Goal: Transaction & Acquisition: Purchase product/service

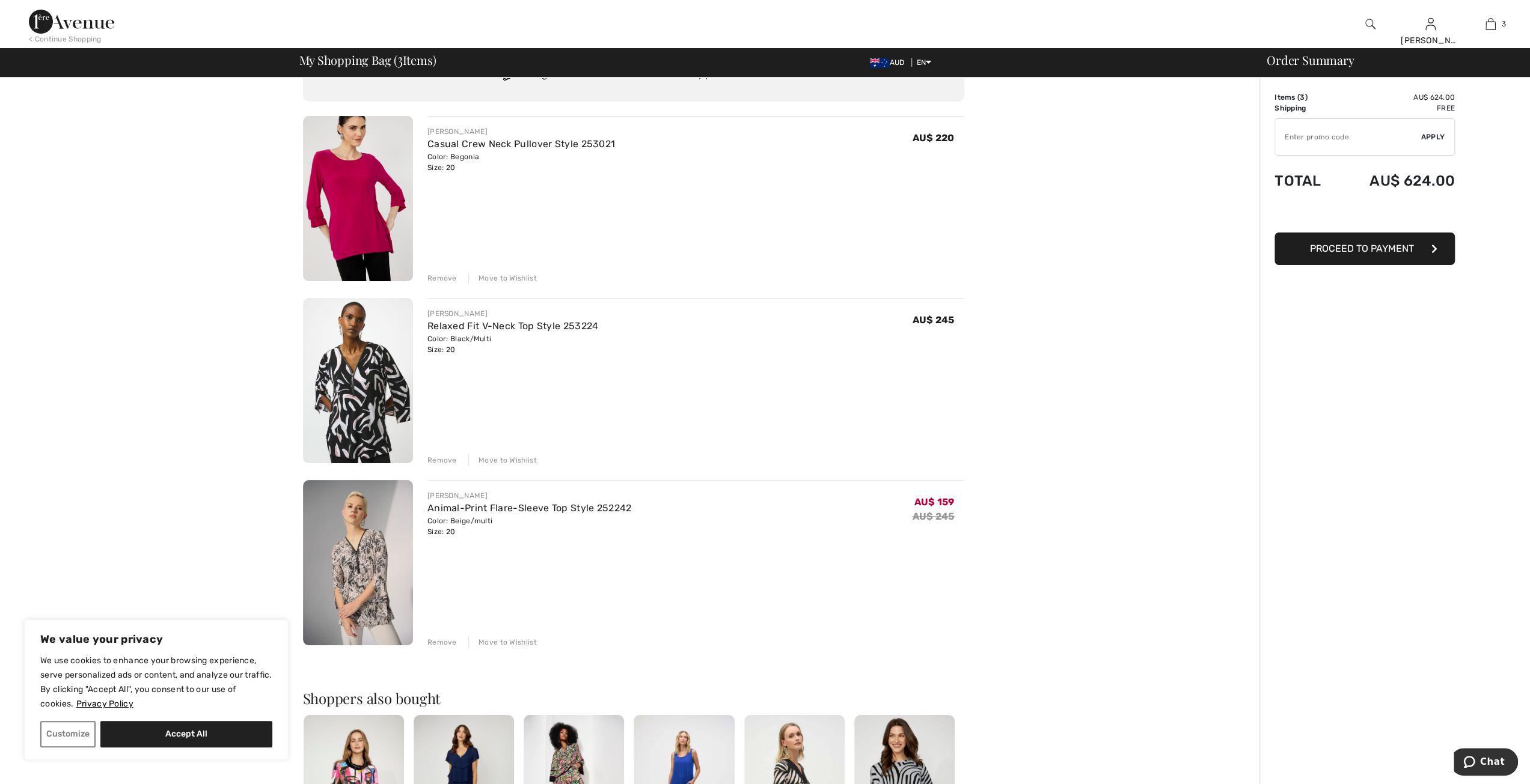
click at [373, 561] on img at bounding box center [357, 563] width 110 height 165
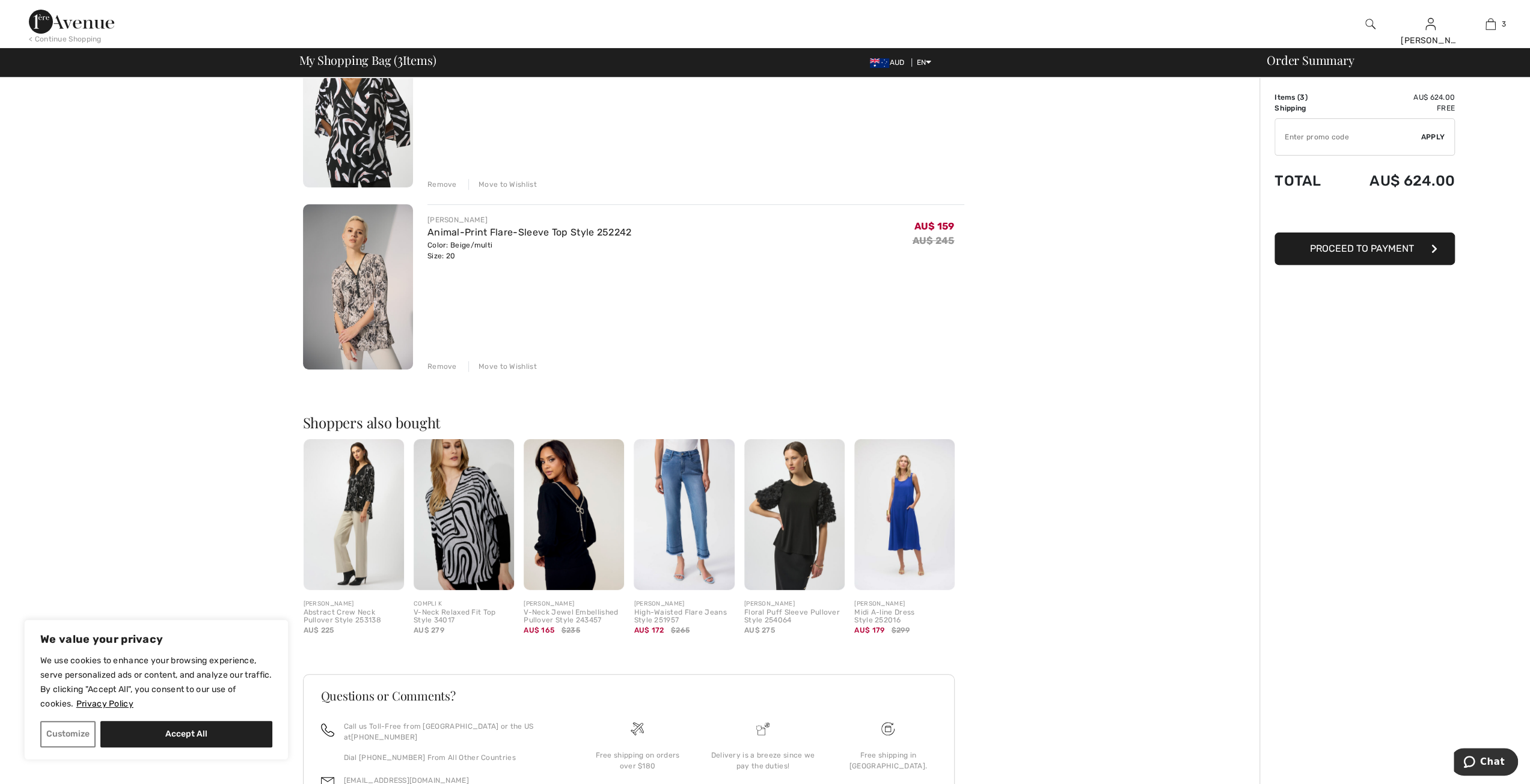
scroll to position [413, 0]
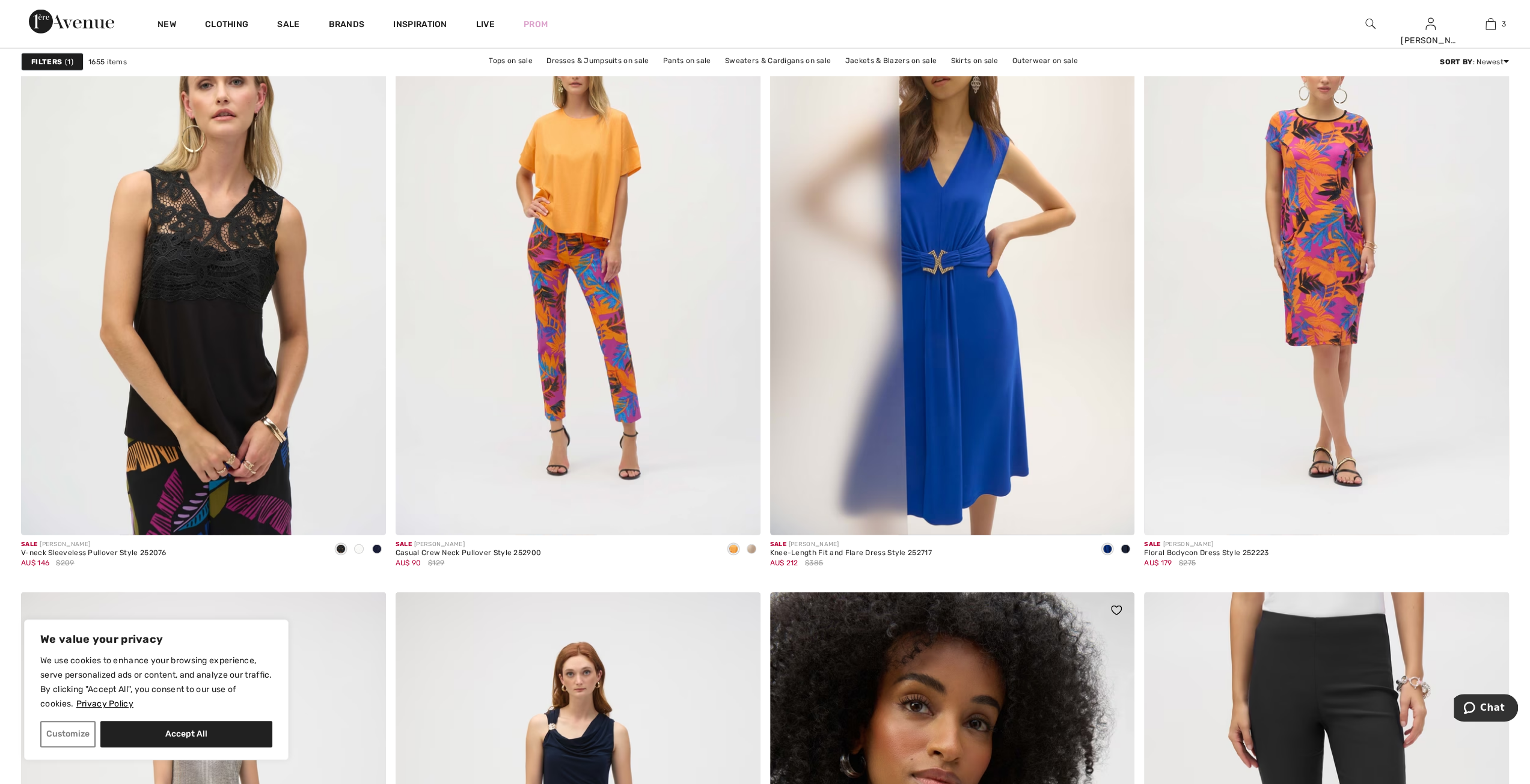
scroll to position [7569, 0]
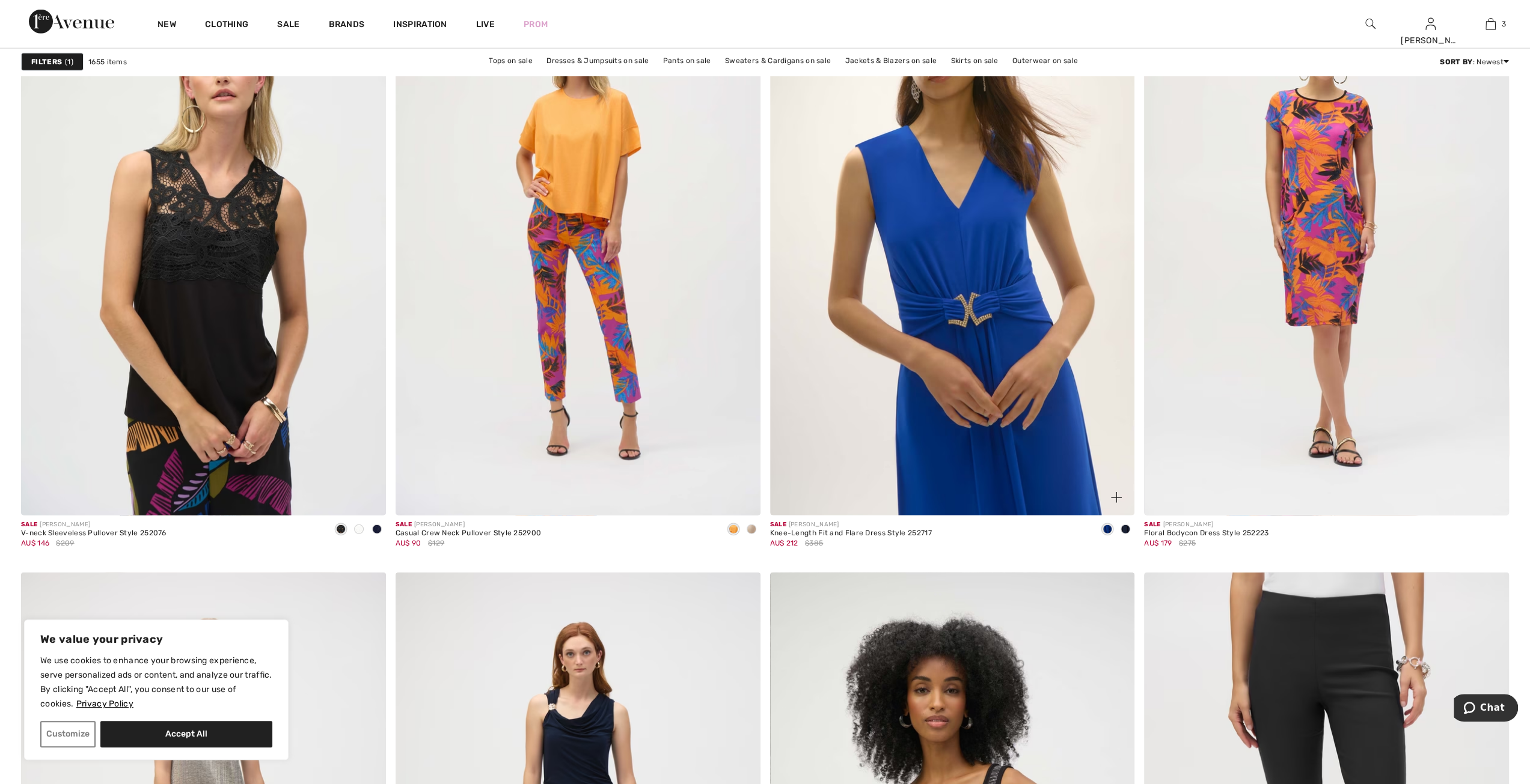
click at [966, 384] on img at bounding box center [952, 242] width 365 height 547
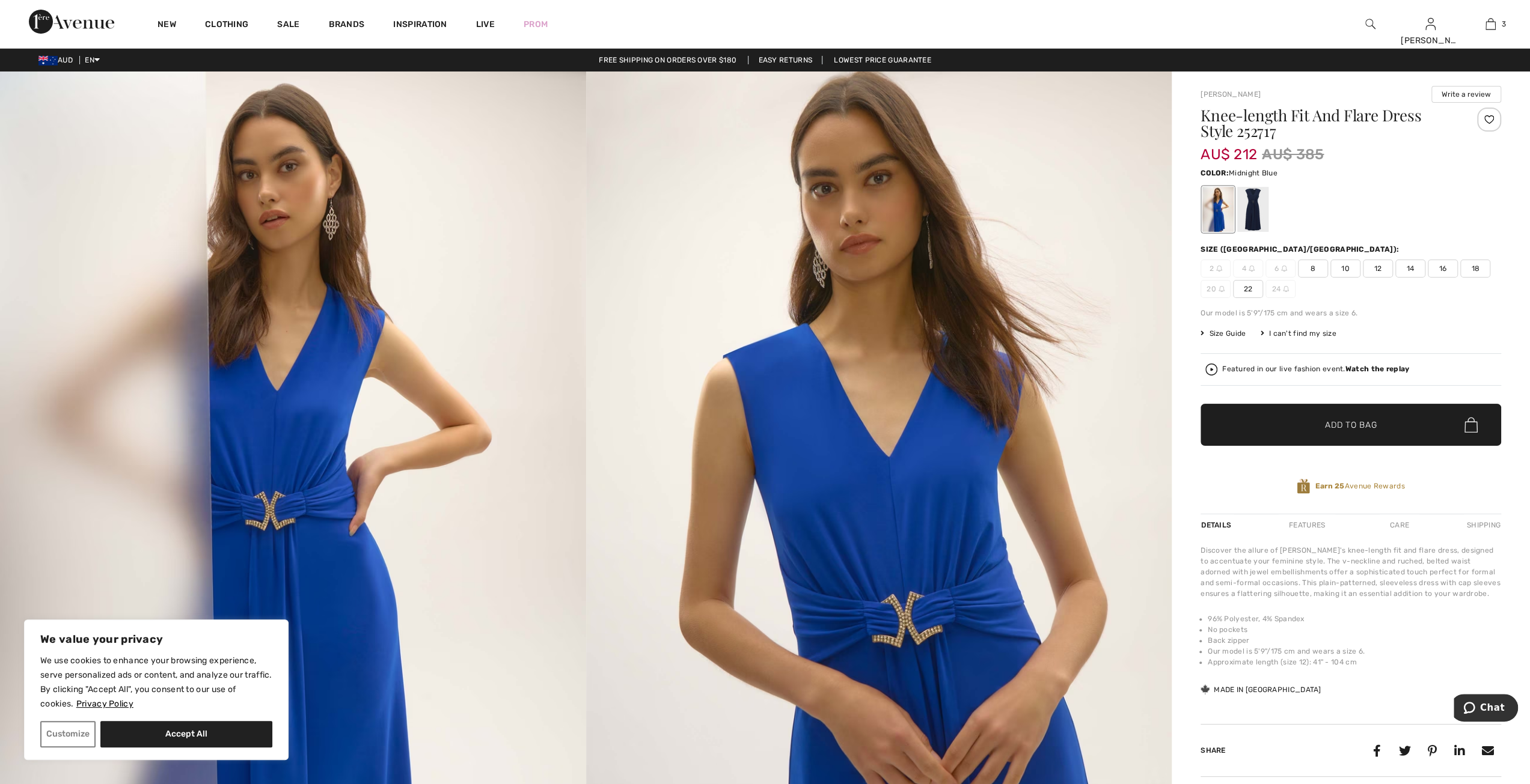
click at [1250, 205] on div at bounding box center [1253, 209] width 32 height 45
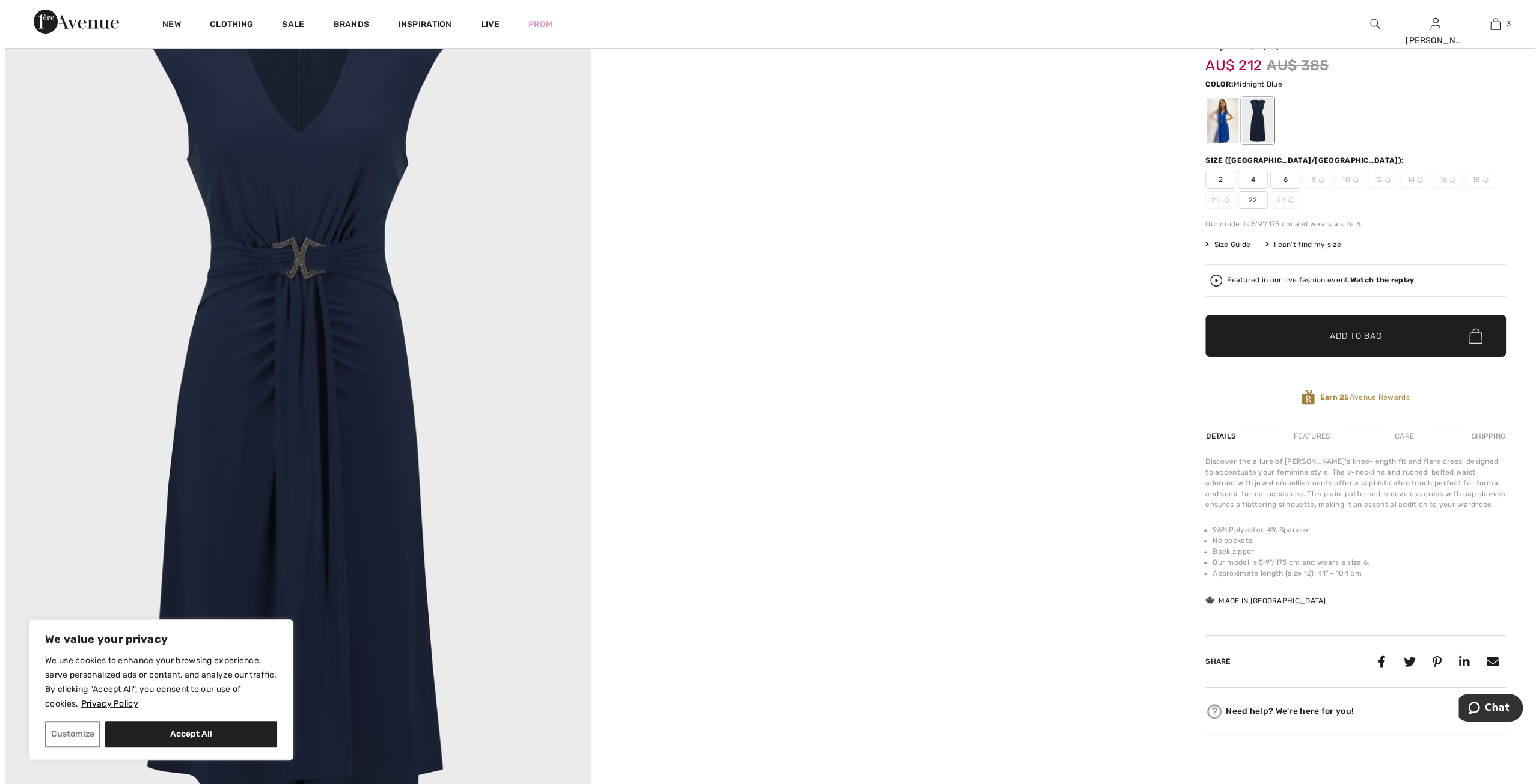
scroll to position [60, 0]
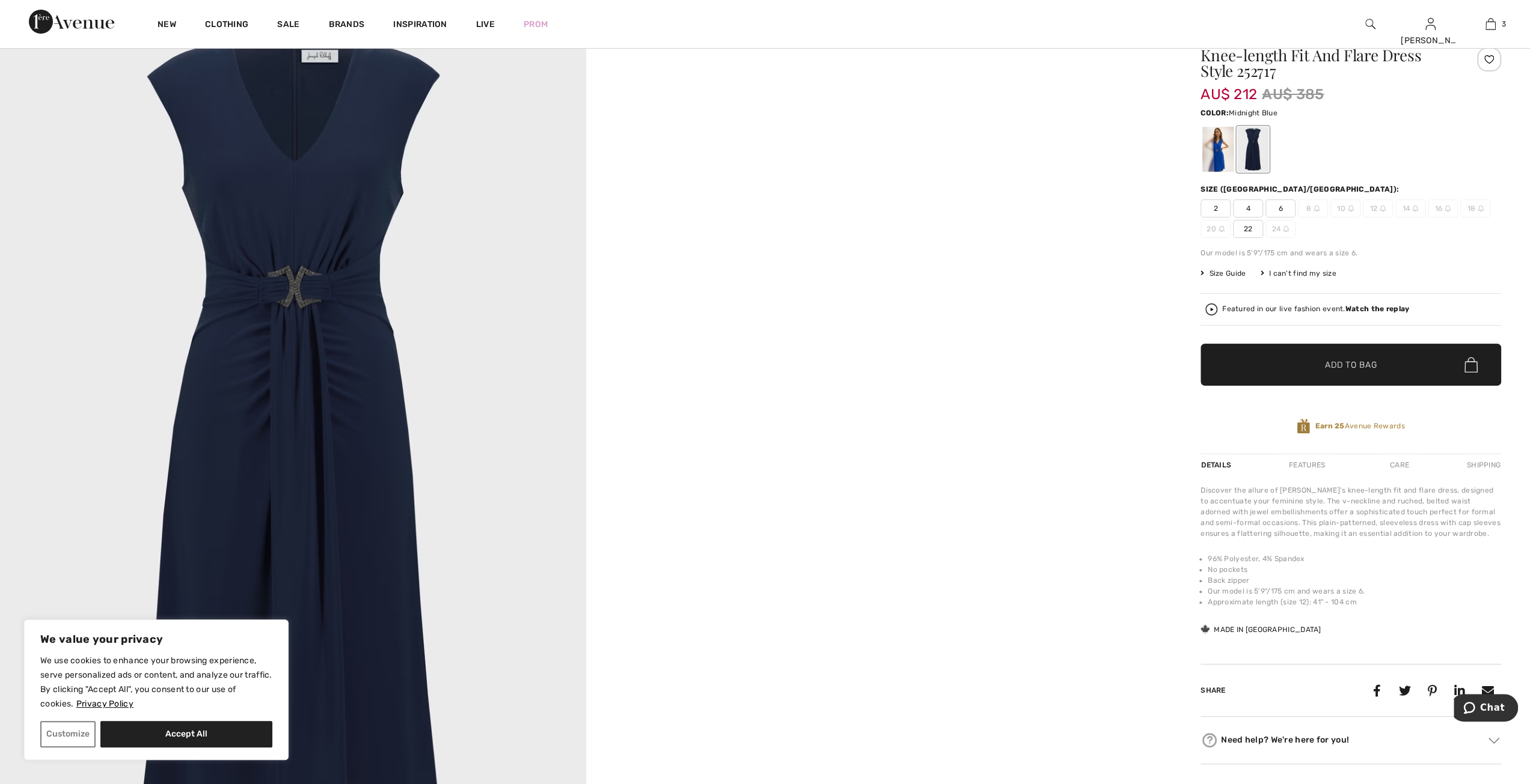
click at [306, 294] on img at bounding box center [293, 450] width 586 height 878
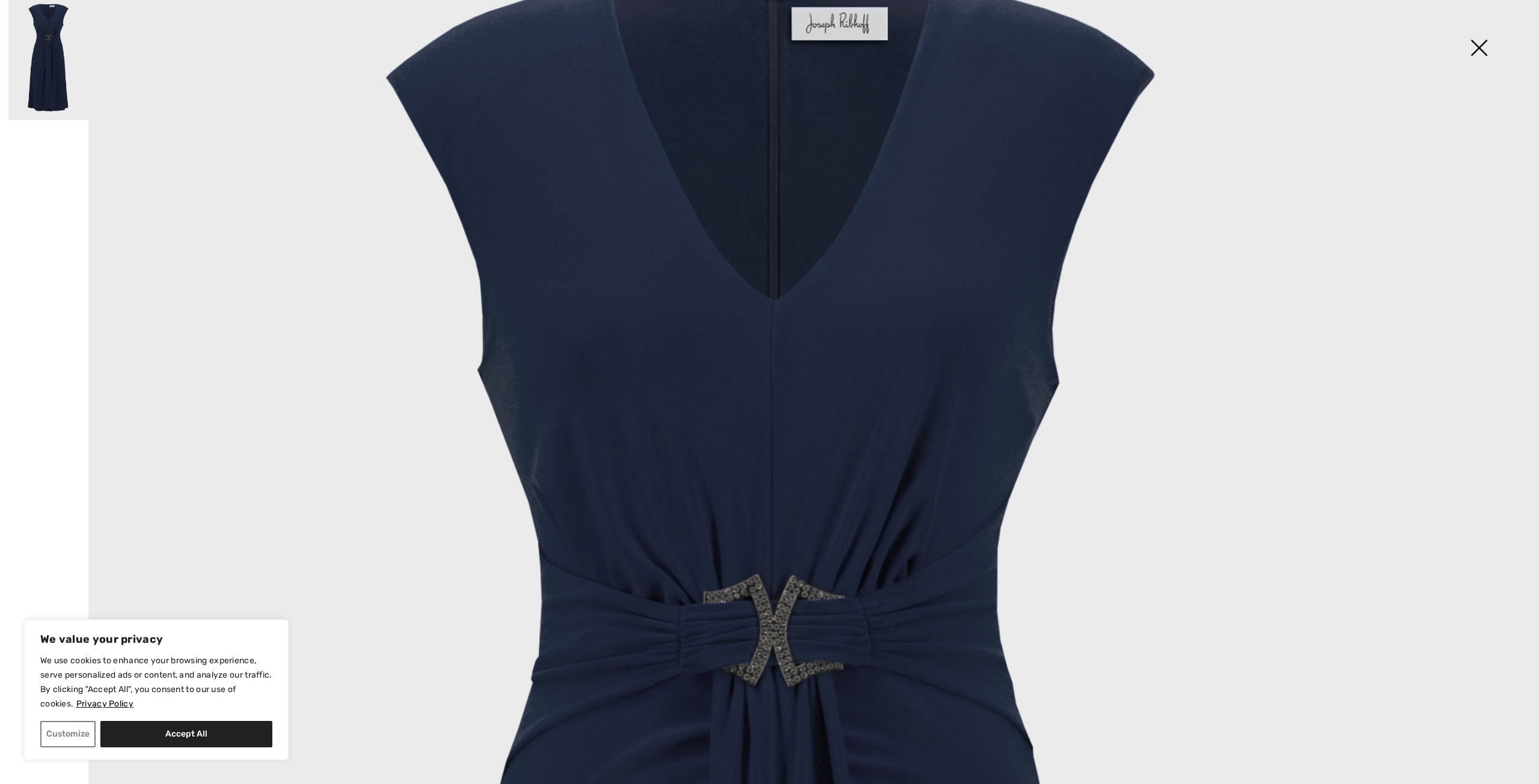
scroll to position [240, 0]
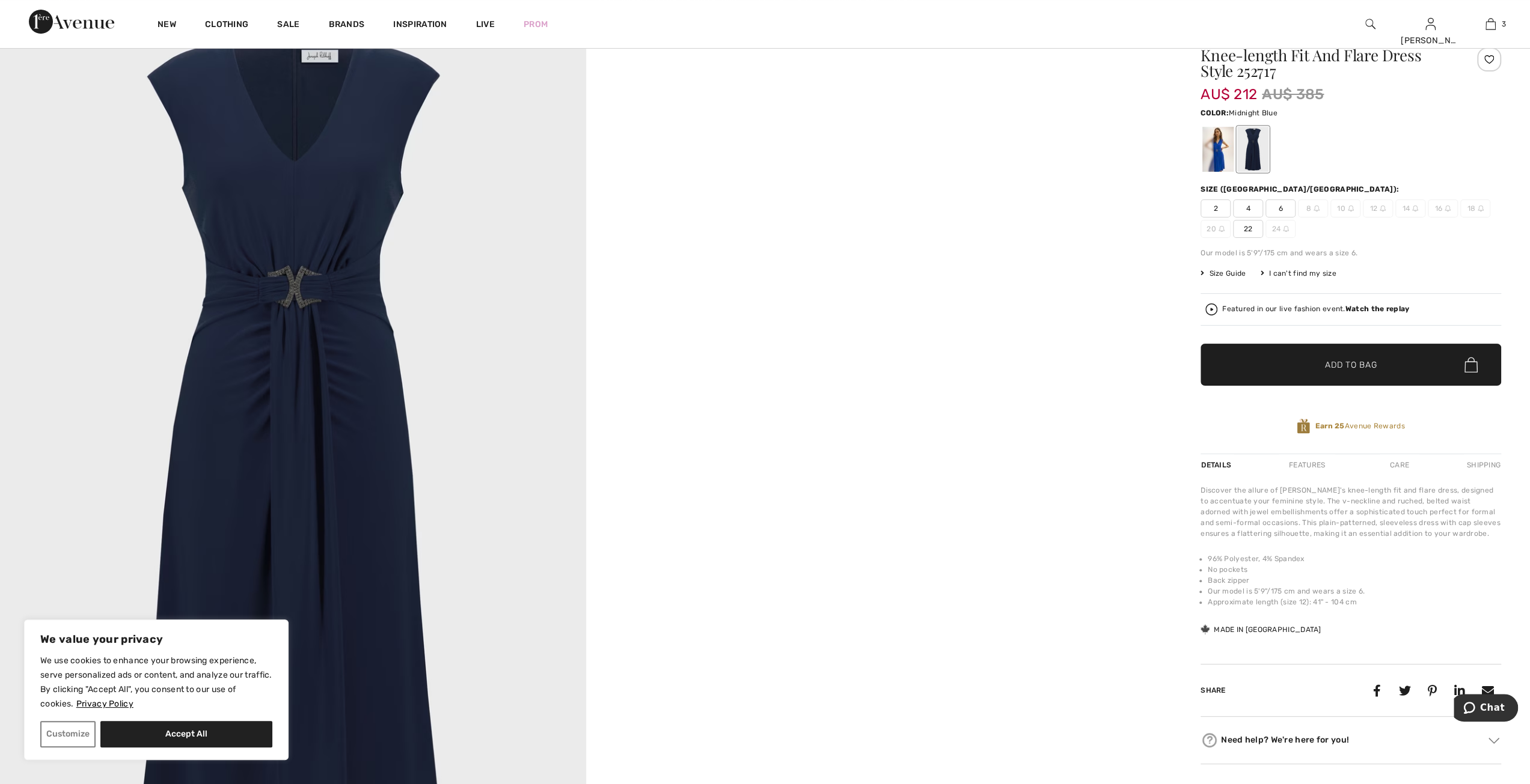
click at [302, 326] on img at bounding box center [293, 450] width 586 height 878
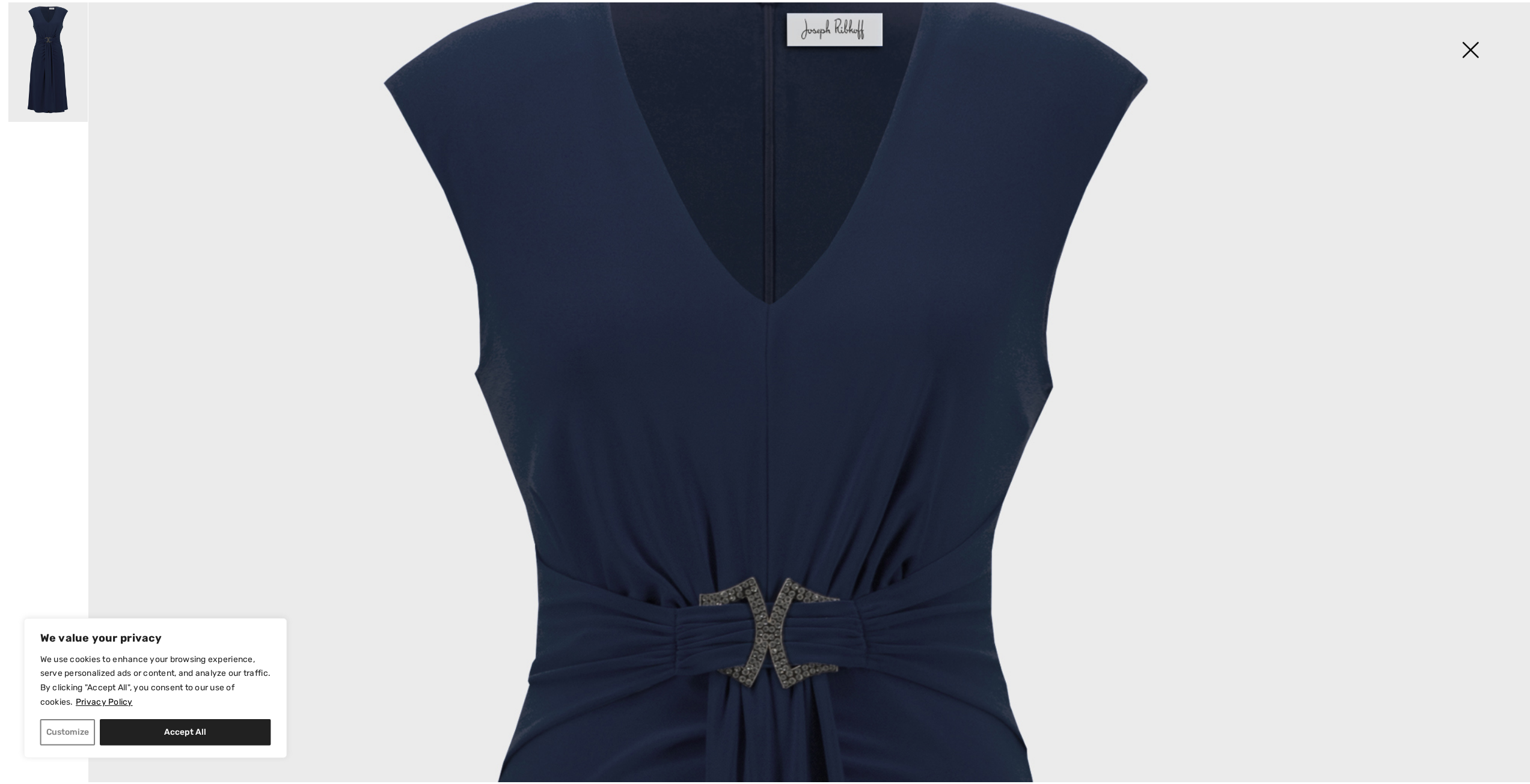
scroll to position [0, 0]
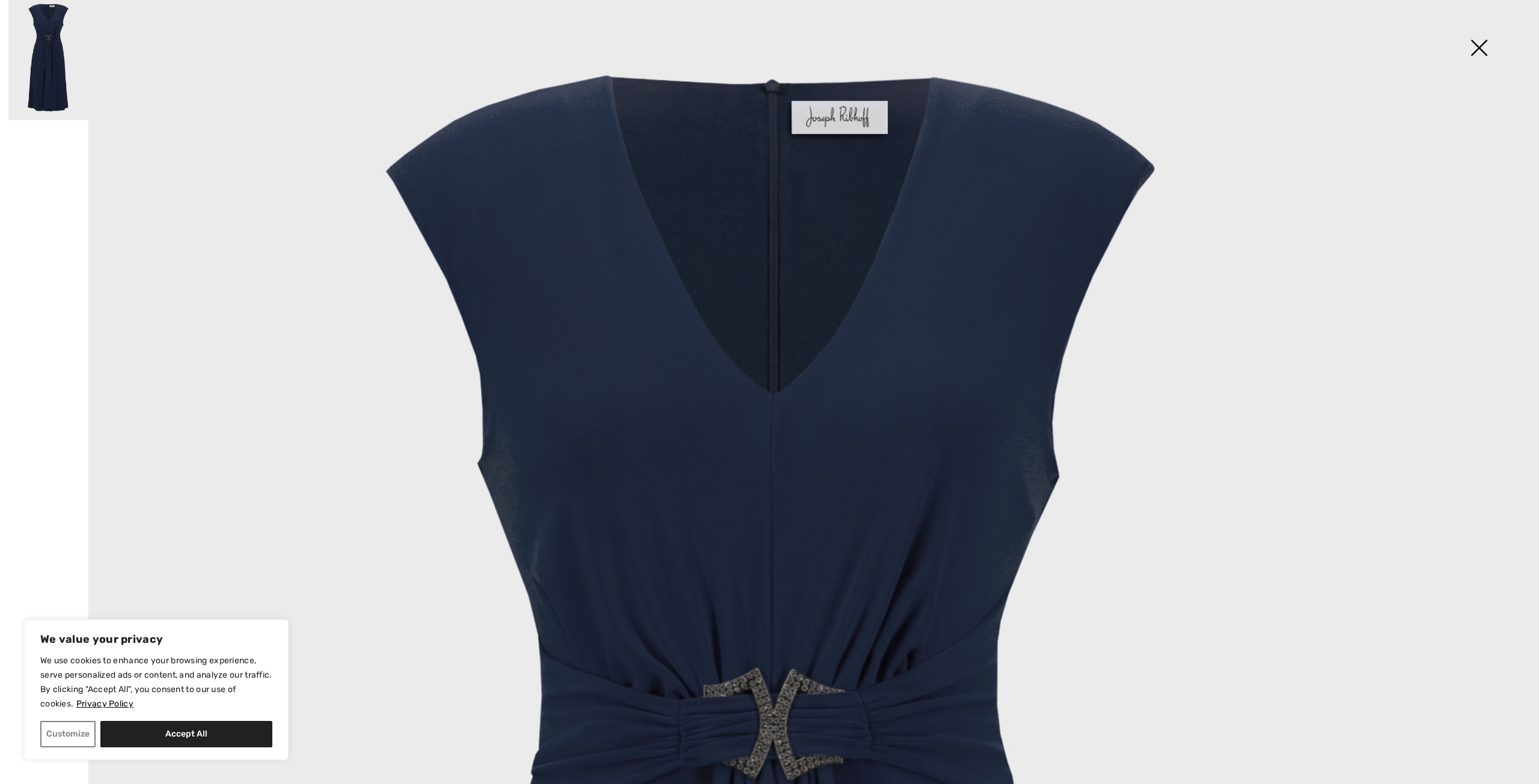
click at [1478, 43] on img at bounding box center [1478, 49] width 60 height 62
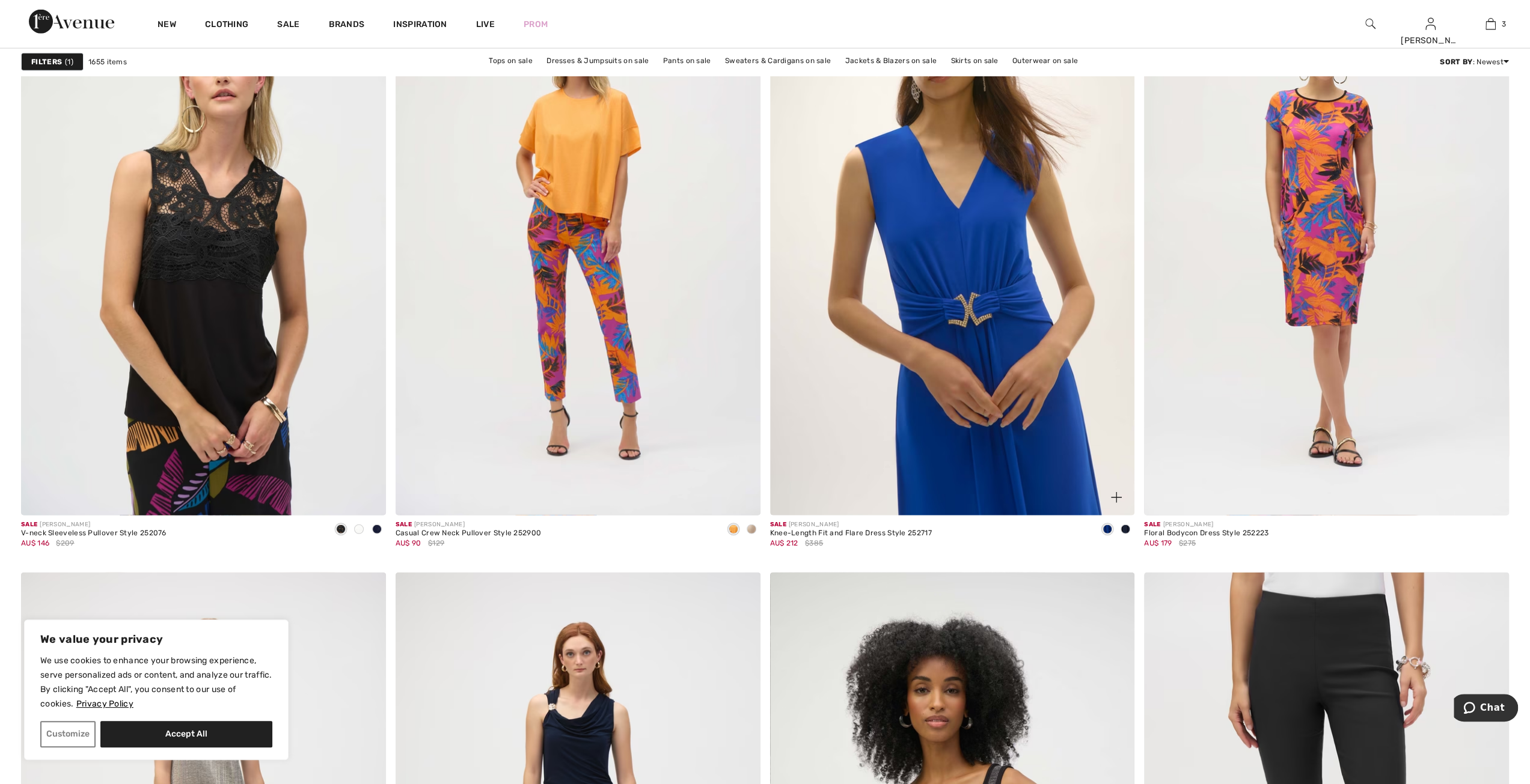
click at [967, 450] on img at bounding box center [952, 242] width 365 height 547
click at [983, 328] on img at bounding box center [952, 242] width 365 height 547
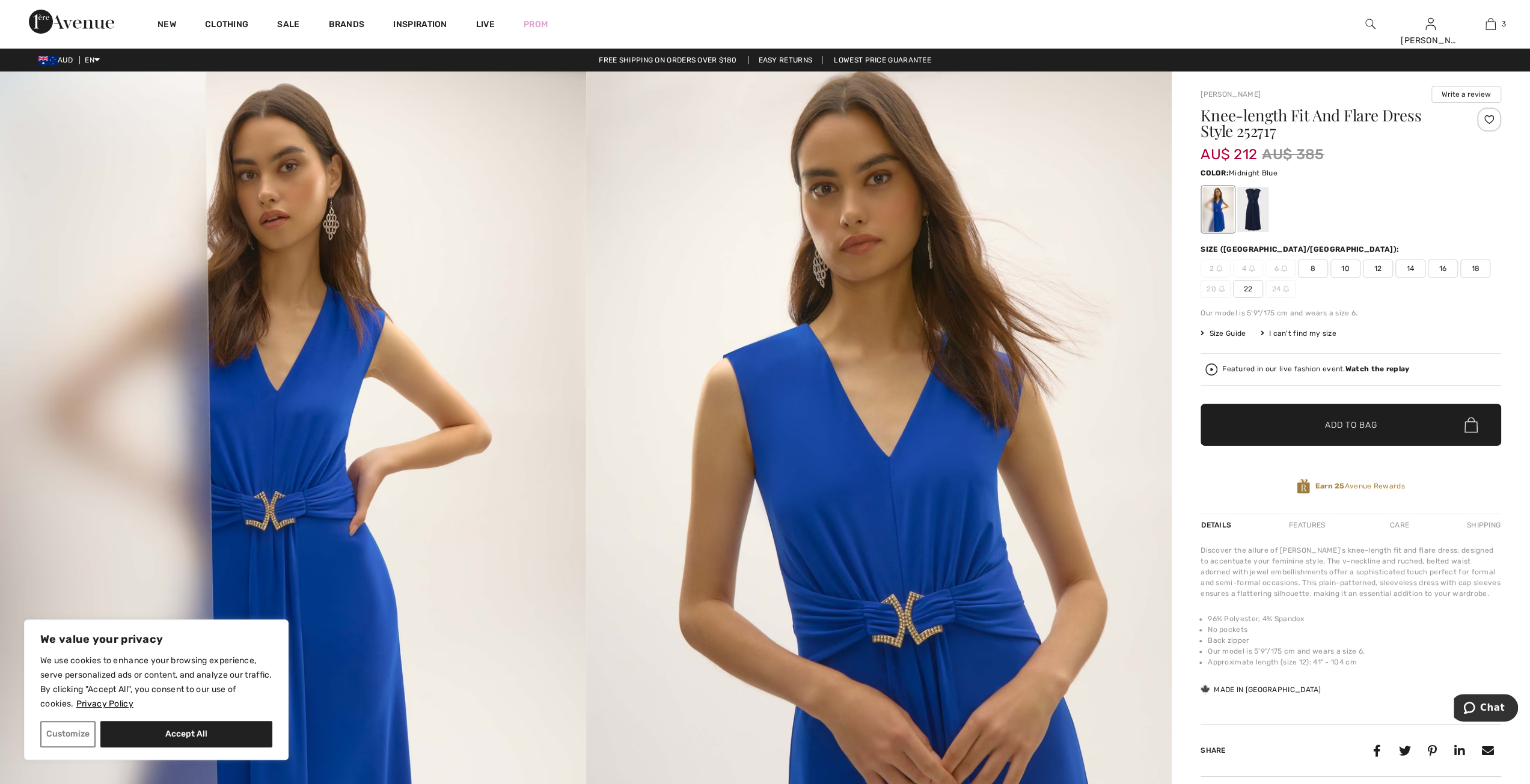
click at [1254, 217] on div at bounding box center [1253, 209] width 32 height 45
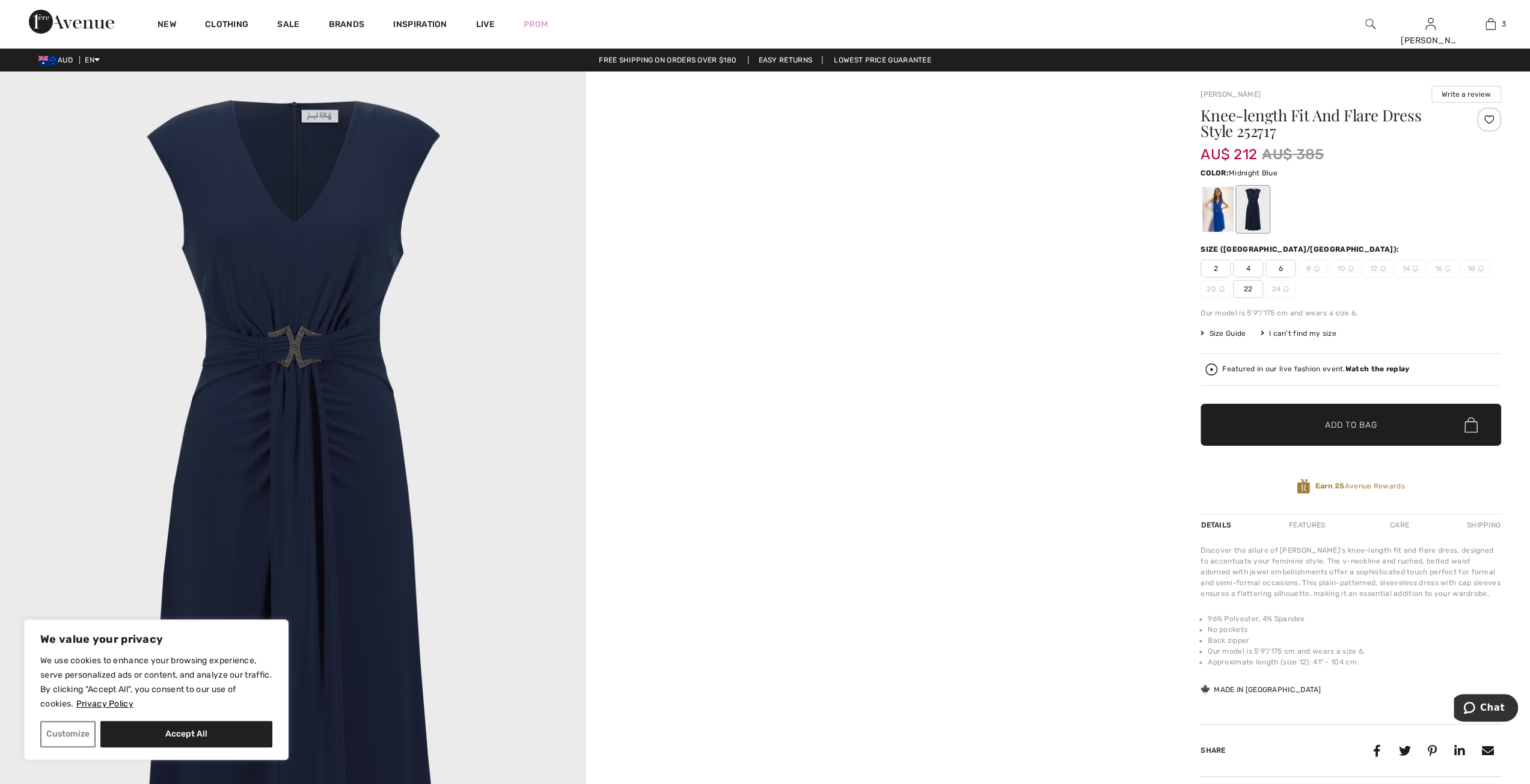
click at [1254, 291] on span "22" at bounding box center [1248, 289] width 30 height 18
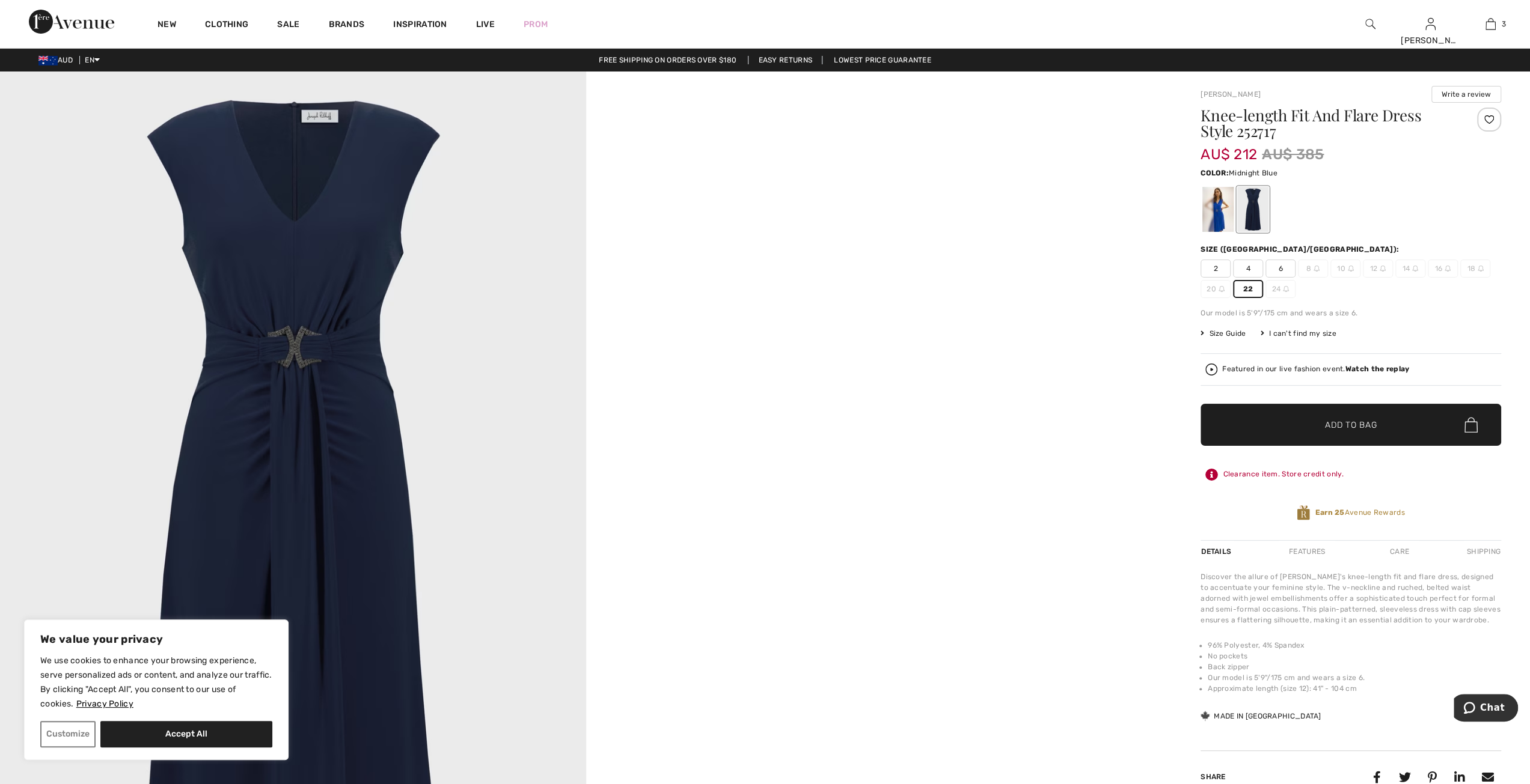
click at [1301, 418] on span "✔ Added to Bag" at bounding box center [1332, 425] width 73 height 12
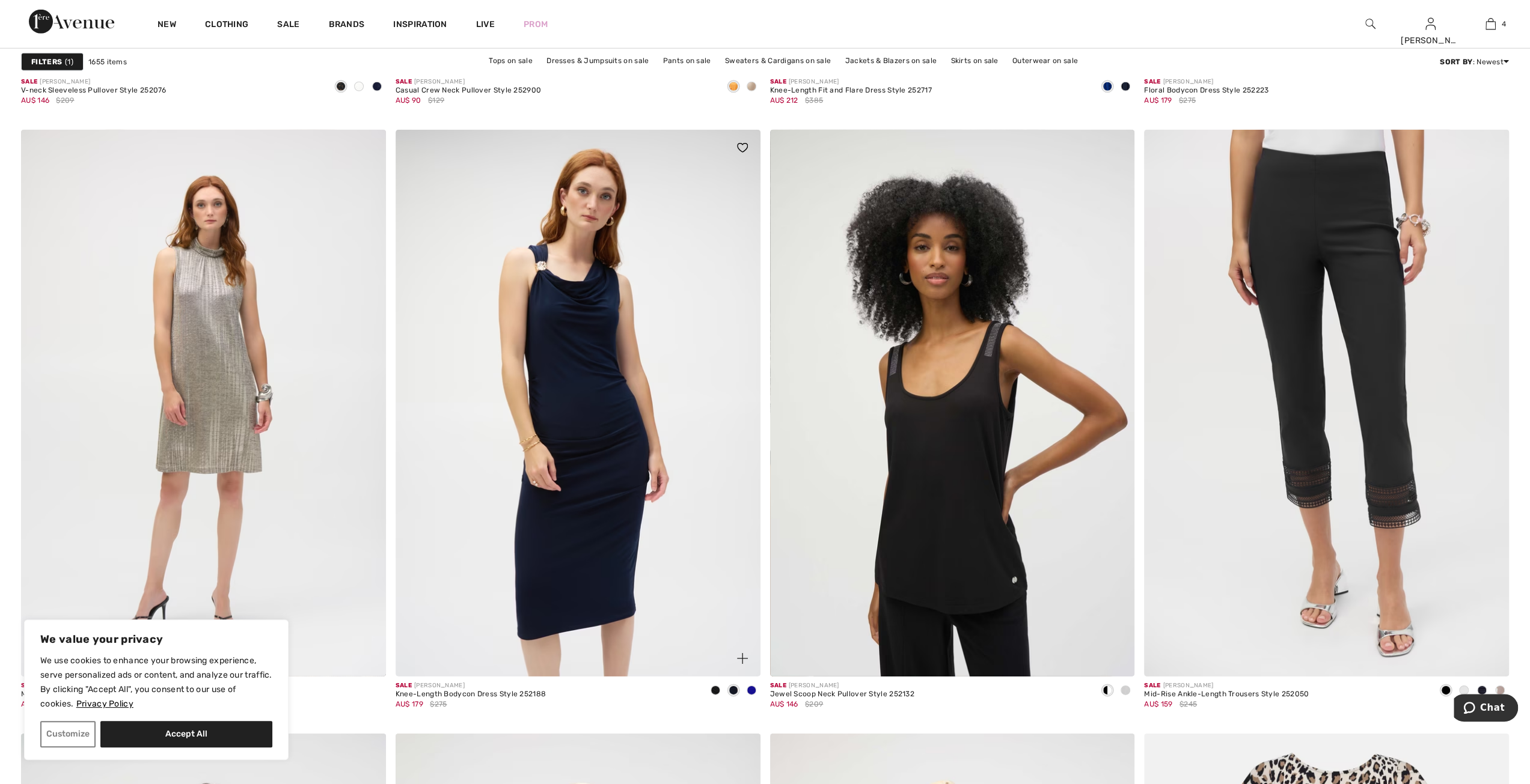
scroll to position [8050, 0]
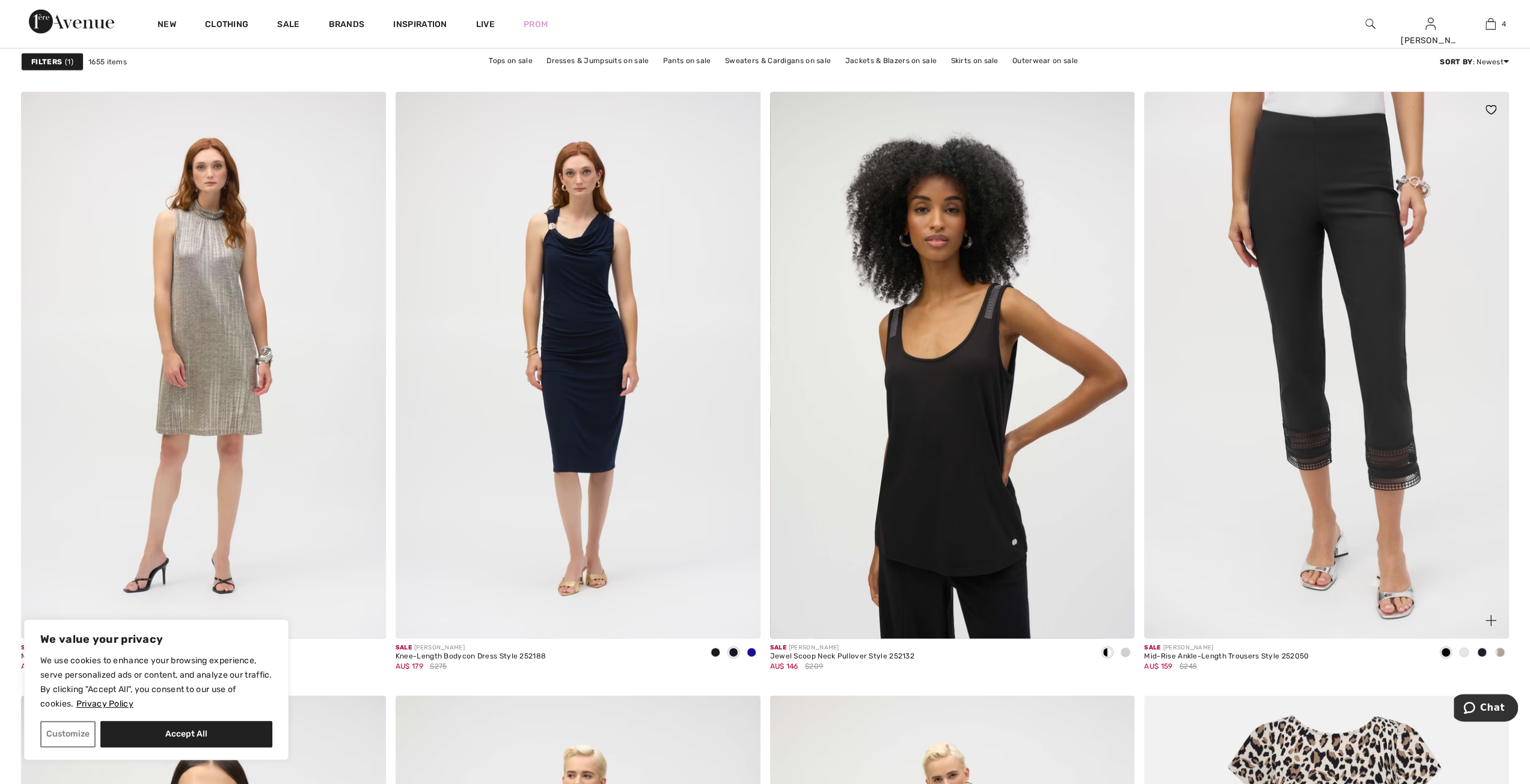
click at [1180, 654] on div "Mid-Rise Ankle-Length Trousers Style 252050" at bounding box center [1226, 657] width 164 height 9
click at [1213, 657] on div "Mid-Rise Ankle-Length Trousers Style 252050" at bounding box center [1226, 657] width 164 height 9
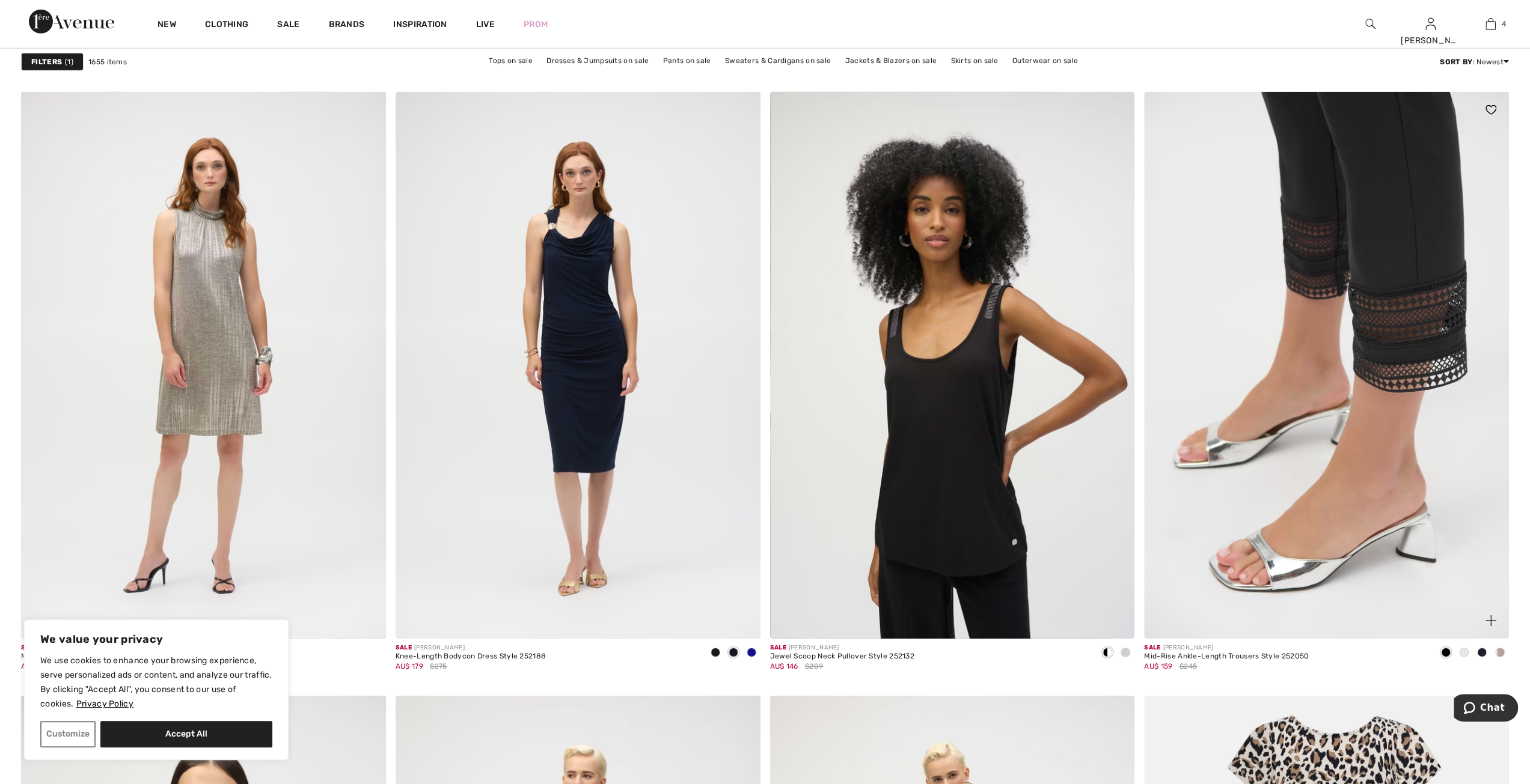
click at [1365, 279] on img at bounding box center [1326, 366] width 365 height 547
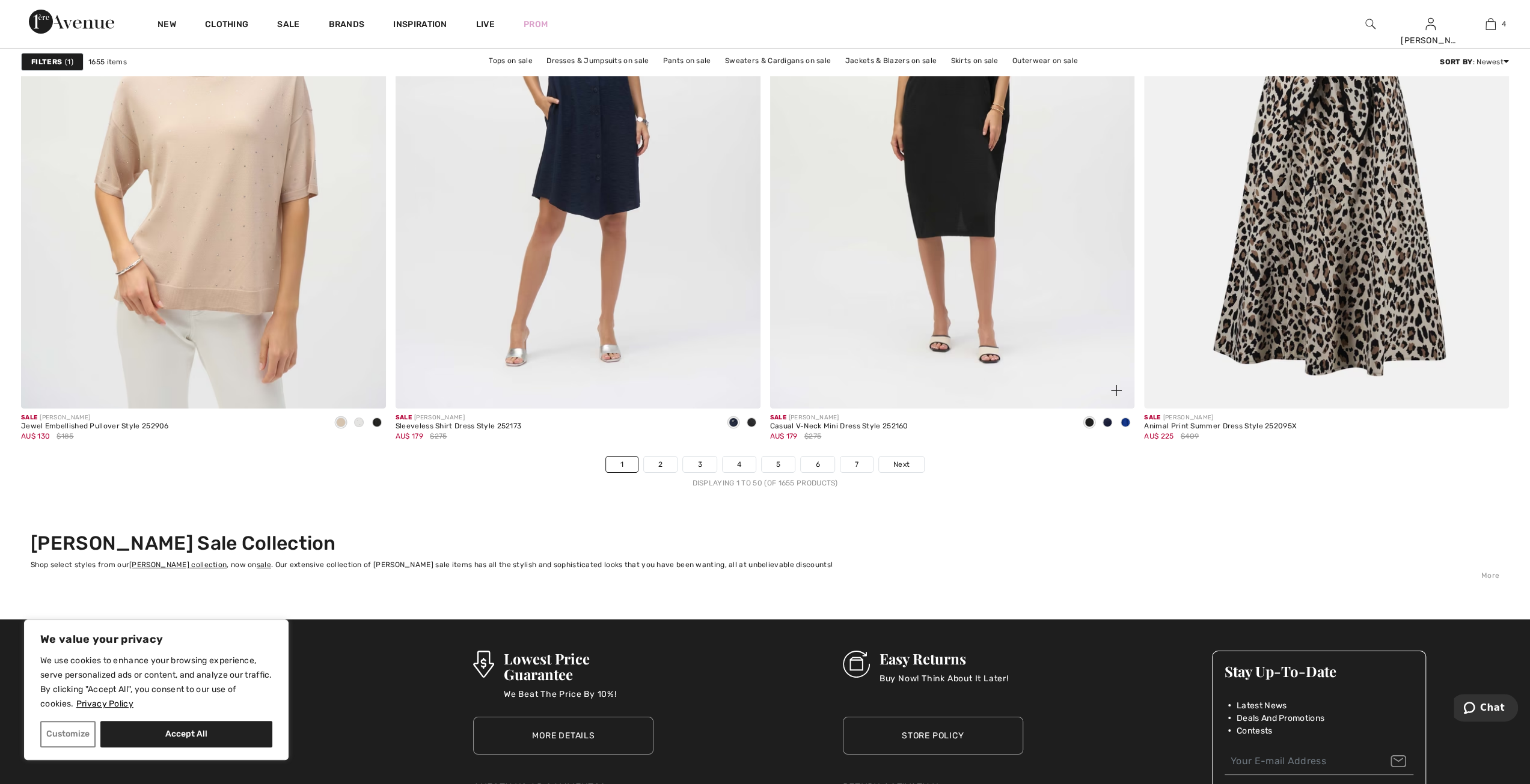
scroll to position [8951, 0]
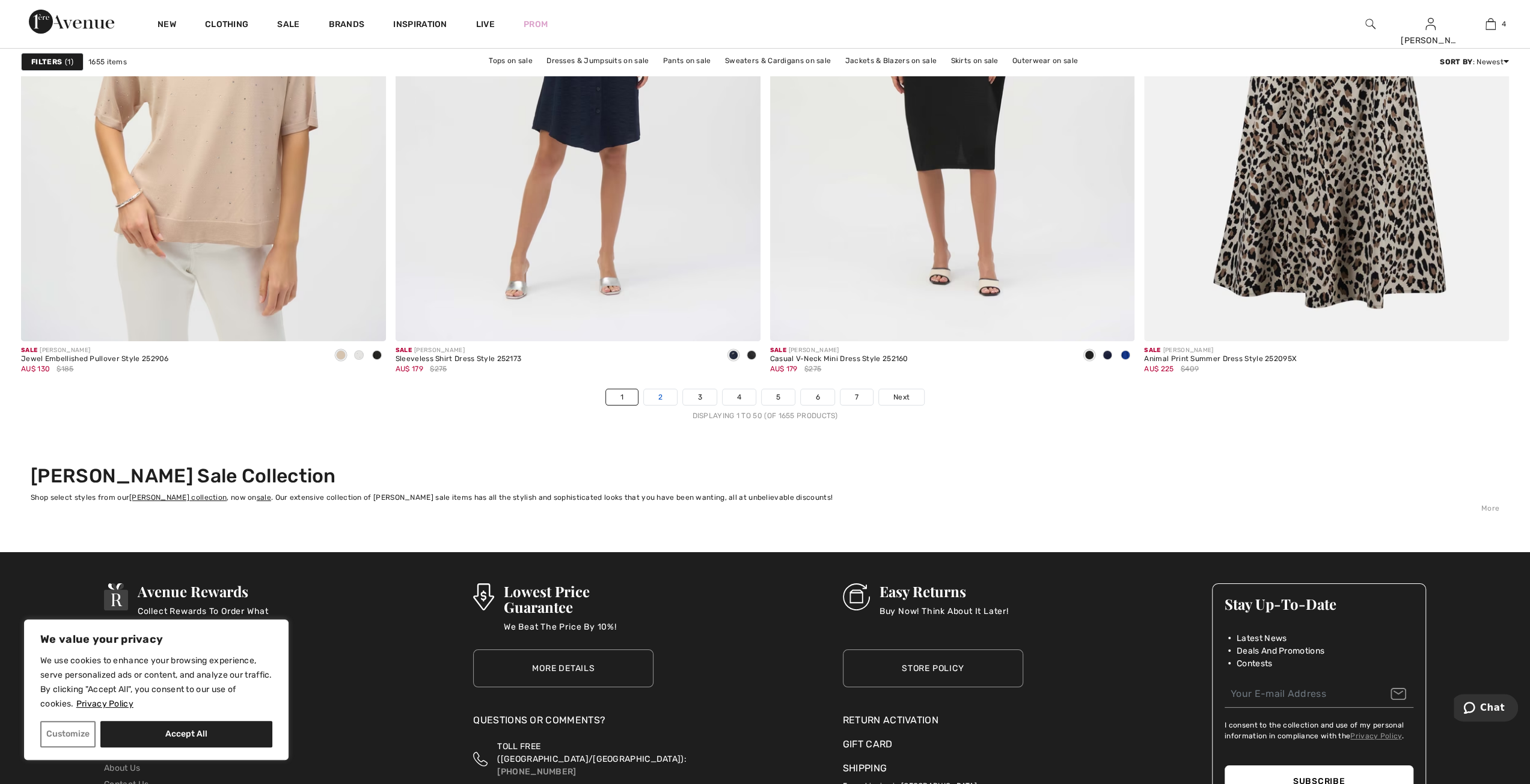
click at [661, 394] on link "2" at bounding box center [660, 397] width 33 height 16
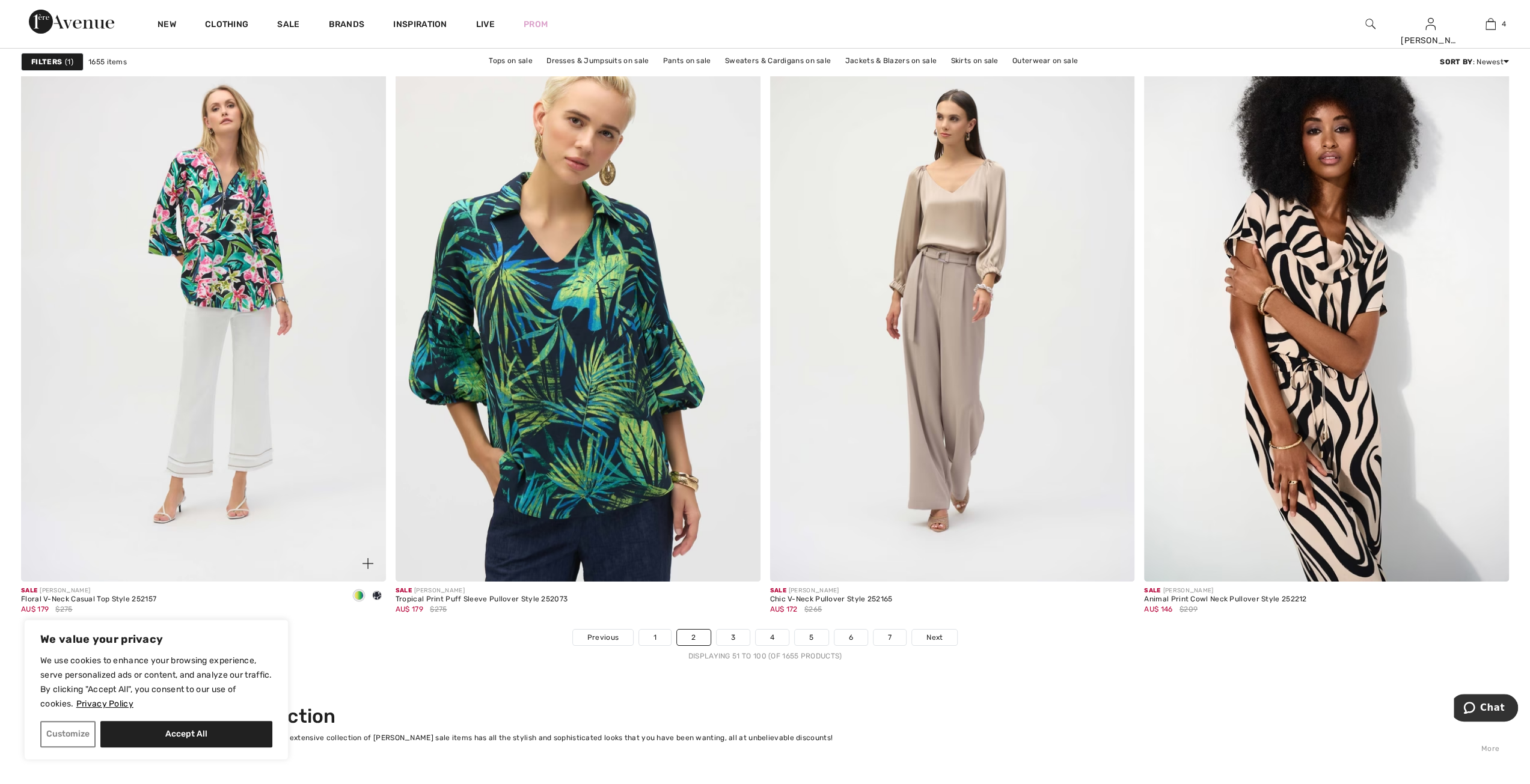
scroll to position [8711, 0]
click at [229, 242] on img at bounding box center [203, 309] width 365 height 547
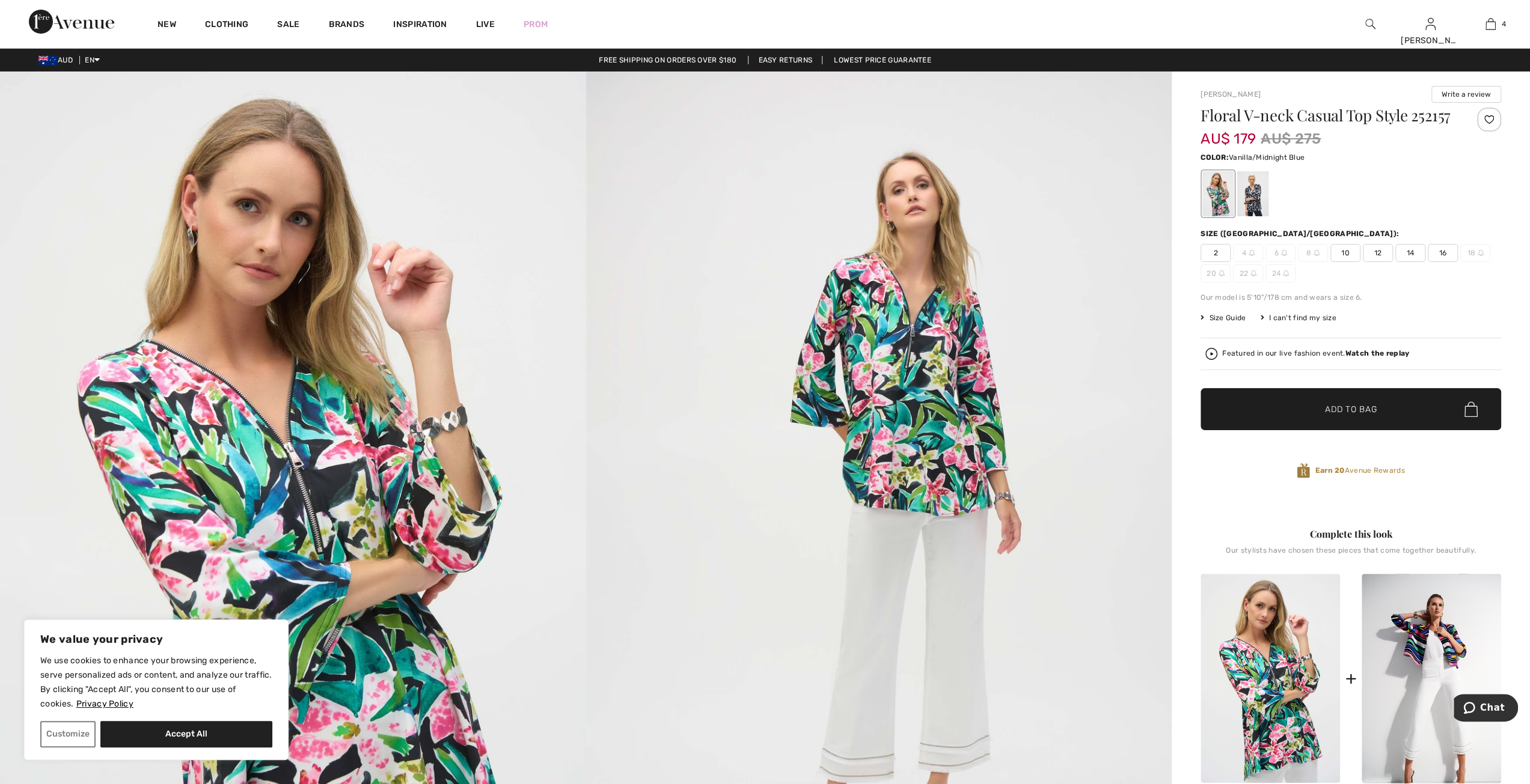
click at [1257, 216] on div at bounding box center [1253, 193] width 32 height 45
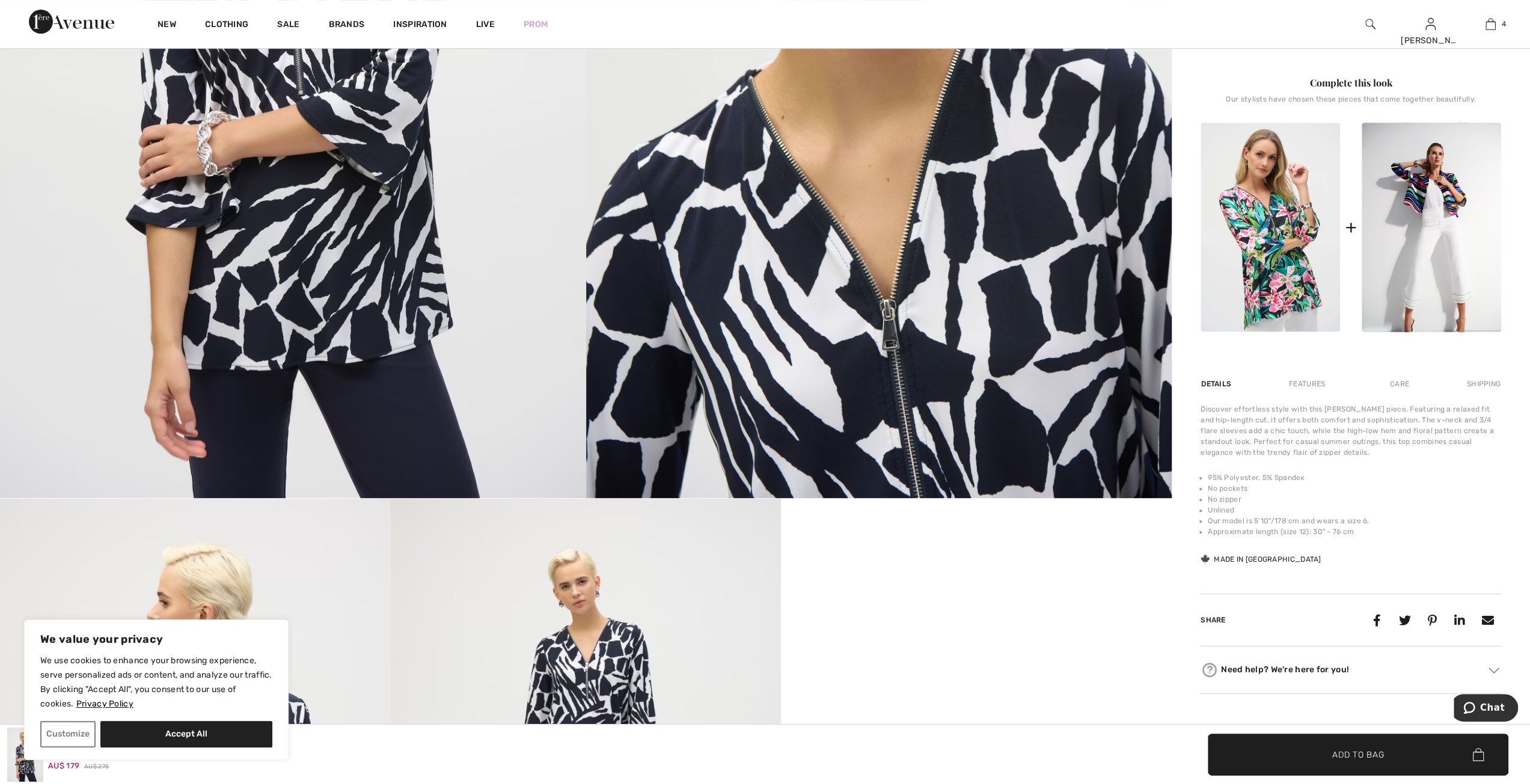
scroll to position [301, 0]
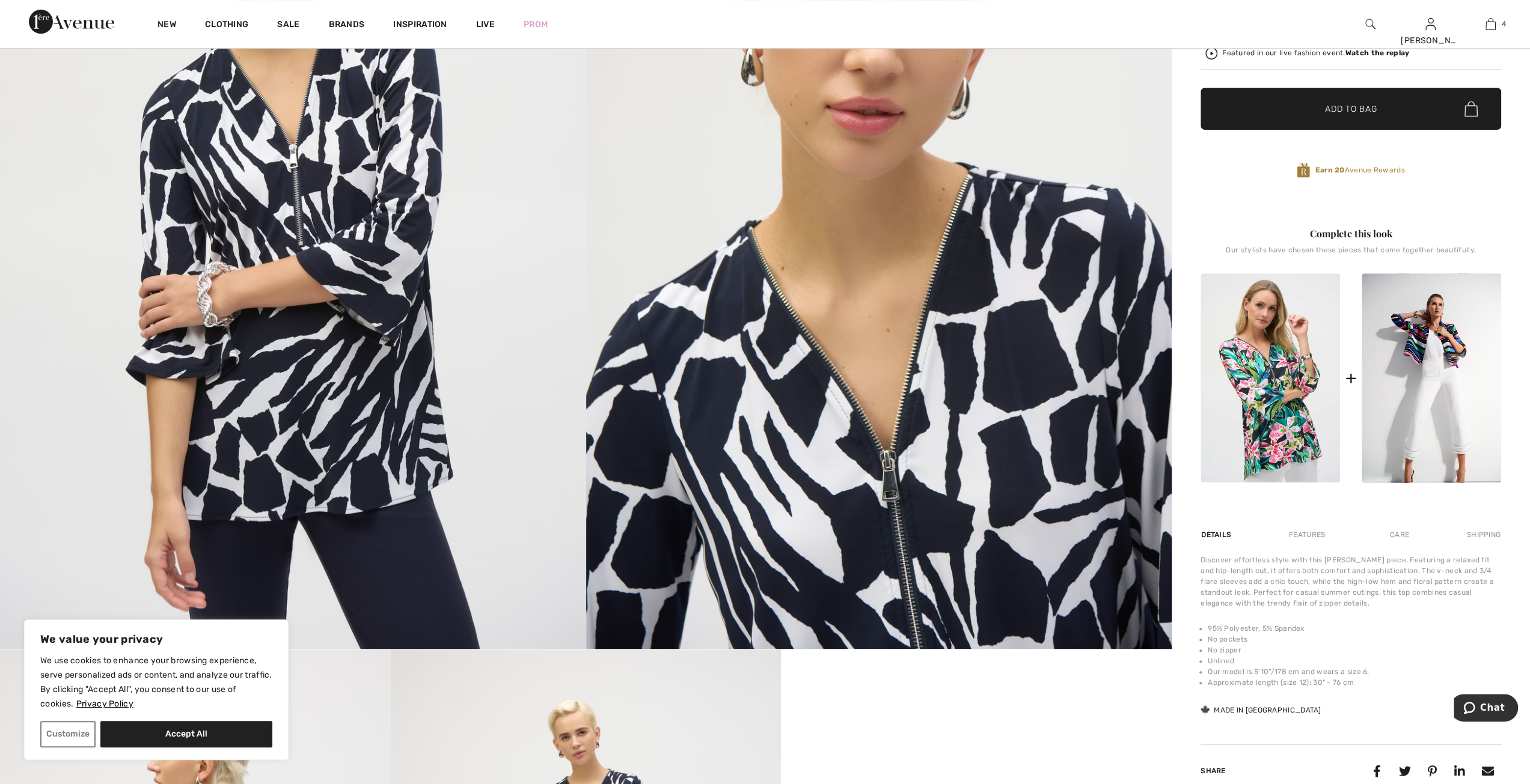
click at [1273, 403] on img at bounding box center [1270, 378] width 140 height 209
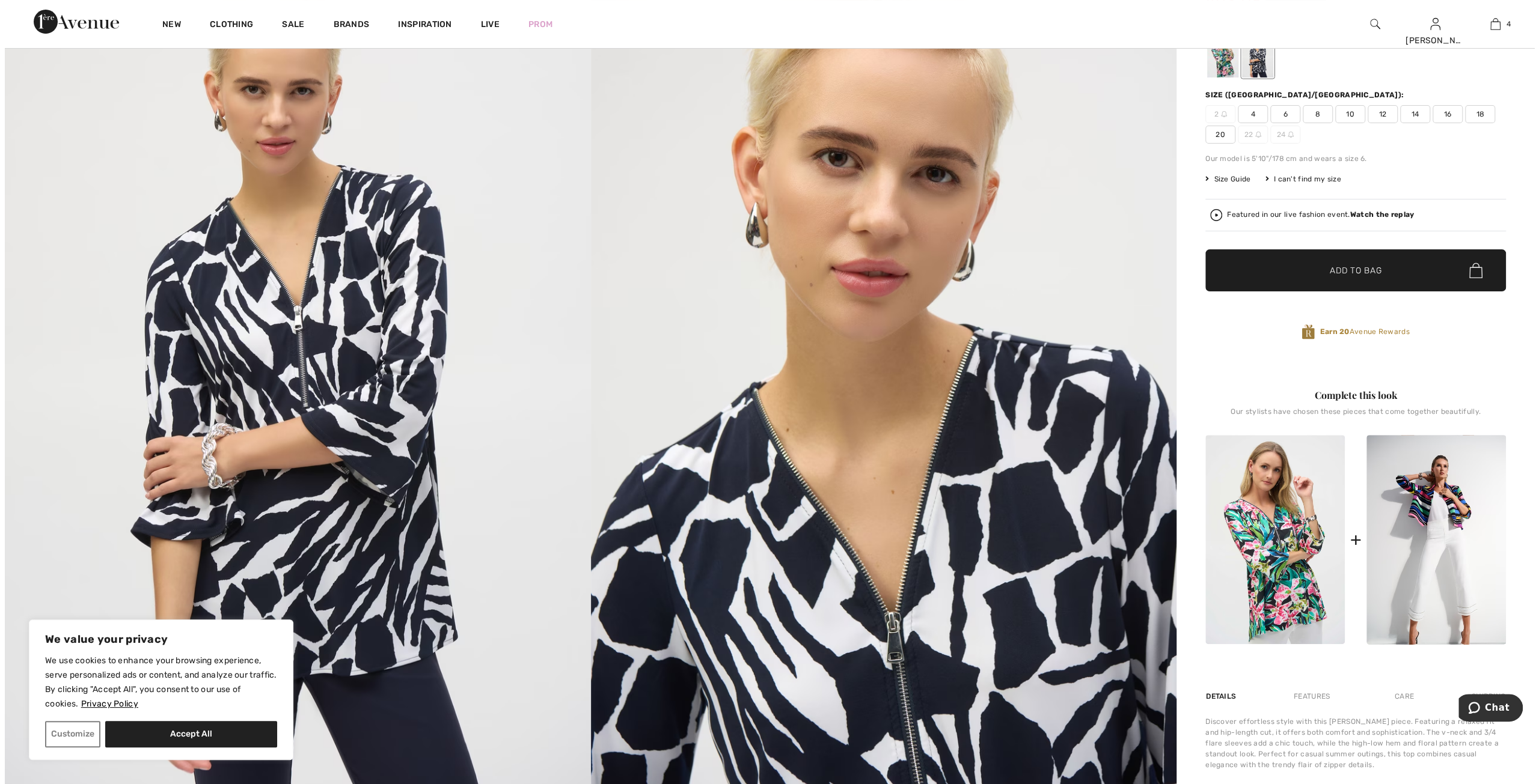
scroll to position [120, 0]
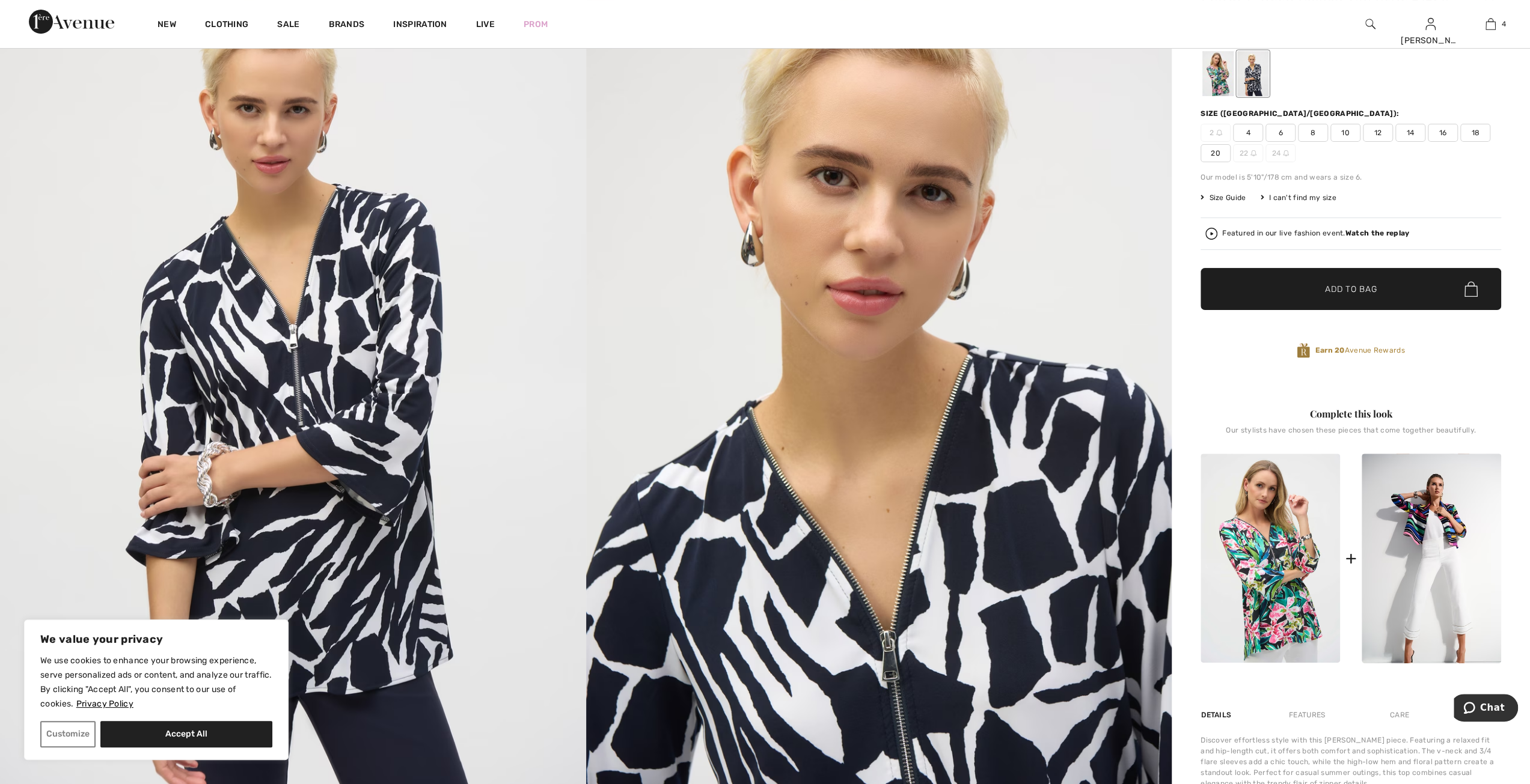
click at [1212, 114] on div "Floral V-neck Casual Top Style 252157 AU$ 179 AU$ 275 Color: Vanilla/Midnight B…" at bounding box center [1351, 183] width 301 height 390
click at [1212, 96] on div at bounding box center [1218, 73] width 32 height 45
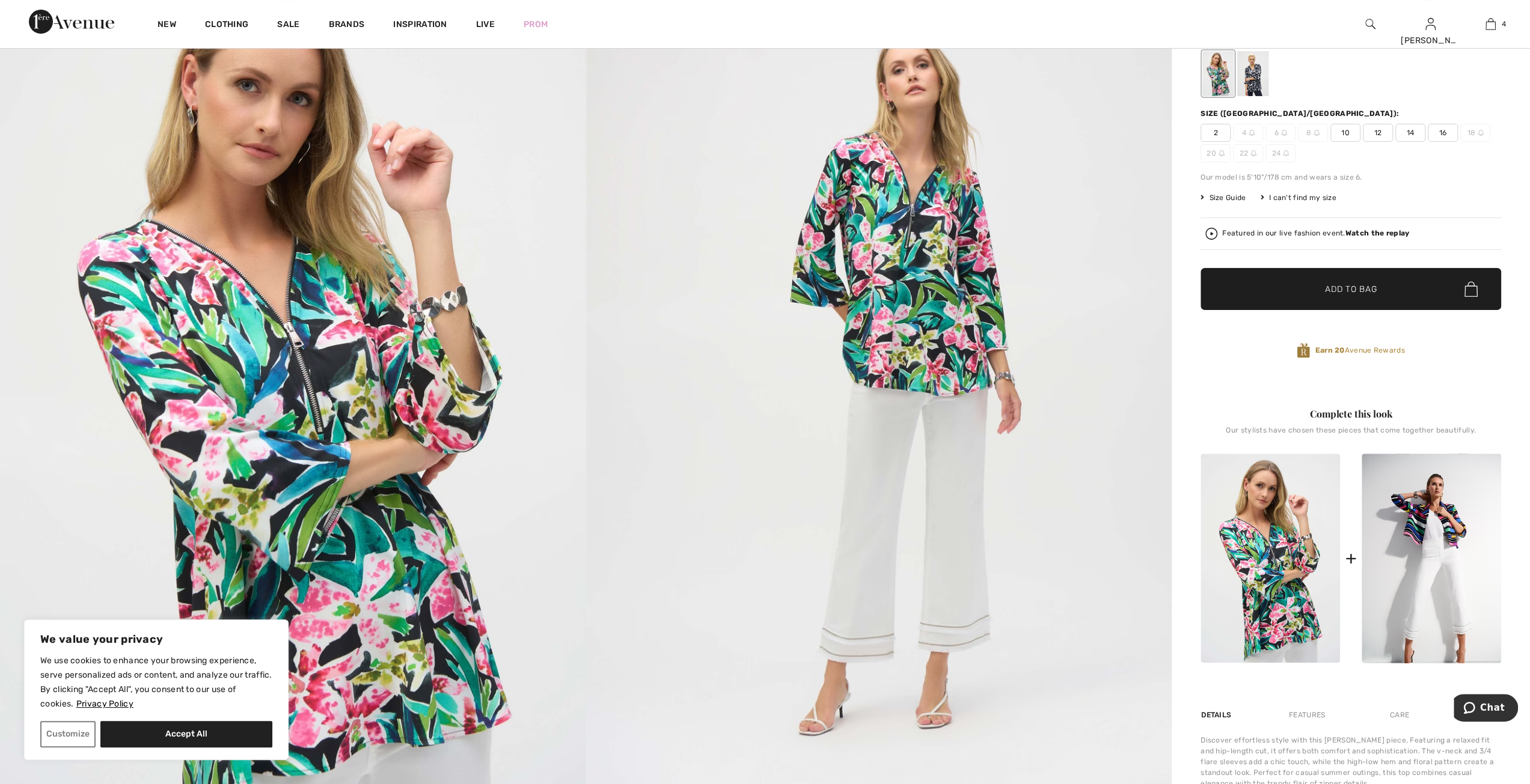
click at [266, 409] on img at bounding box center [293, 390] width 586 height 878
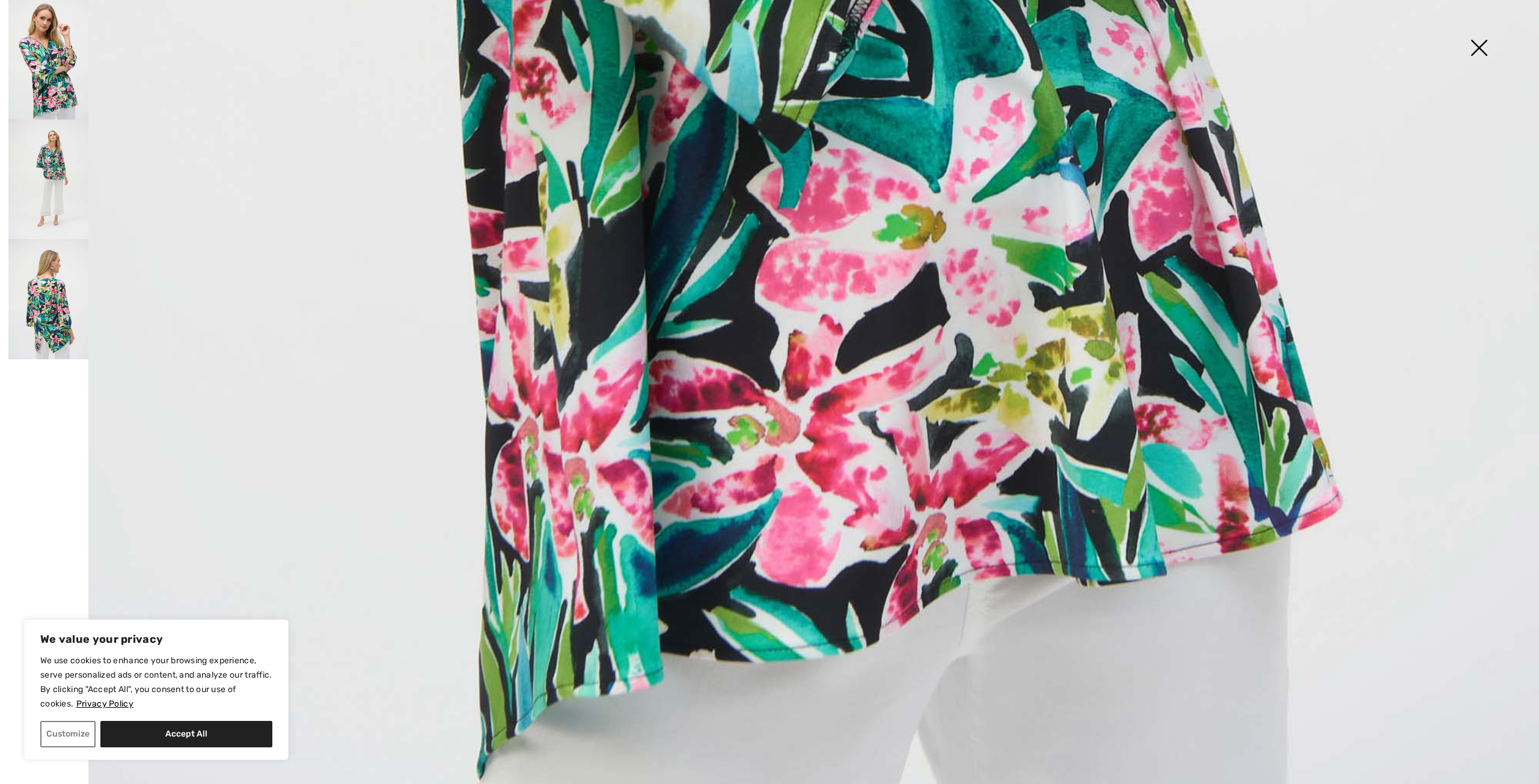
scroll to position [1506, 0]
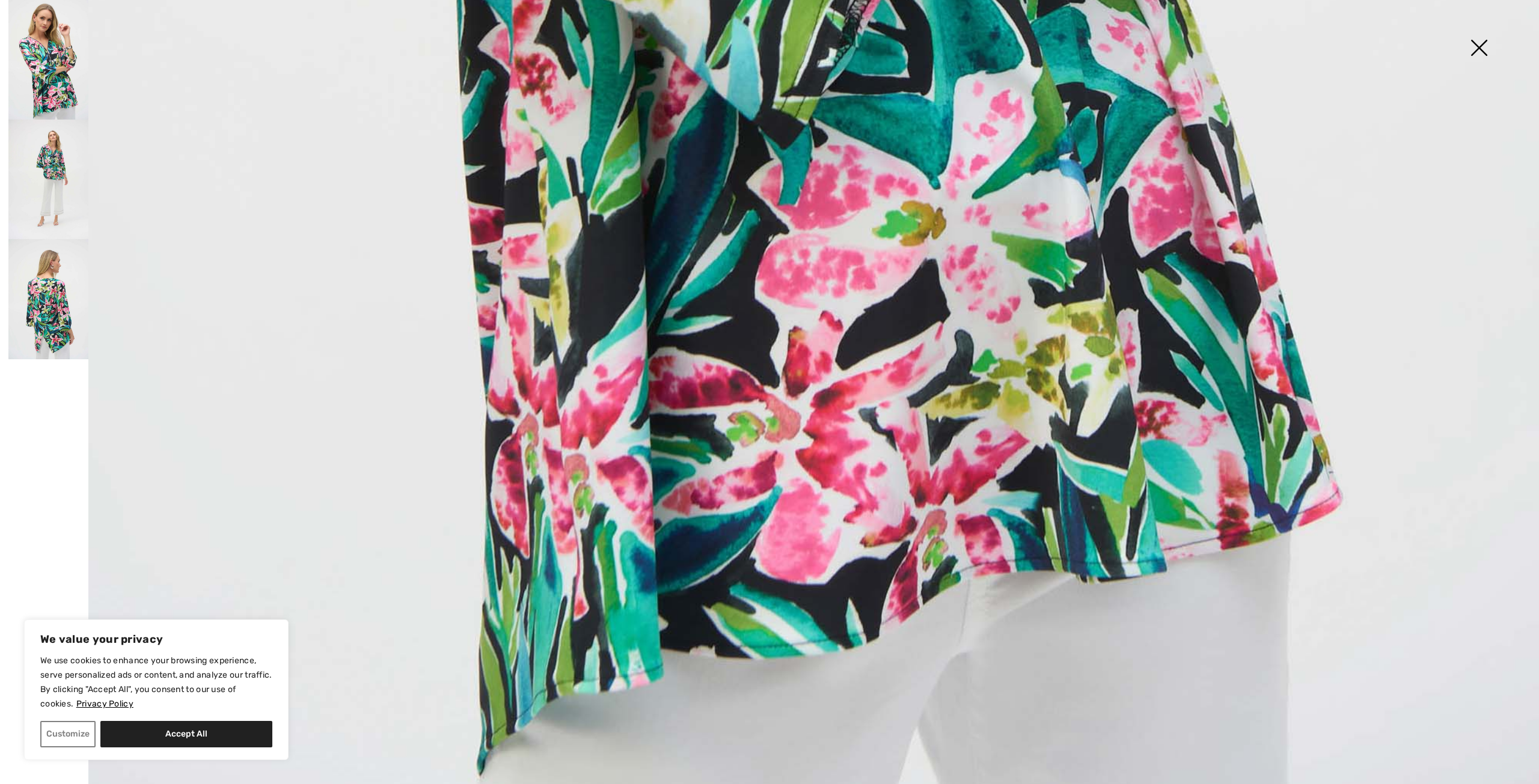
click at [56, 298] on img at bounding box center [48, 299] width 80 height 120
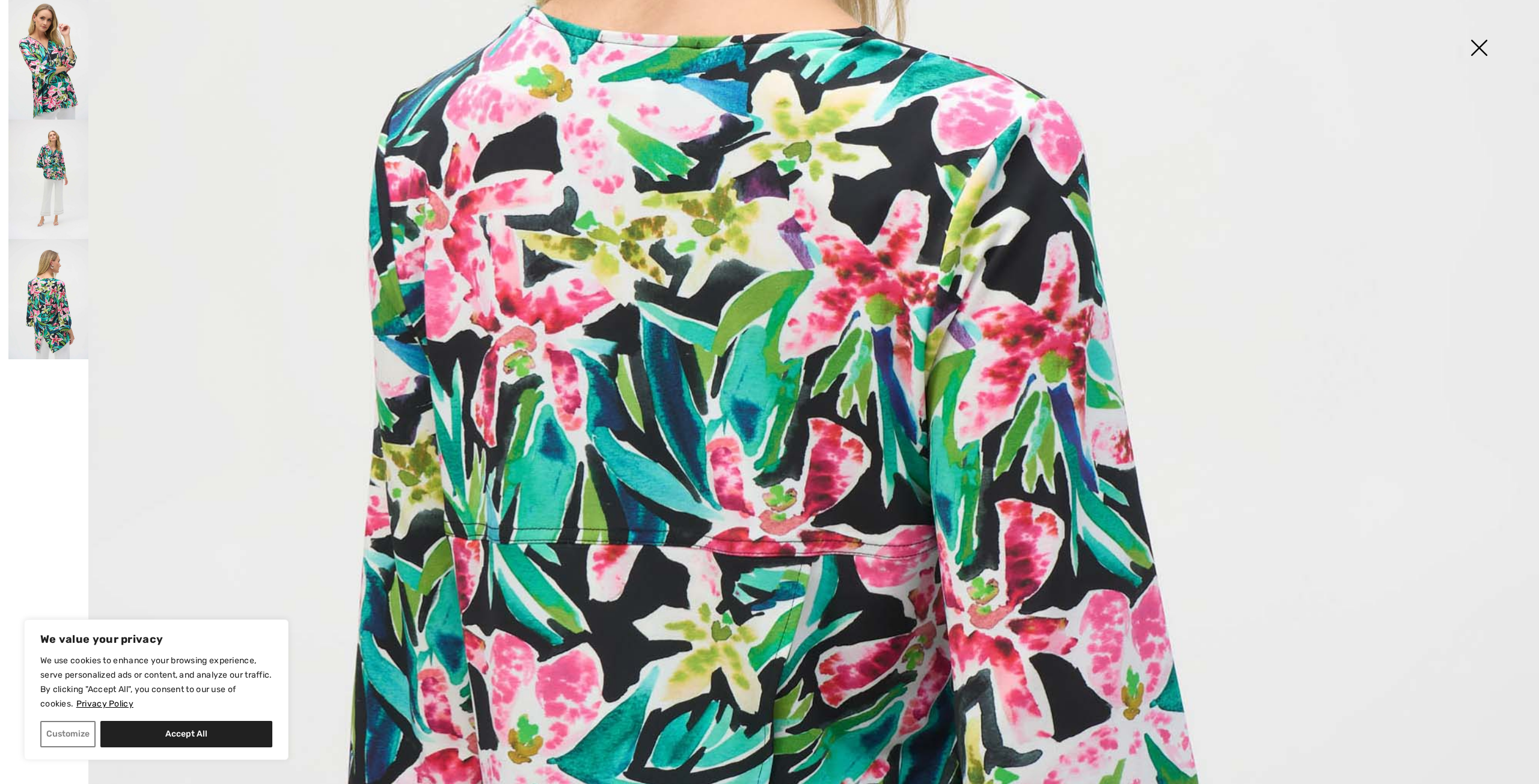
scroll to position [665, 0]
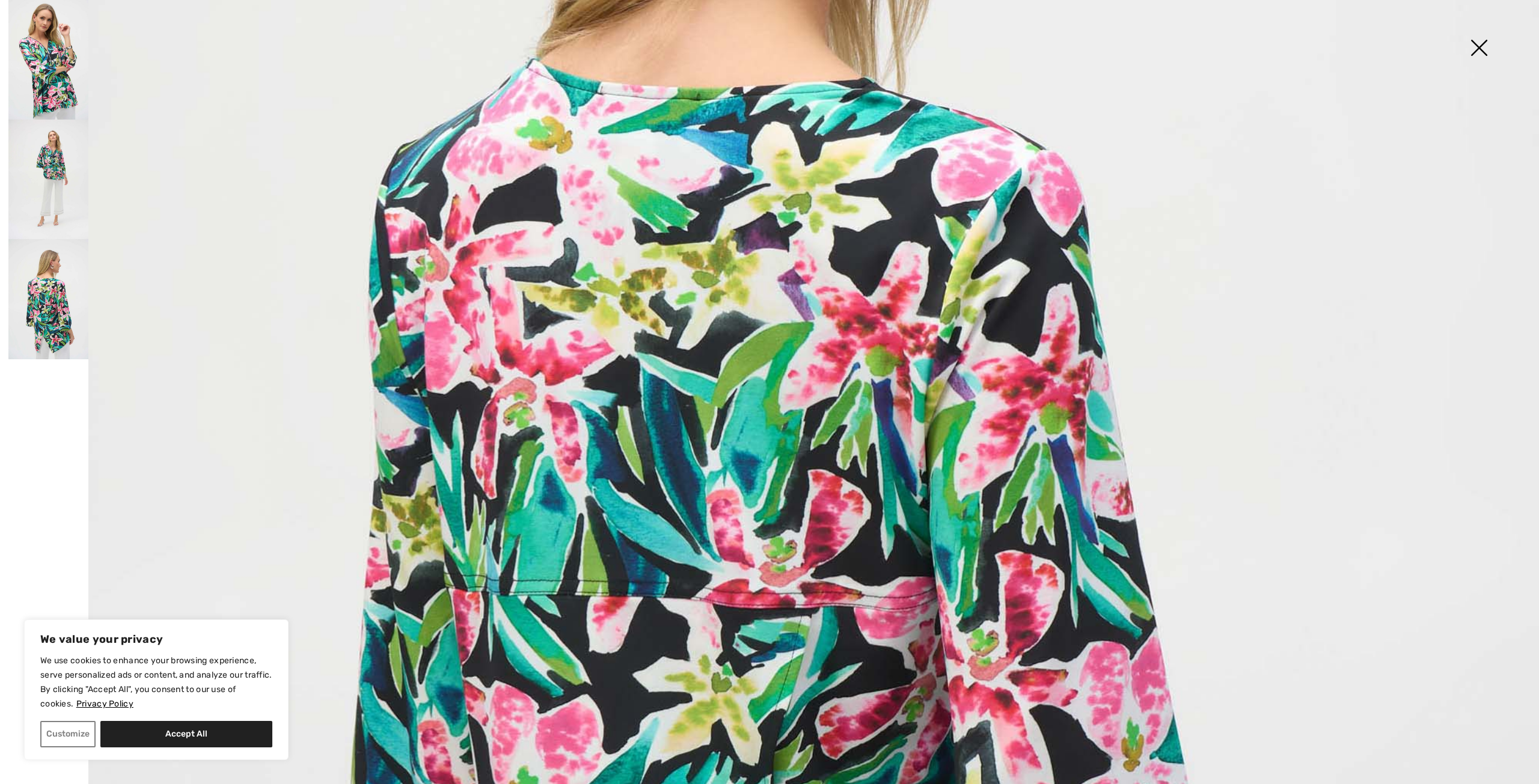
click at [59, 170] on img at bounding box center [48, 179] width 80 height 120
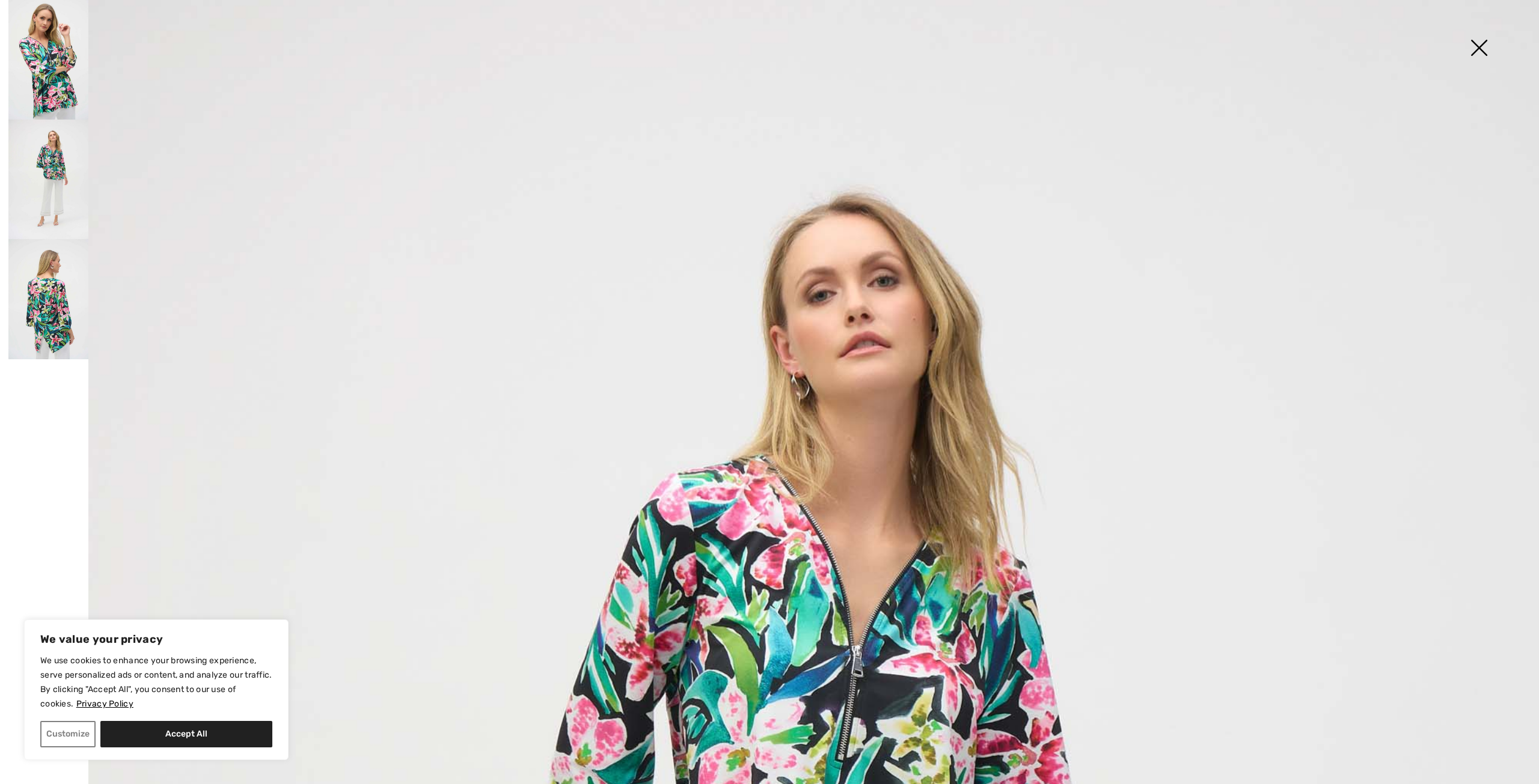
scroll to position [4, 0]
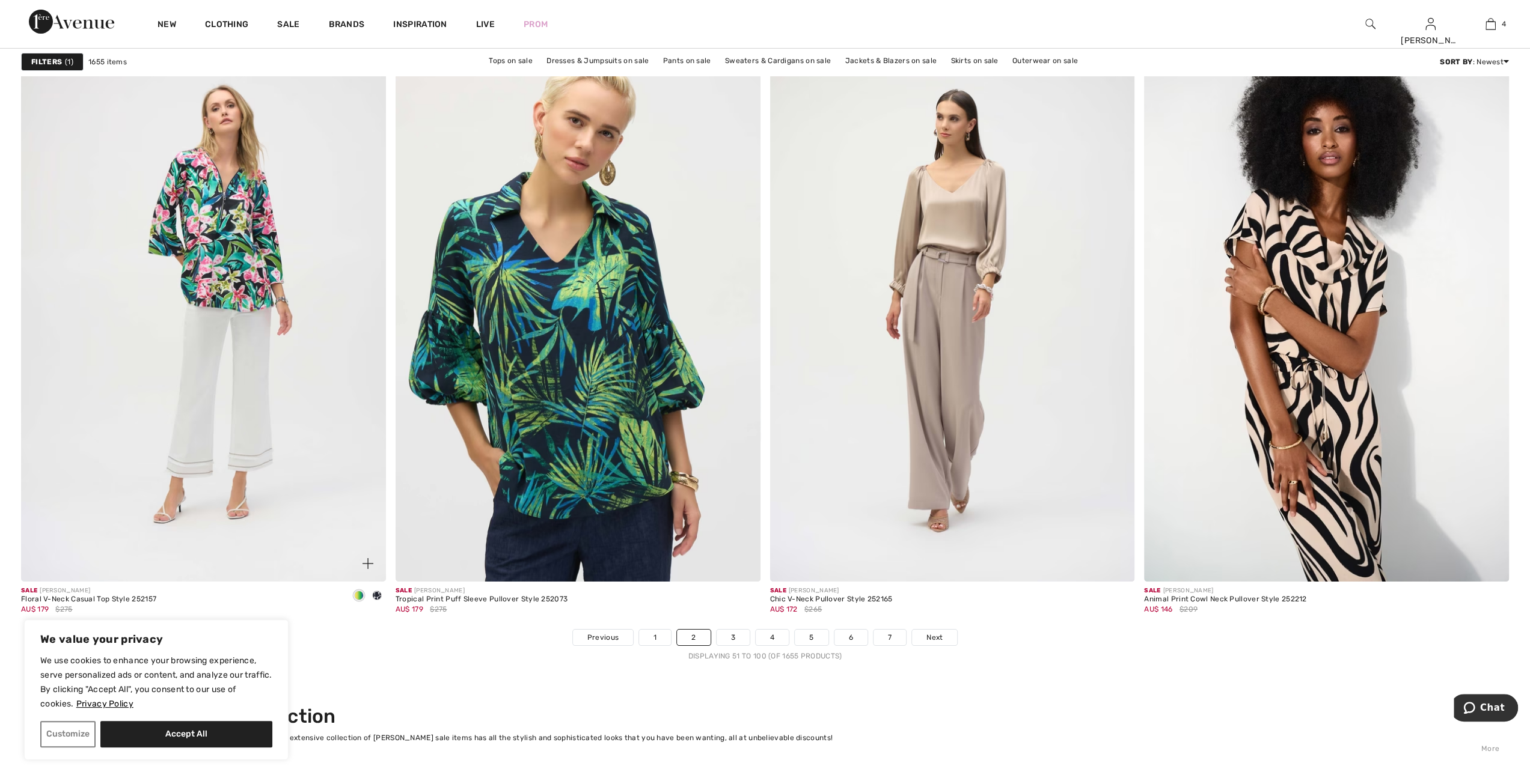
click at [225, 259] on img at bounding box center [203, 309] width 365 height 547
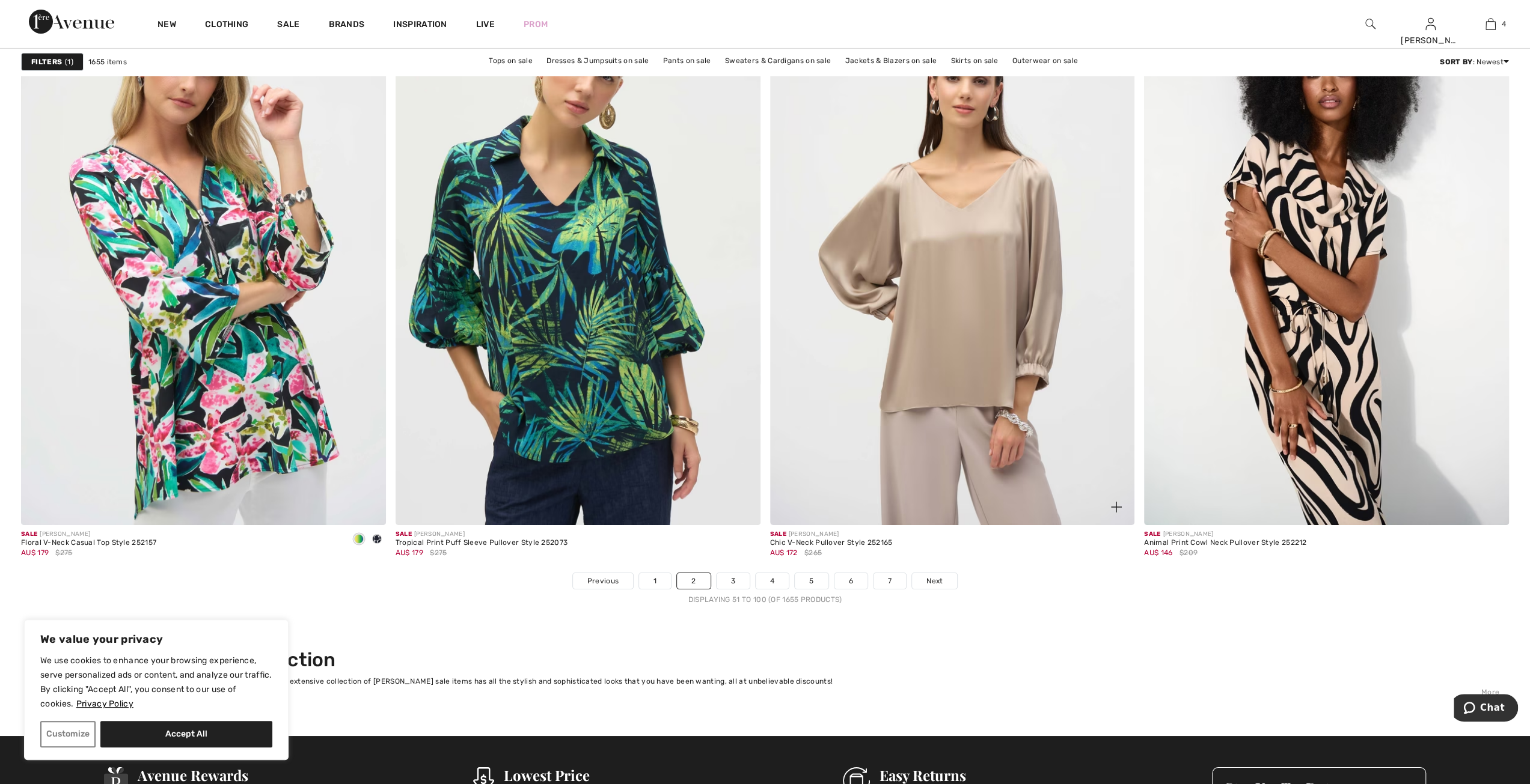
scroll to position [8951, 0]
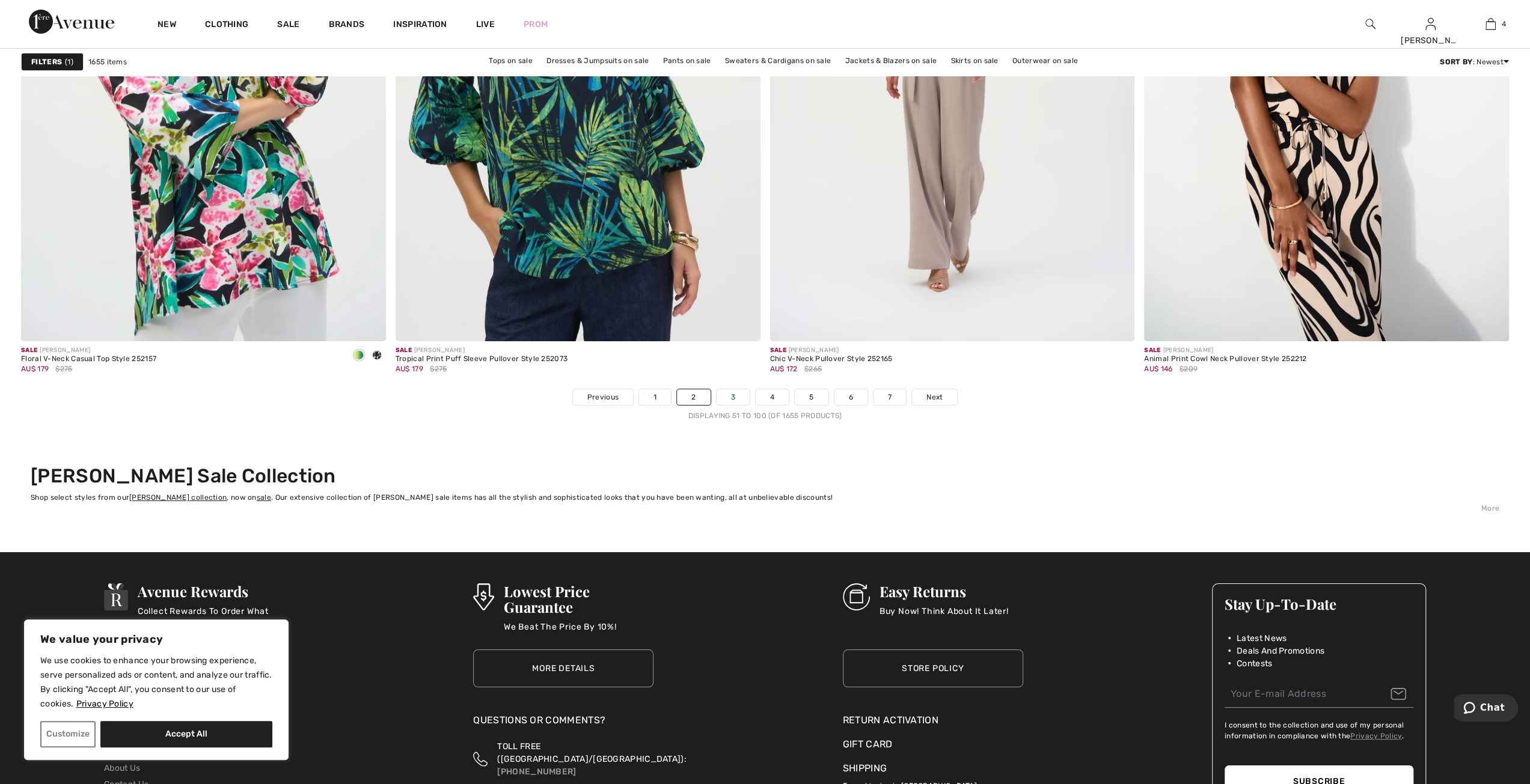
click at [728, 394] on link "3" at bounding box center [733, 397] width 33 height 16
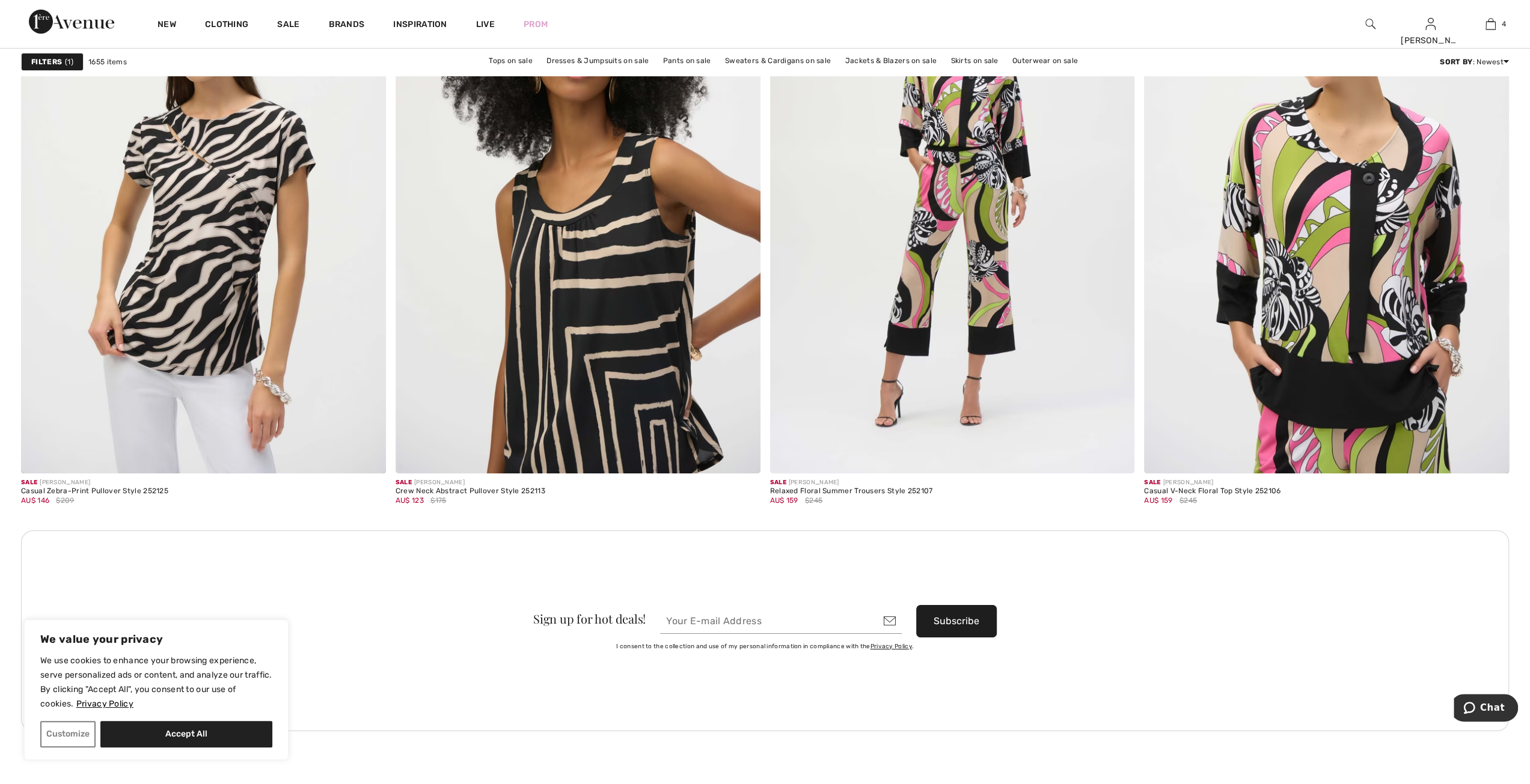
scroll to position [4145, 0]
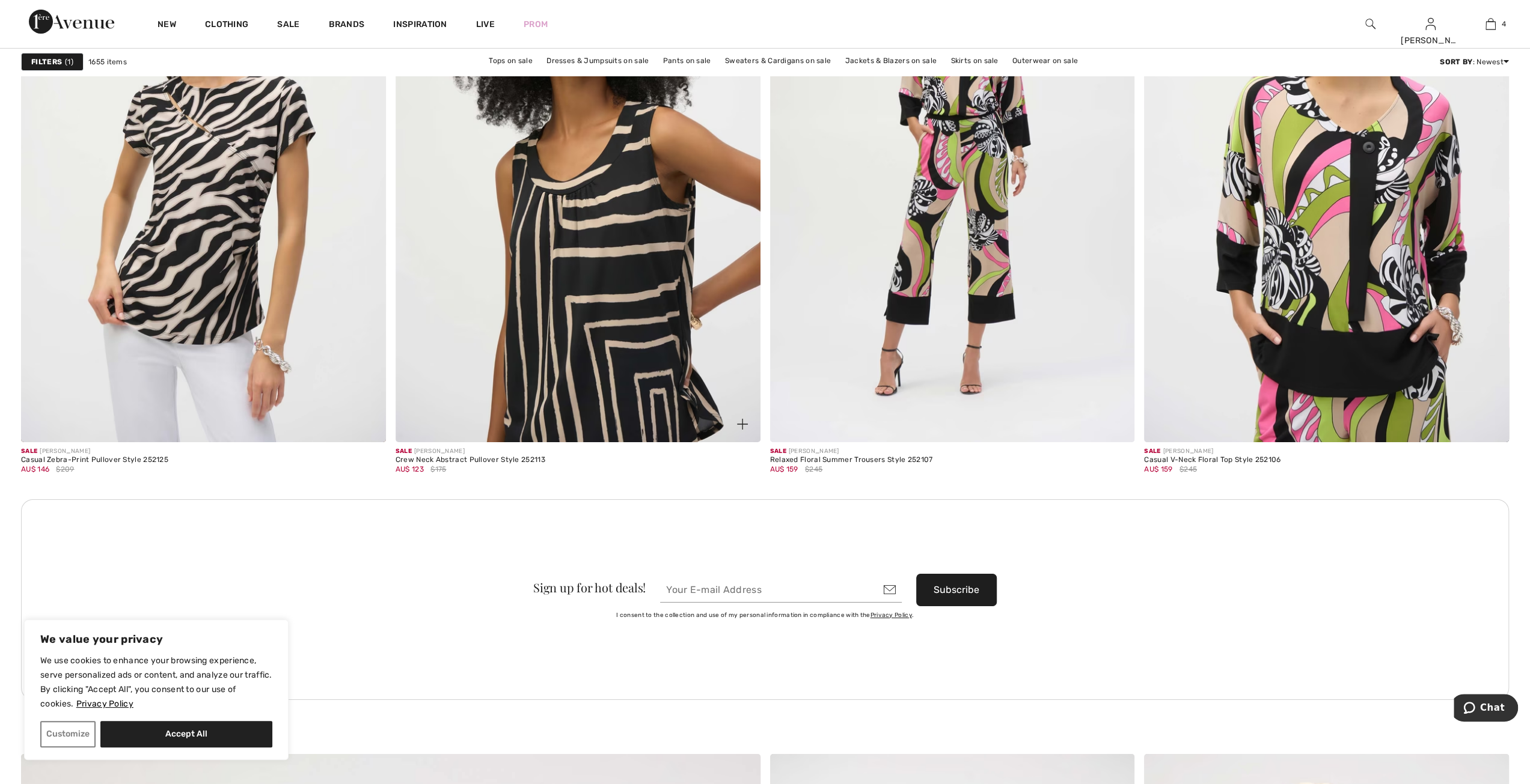
click at [645, 374] on img at bounding box center [578, 169] width 365 height 547
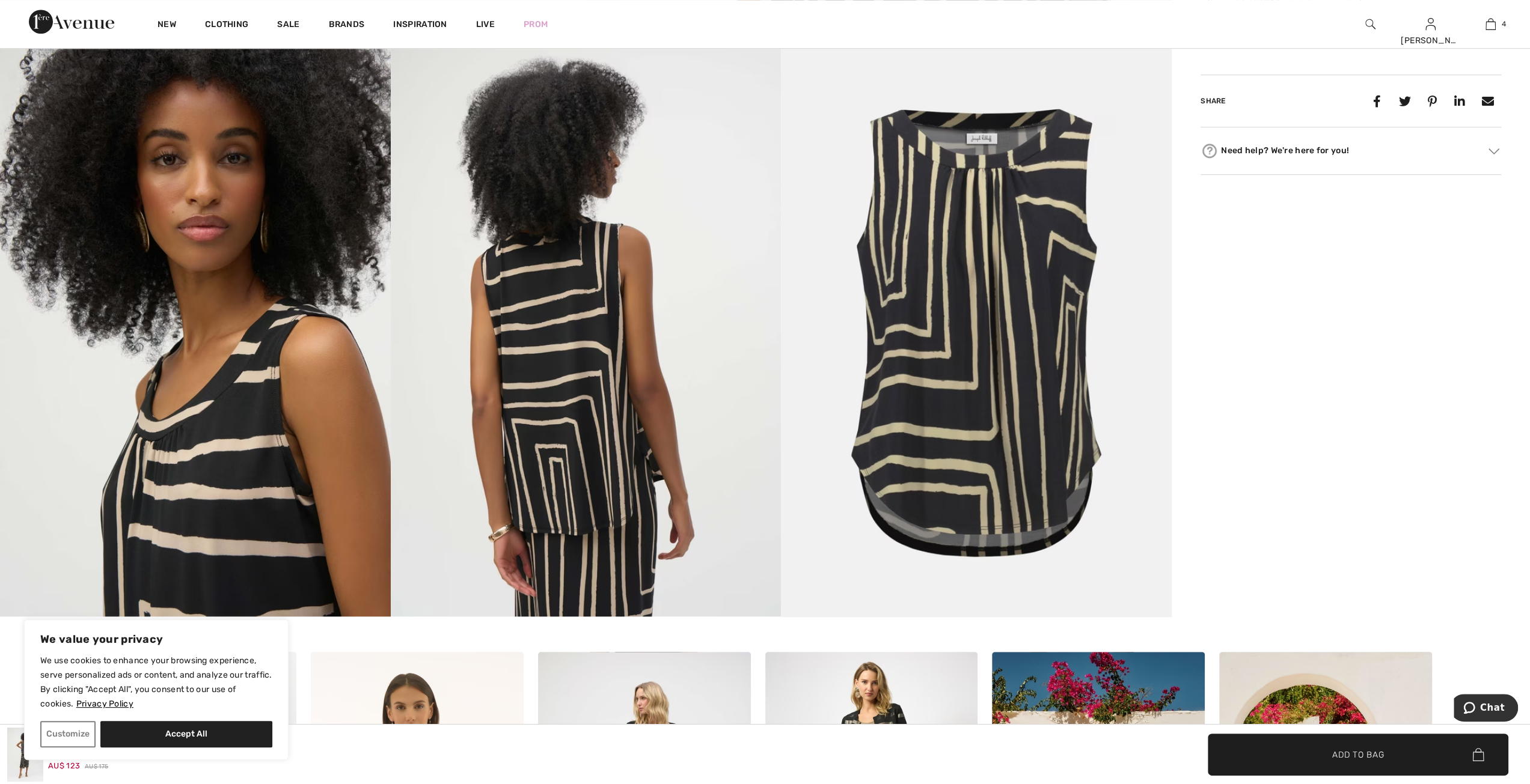
scroll to position [901, 0]
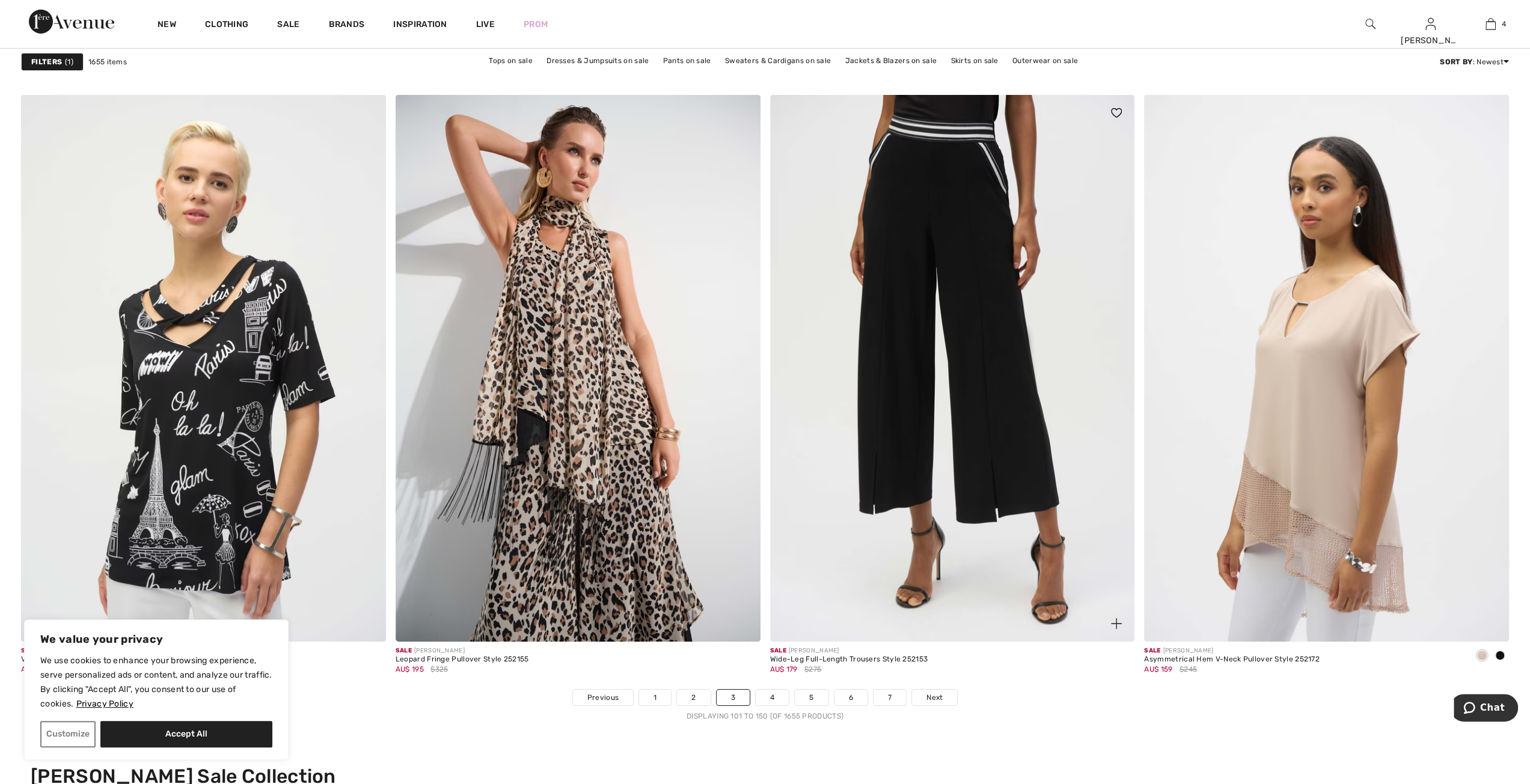
scroll to position [8771, 0]
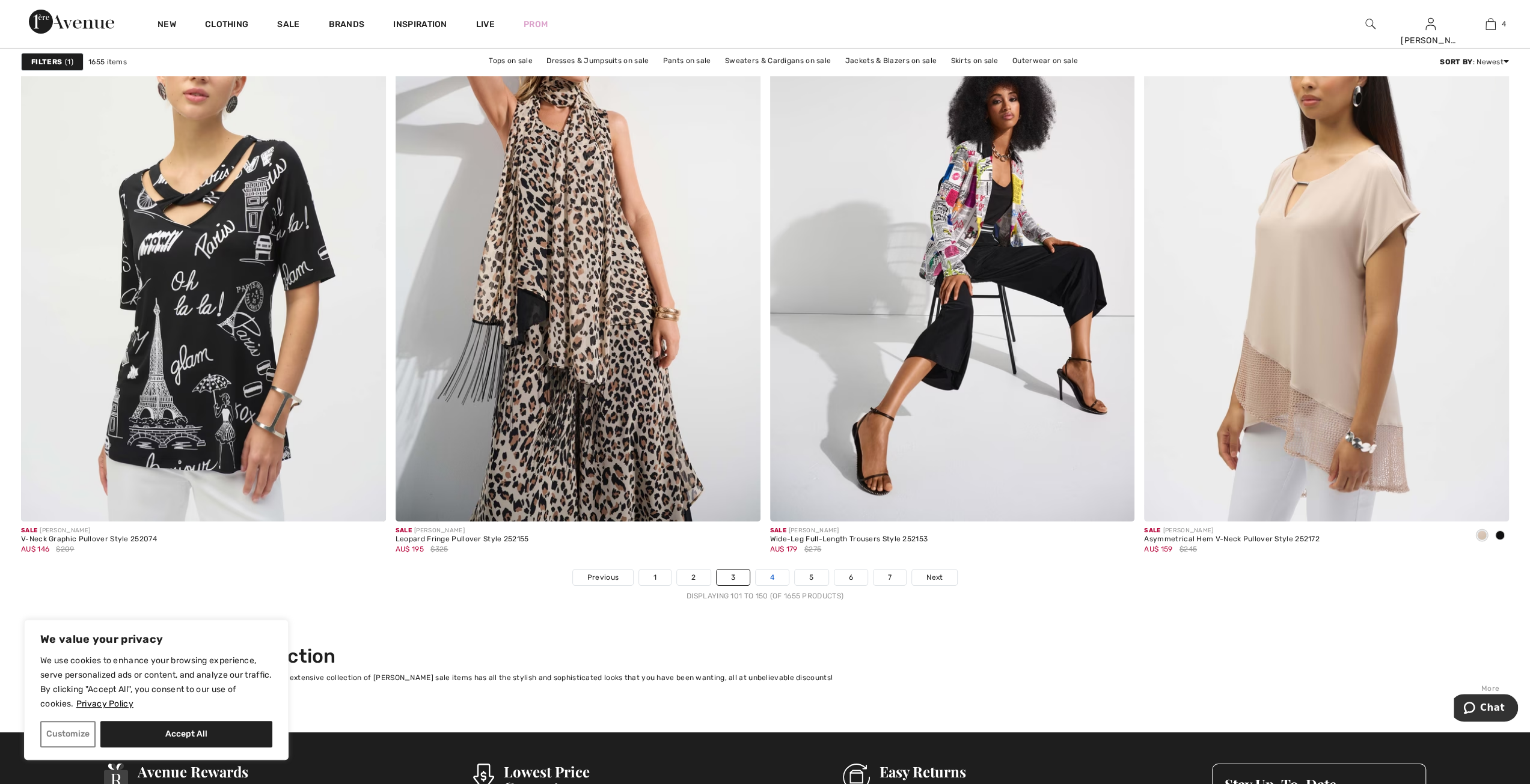
click at [774, 576] on link "4" at bounding box center [772, 577] width 33 height 16
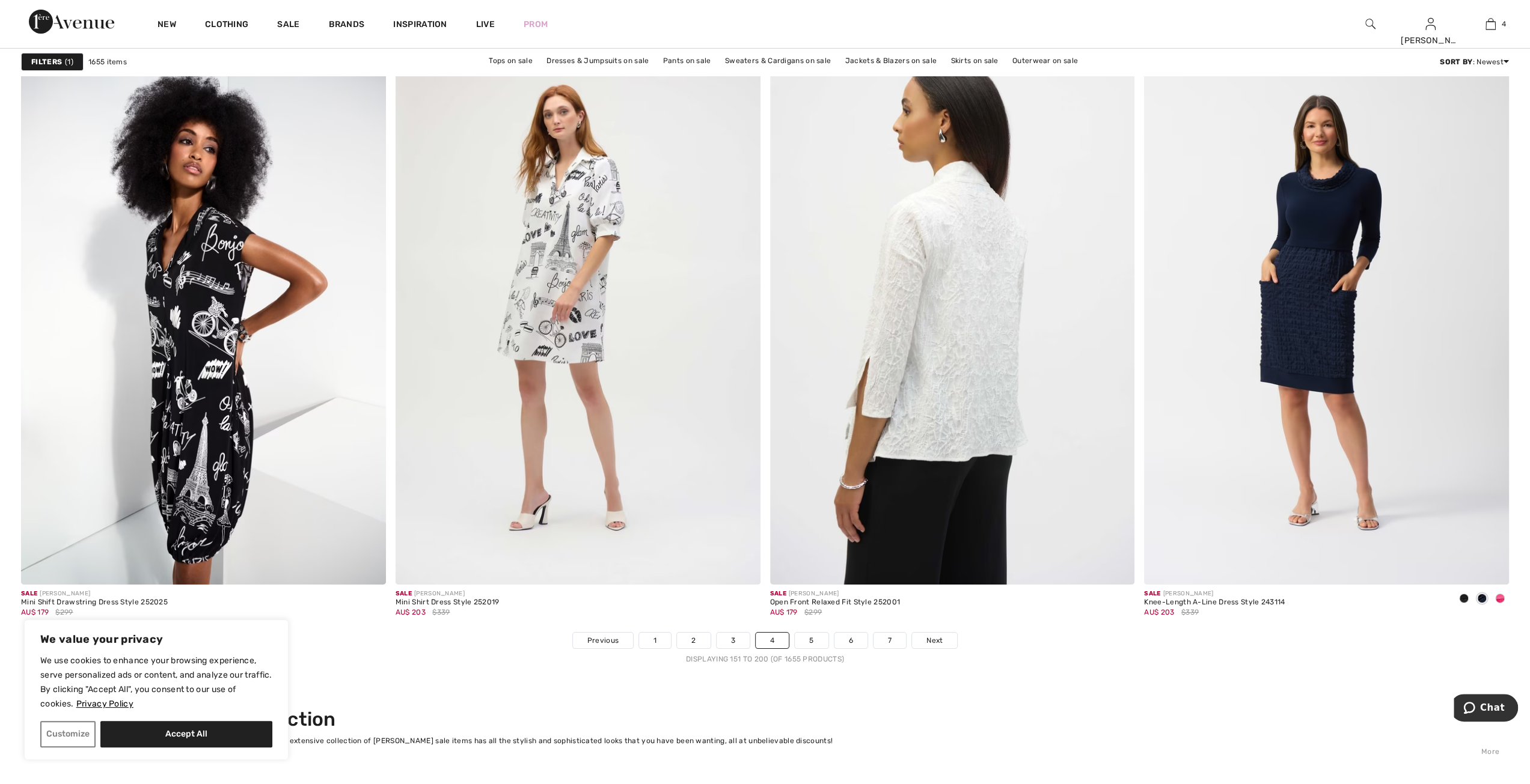
scroll to position [8711, 0]
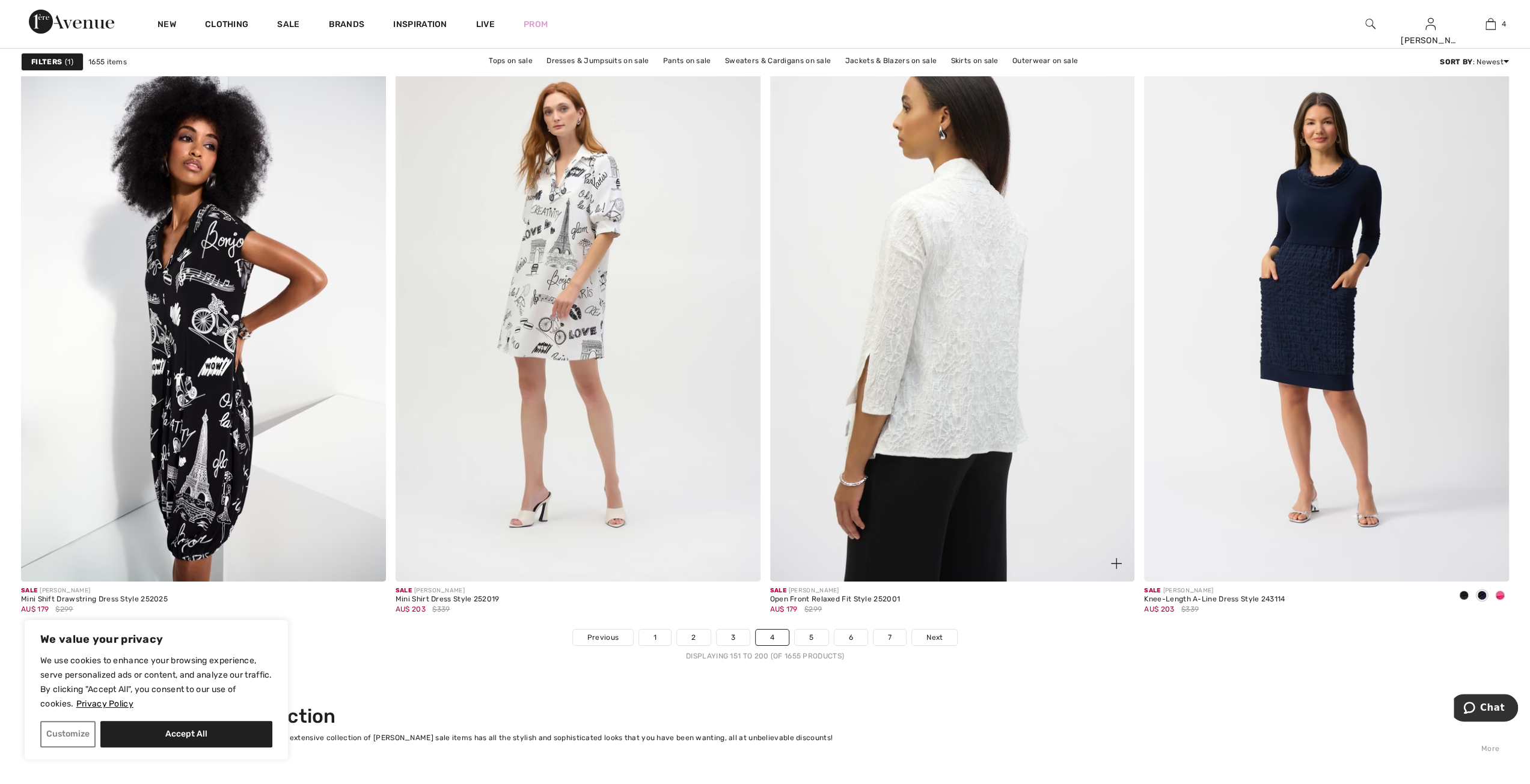
click at [894, 453] on img at bounding box center [952, 309] width 365 height 547
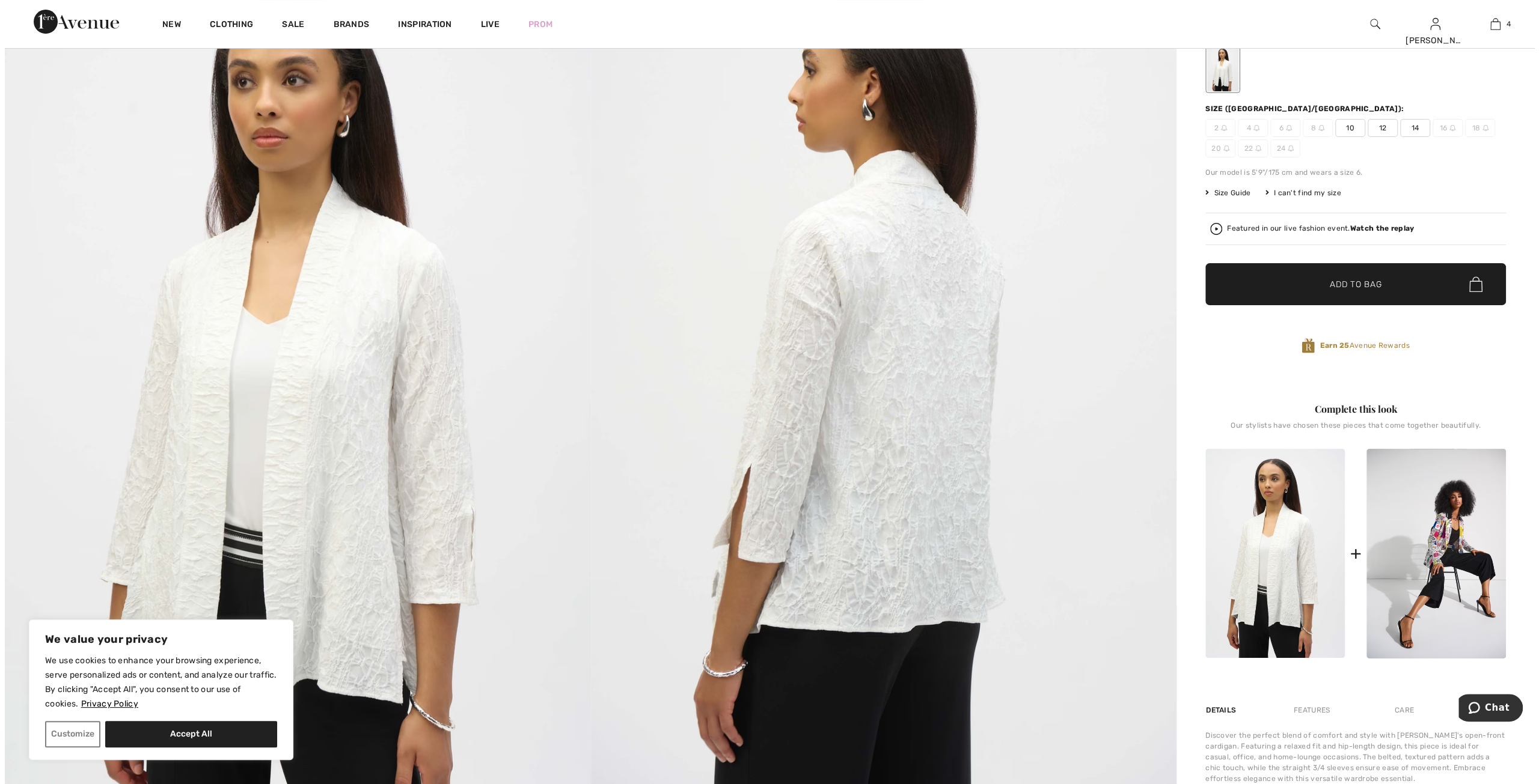
scroll to position [180, 0]
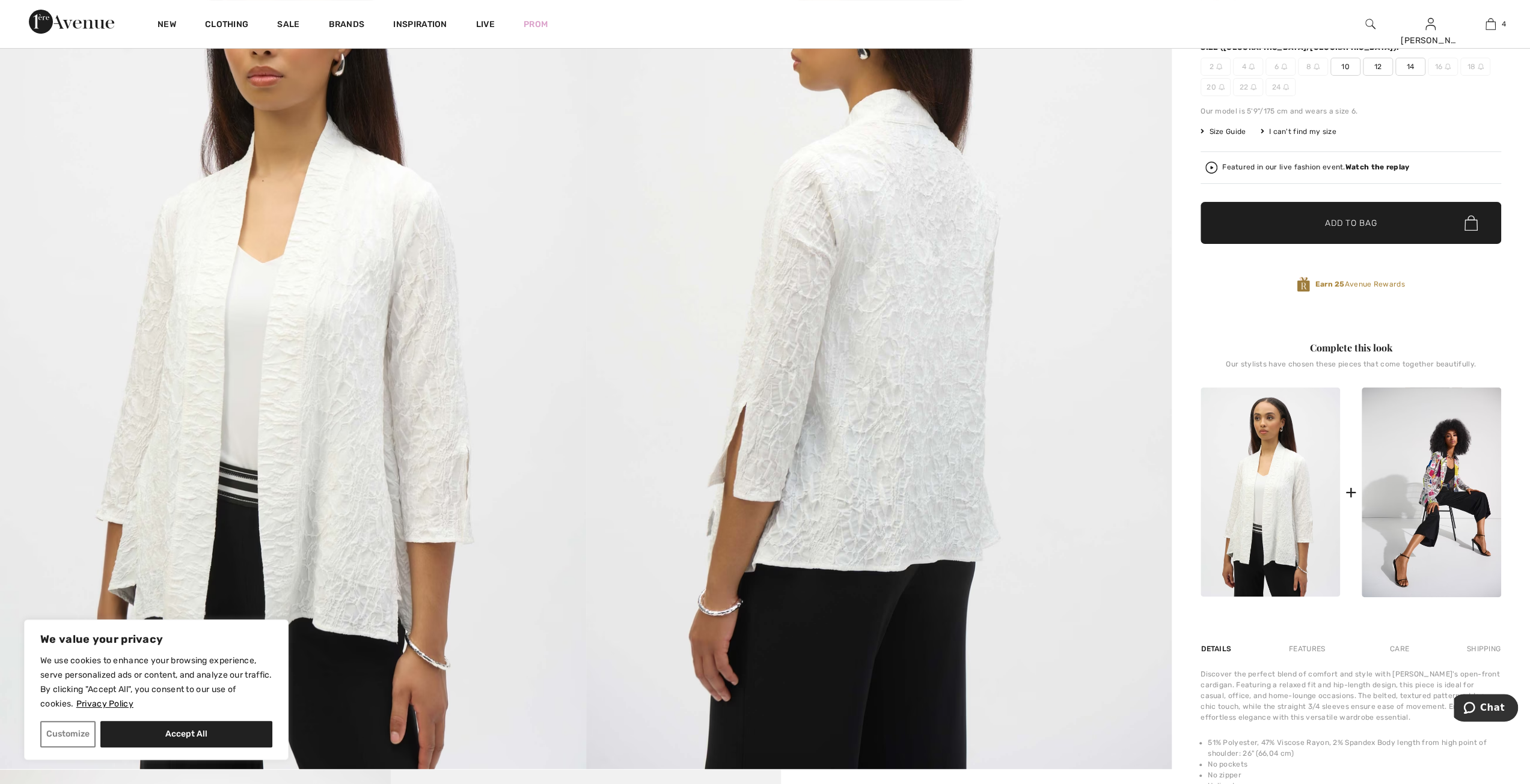
click at [888, 407] on img at bounding box center [878, 330] width 586 height 878
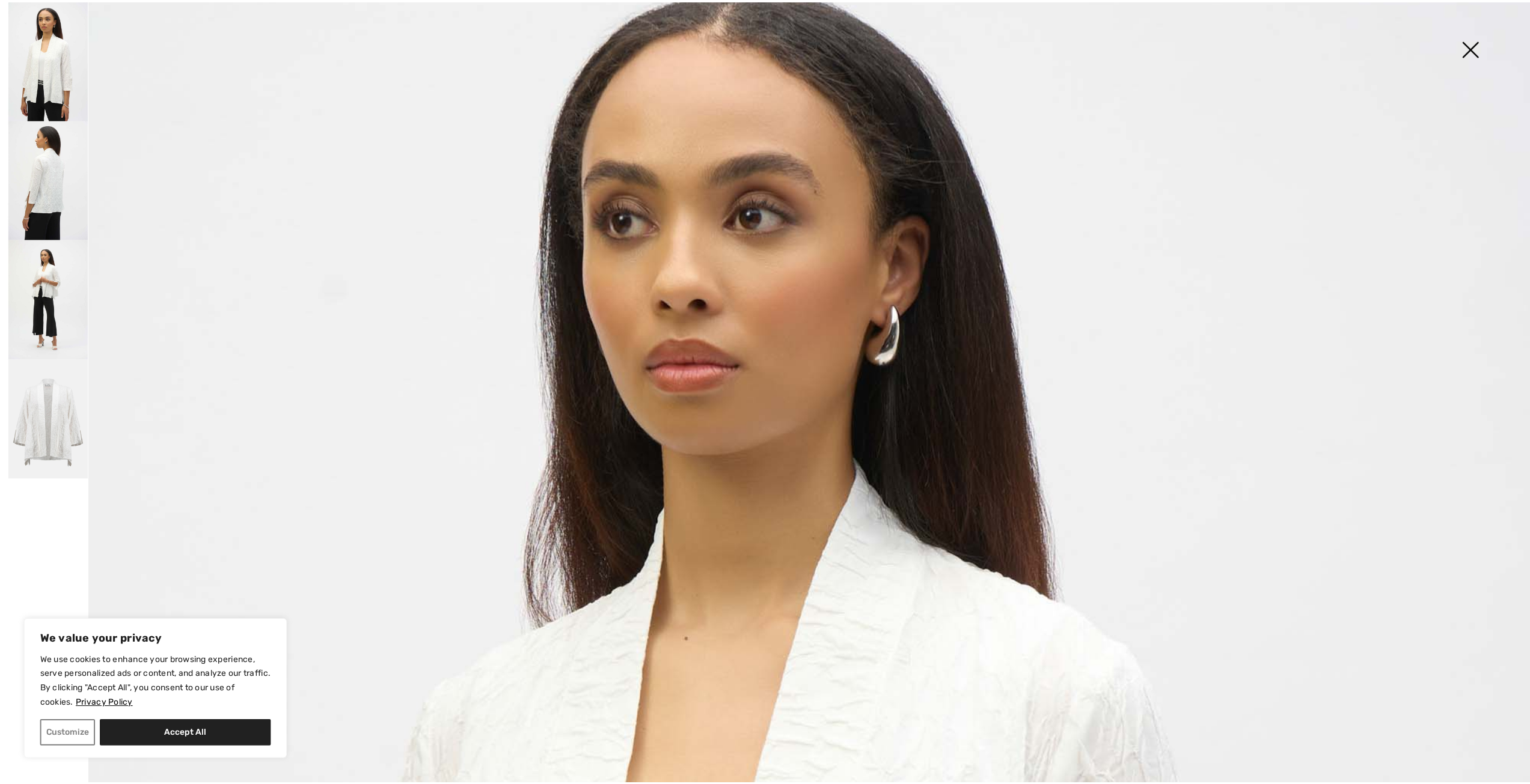
scroll to position [0, 0]
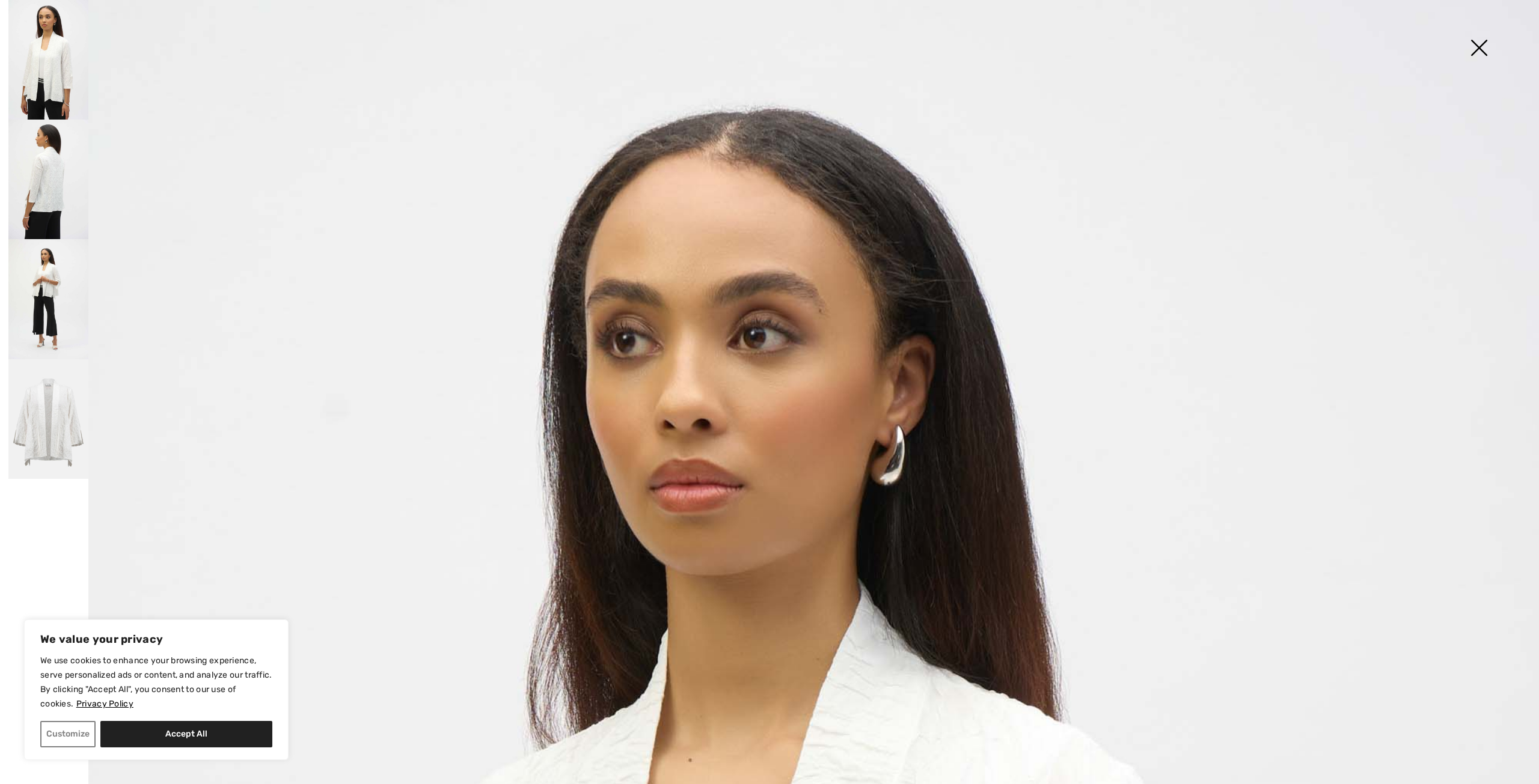
click at [1476, 54] on img at bounding box center [1478, 49] width 60 height 62
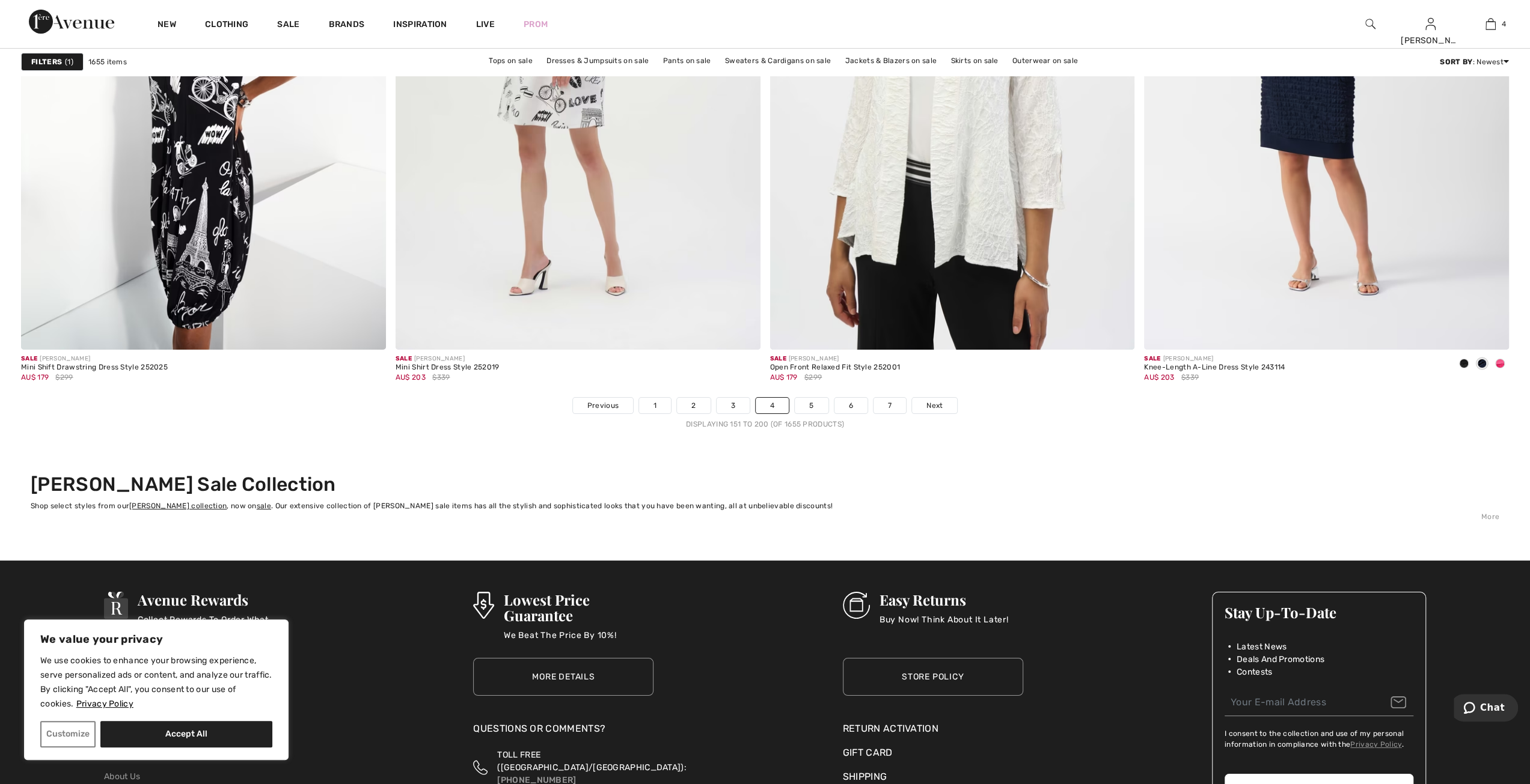
scroll to position [8951, 0]
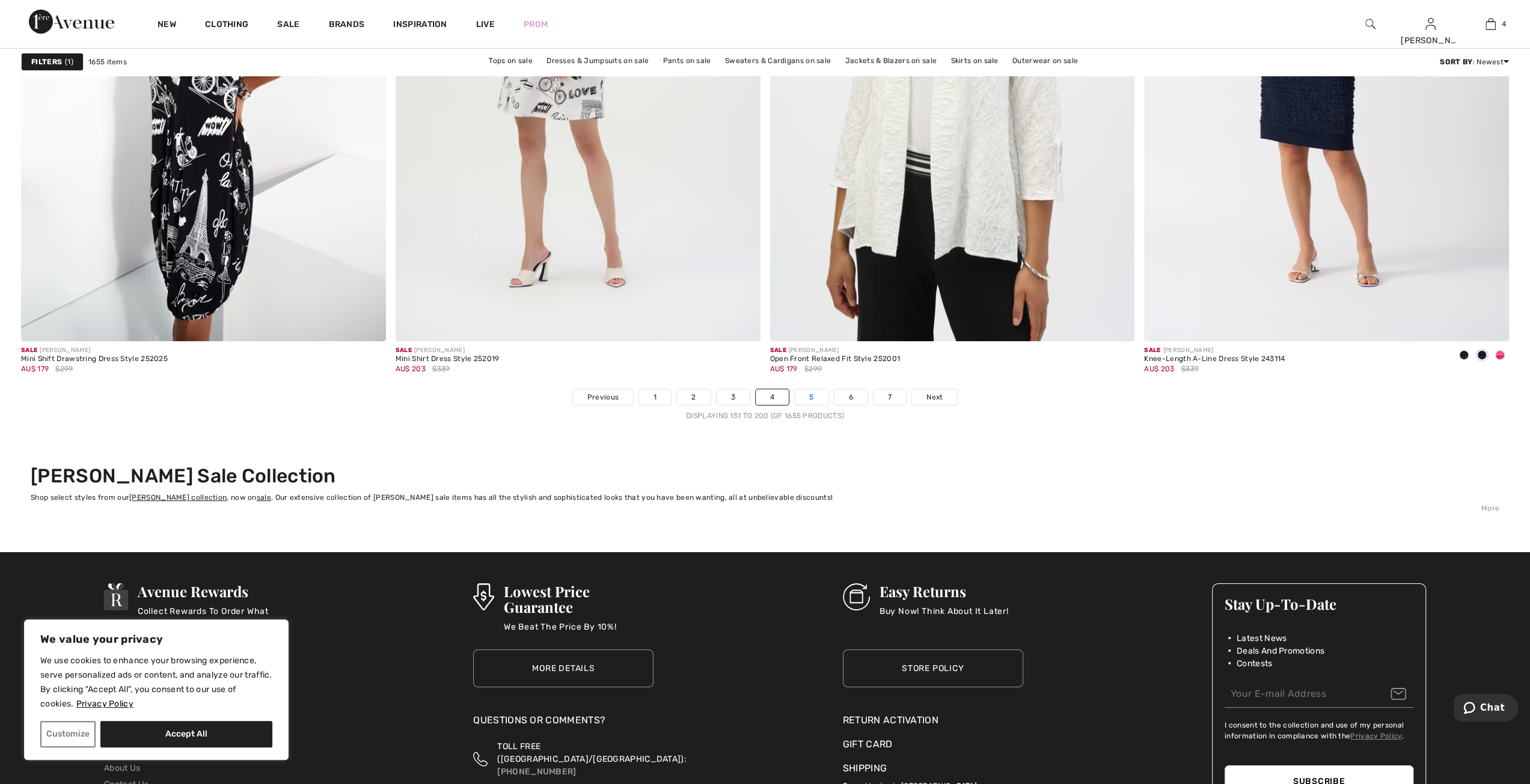
click at [808, 390] on link "5" at bounding box center [812, 397] width 33 height 16
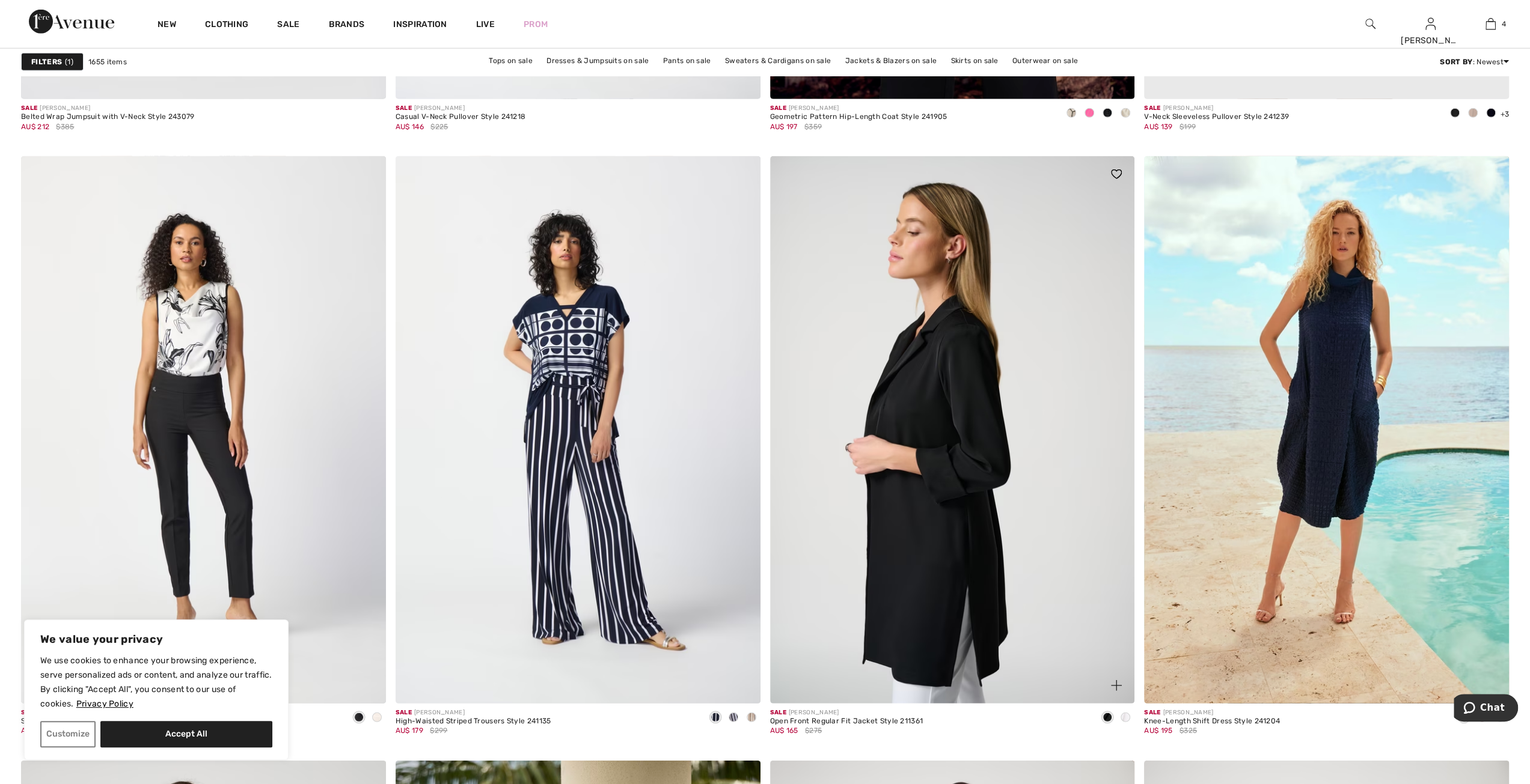
scroll to position [3244, 0]
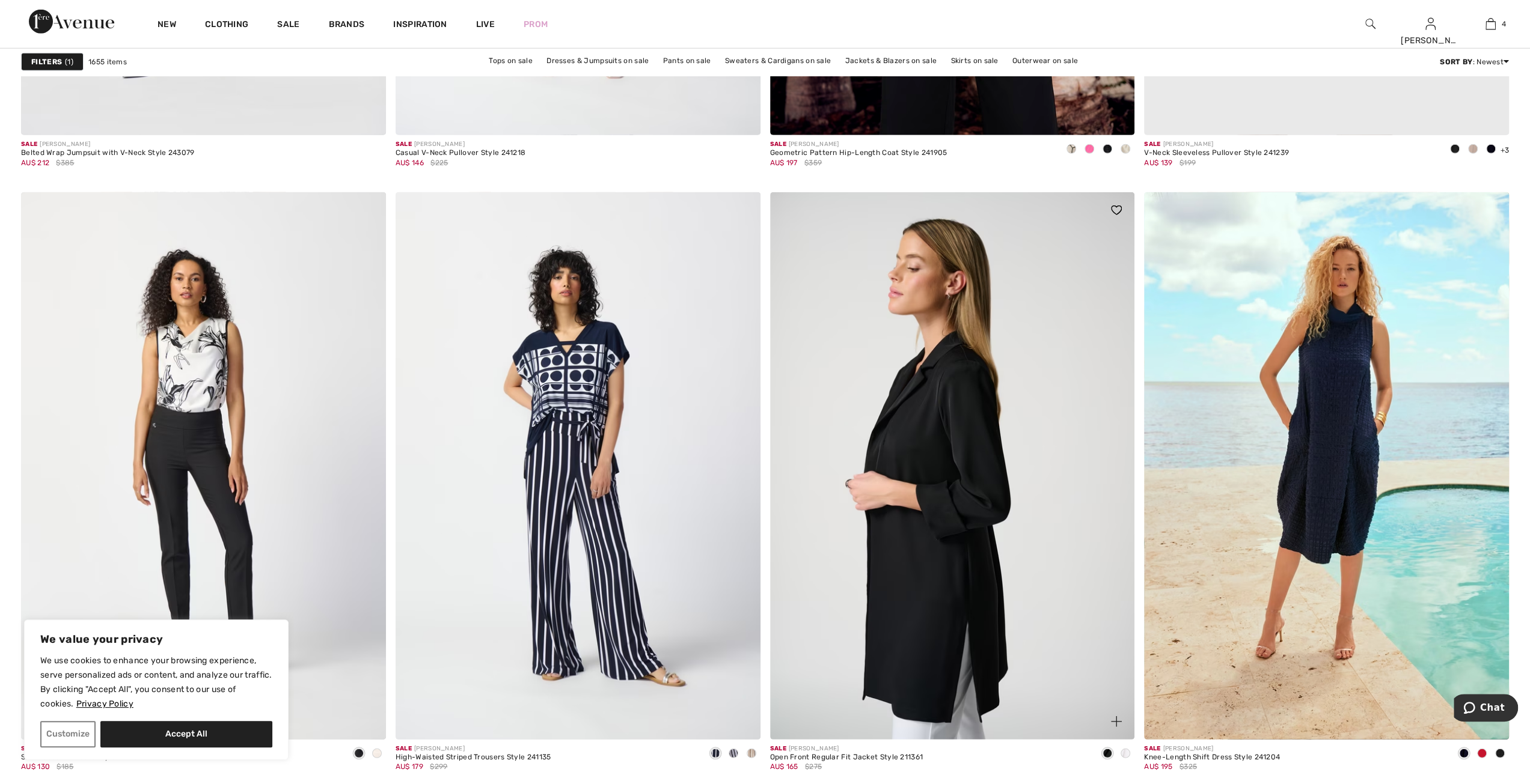
click at [931, 416] on img at bounding box center [952, 466] width 365 height 547
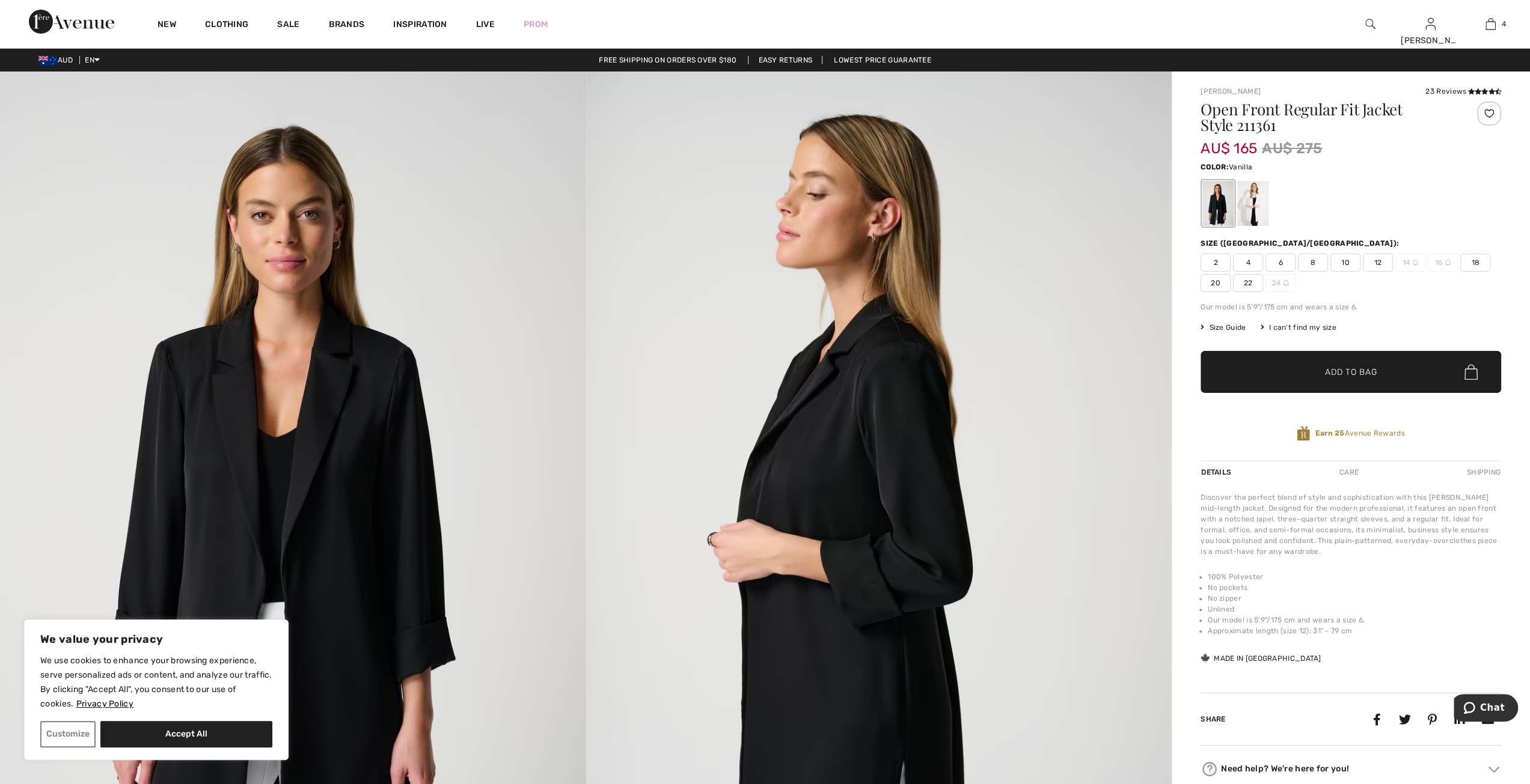
click at [1257, 207] on div at bounding box center [1253, 203] width 32 height 45
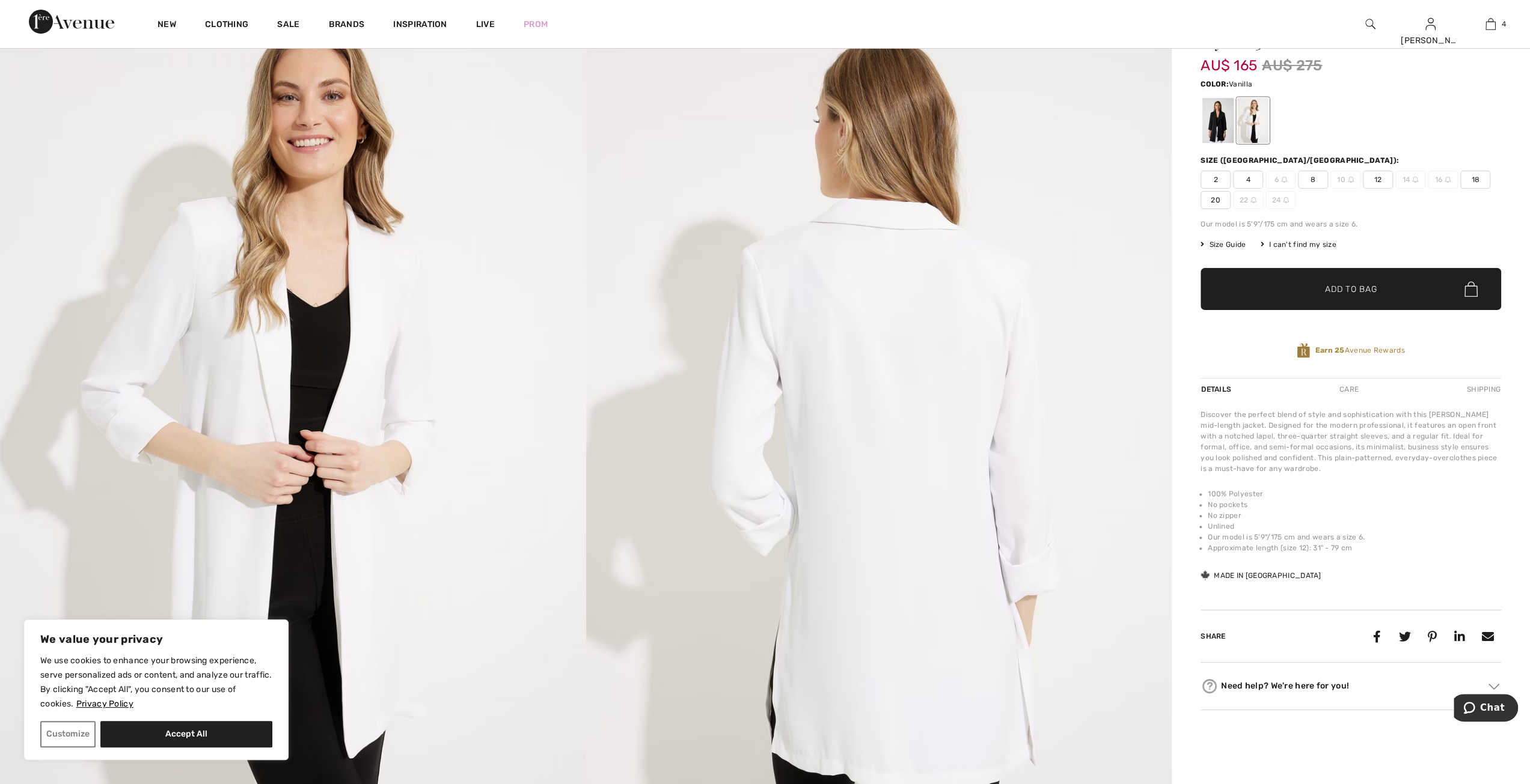
scroll to position [60, 0]
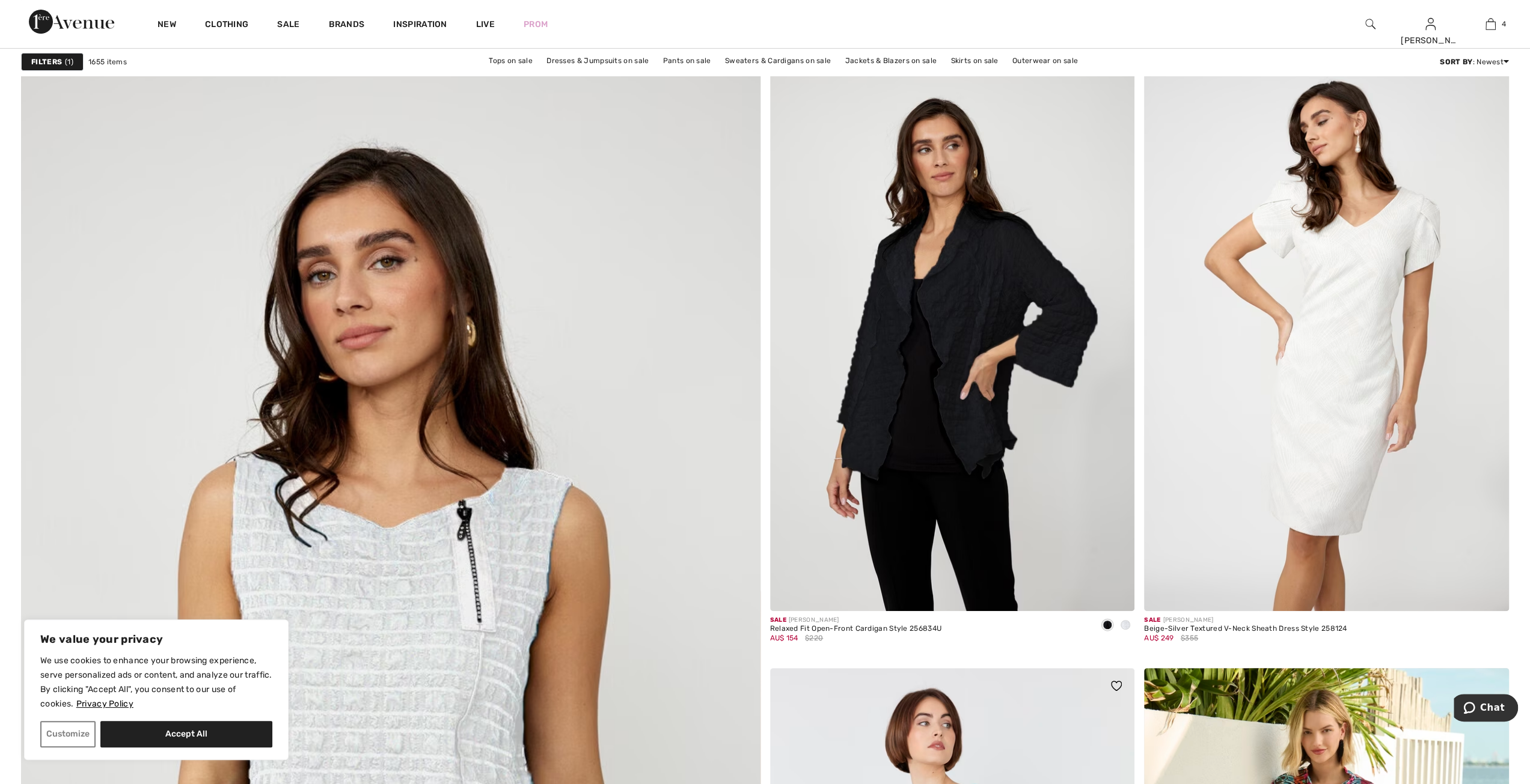
scroll to position [4806, 0]
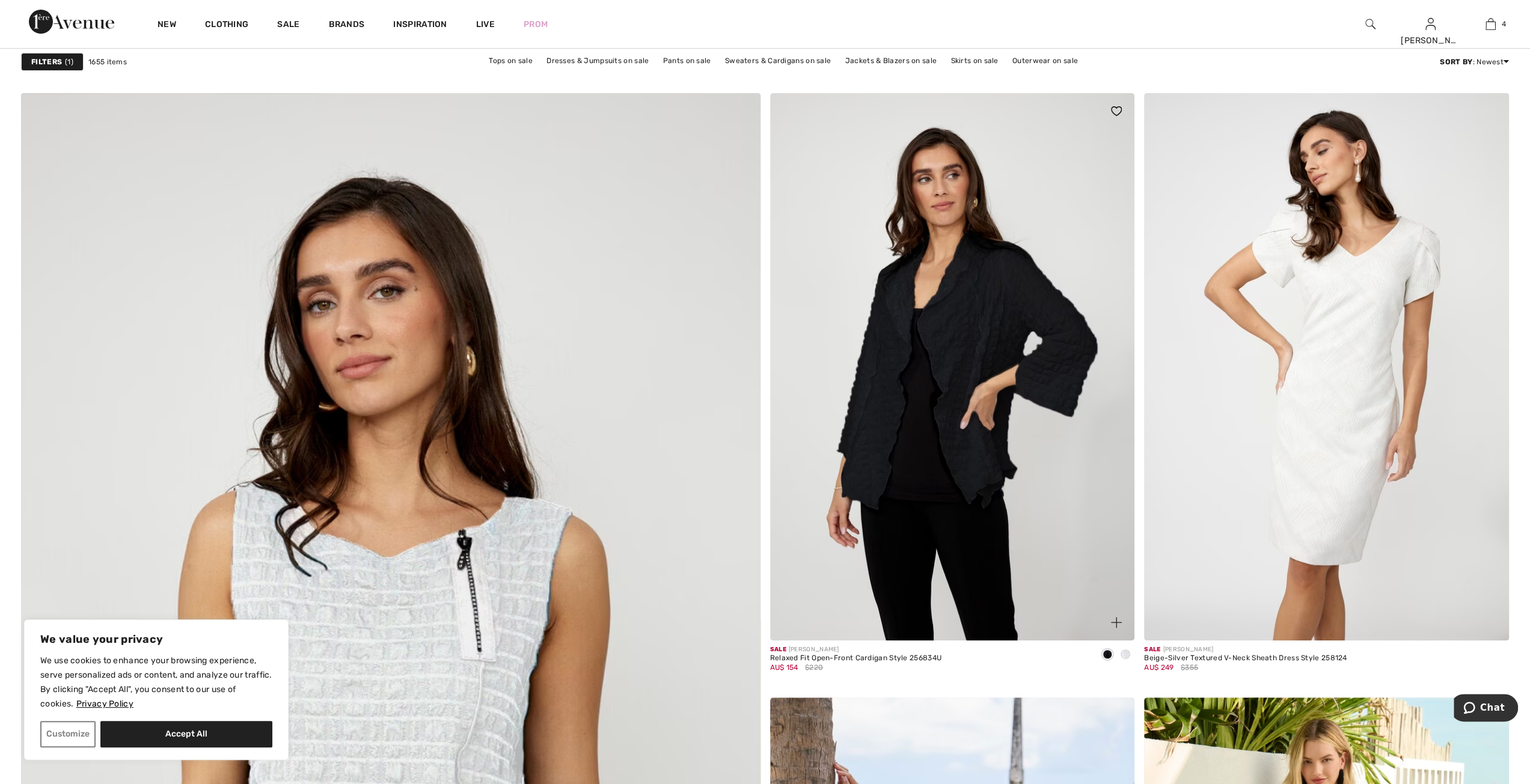
click at [1126, 652] on span at bounding box center [1125, 654] width 10 height 10
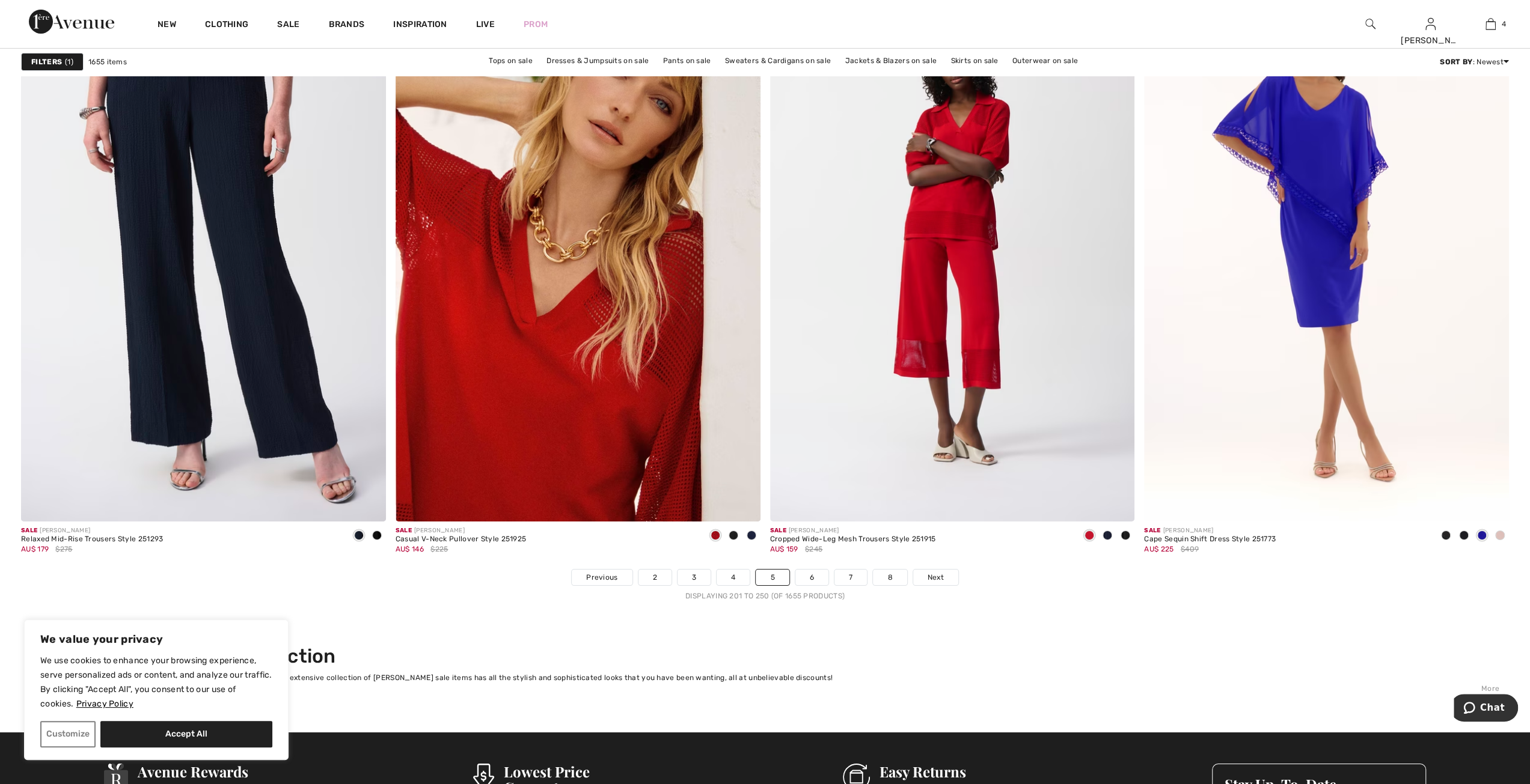
scroll to position [8951, 0]
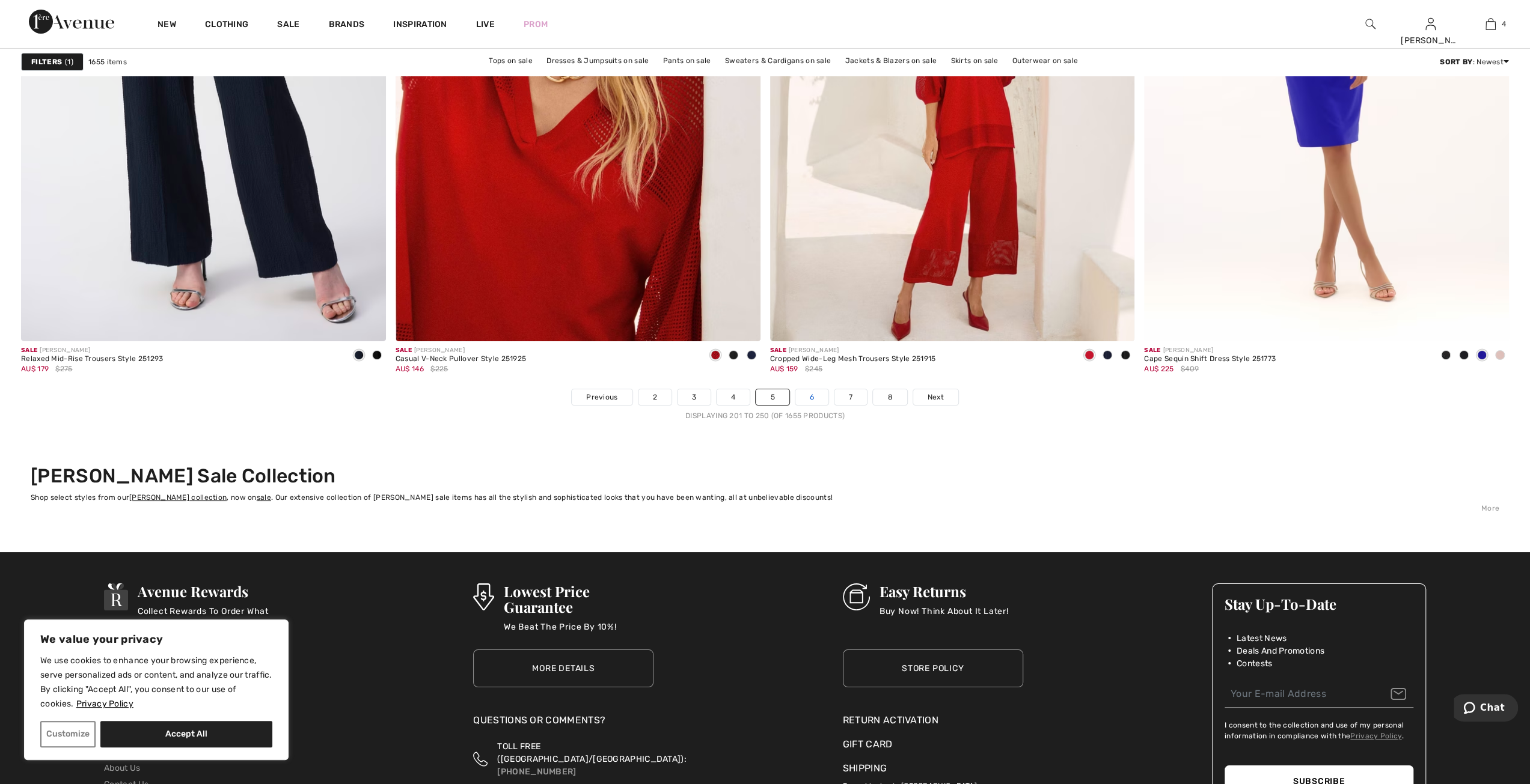
click at [814, 390] on link "6" at bounding box center [812, 397] width 33 height 16
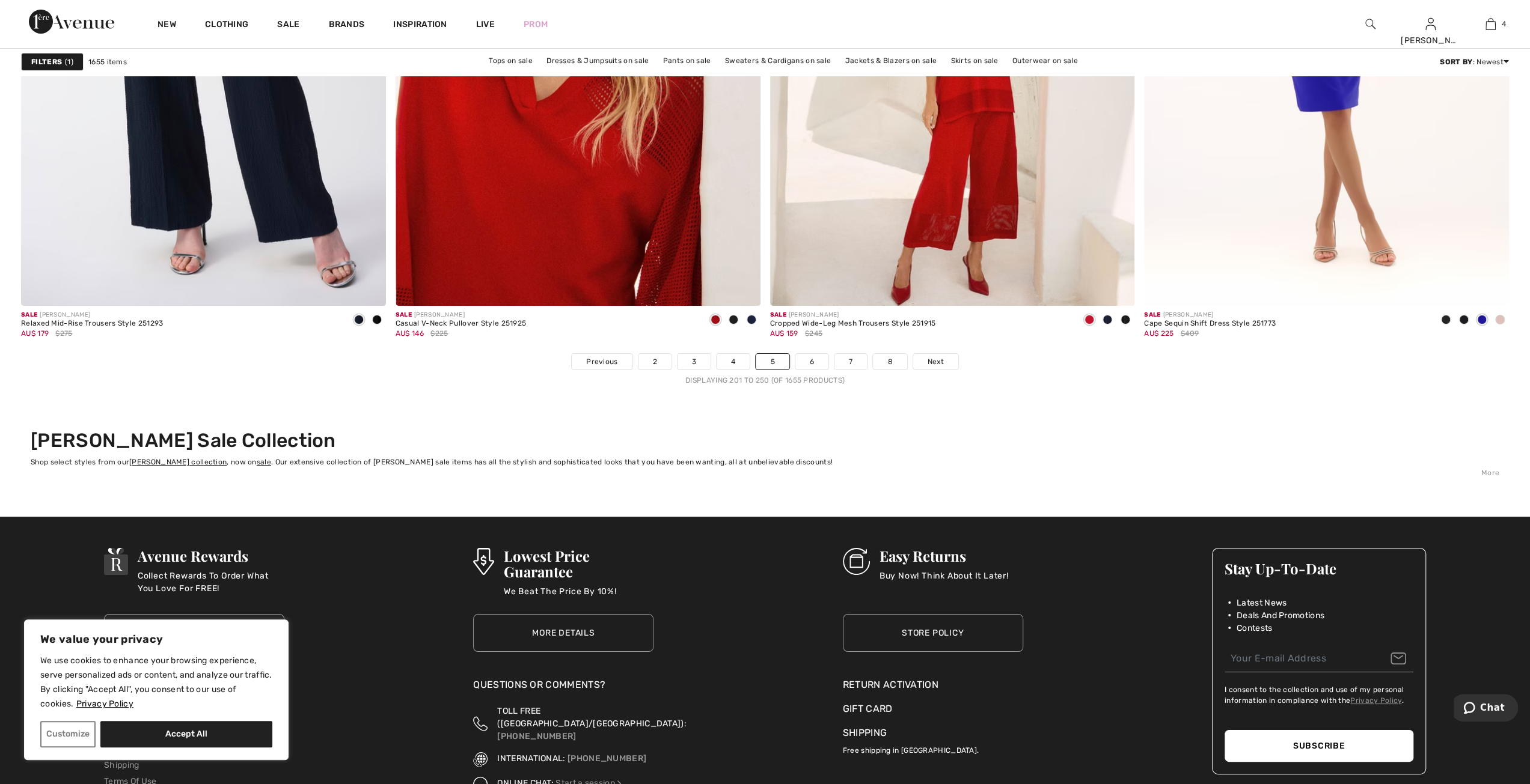
scroll to position [8945, 0]
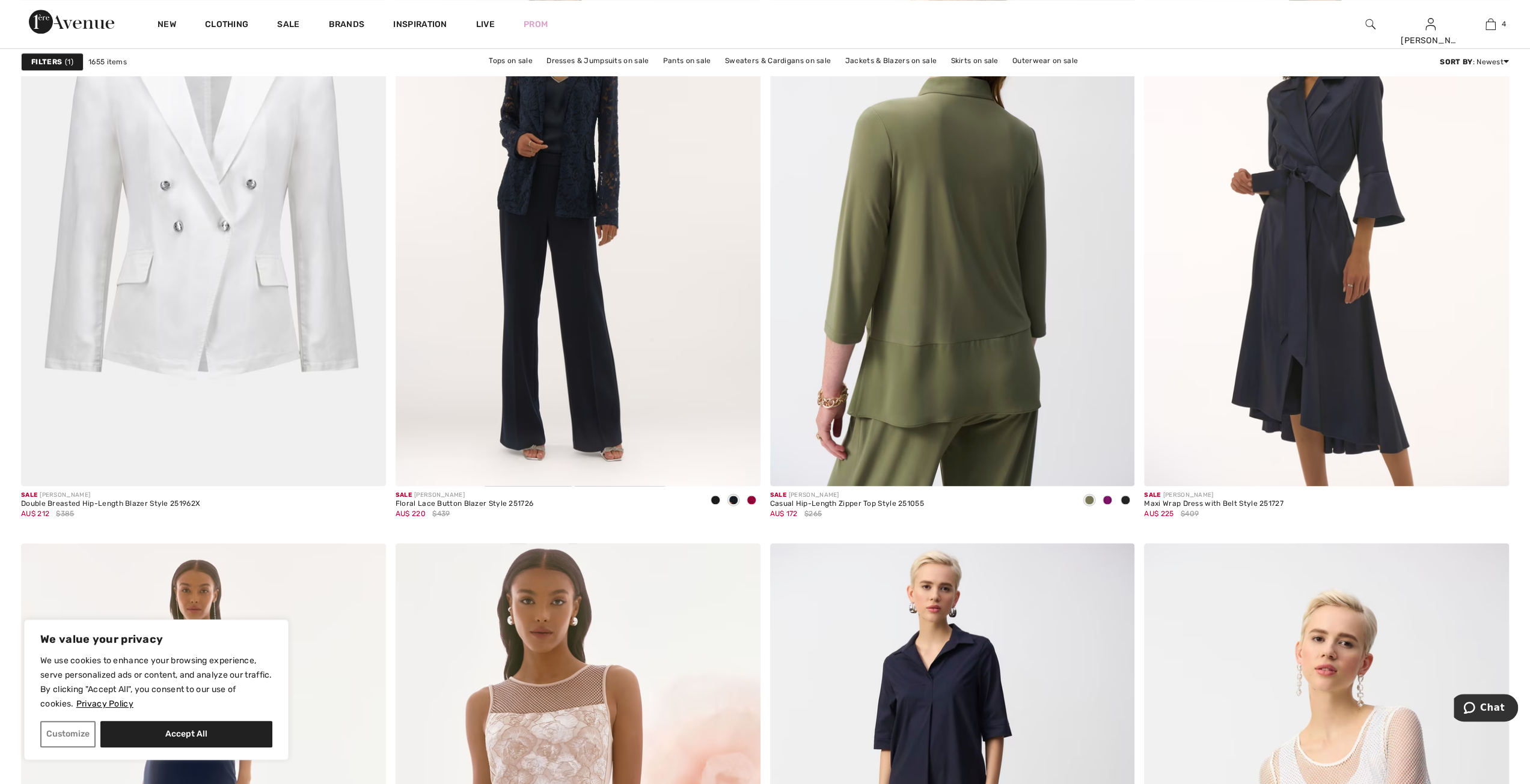
scroll to position [1502, 0]
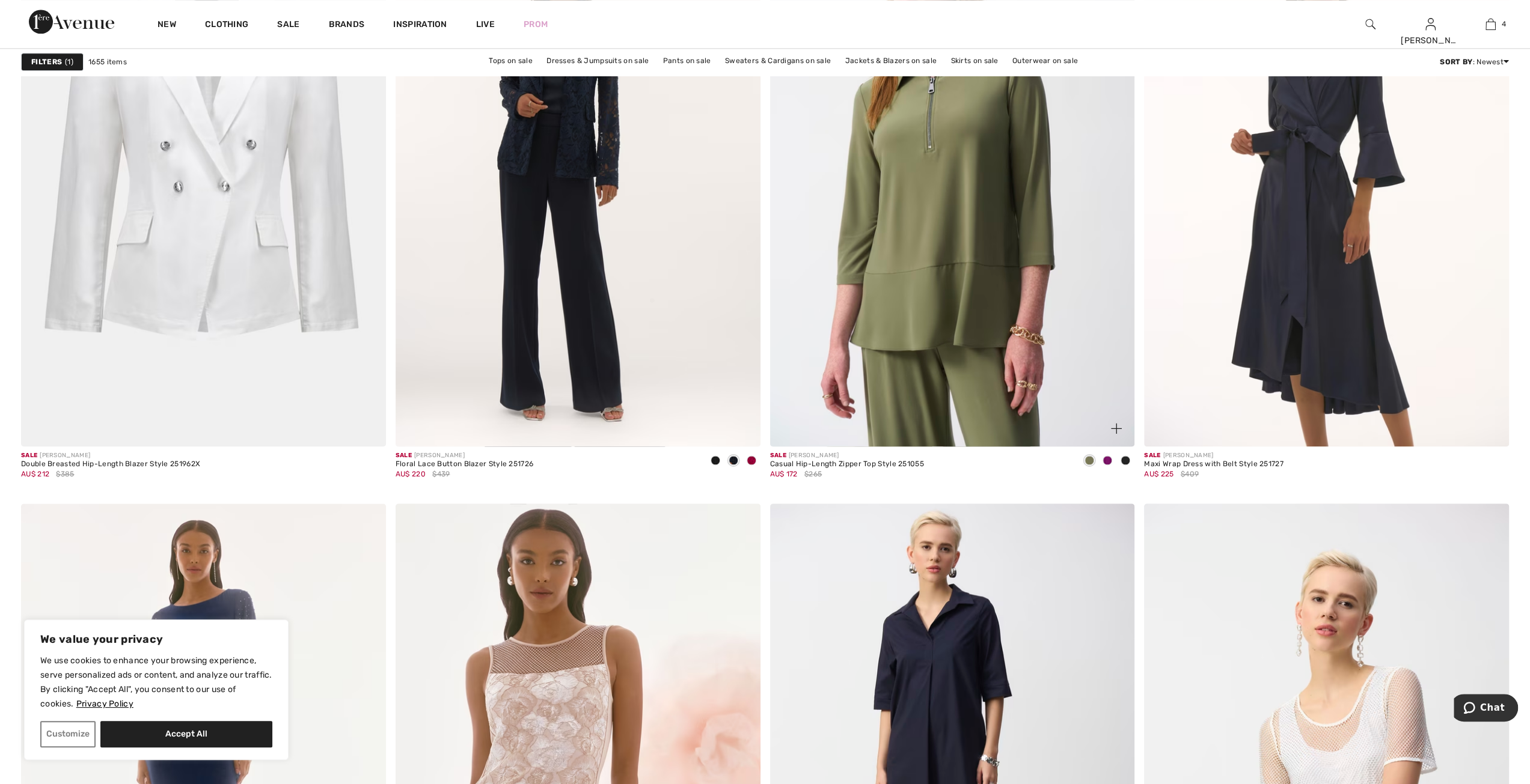
click at [1107, 461] on span at bounding box center [1107, 460] width 10 height 10
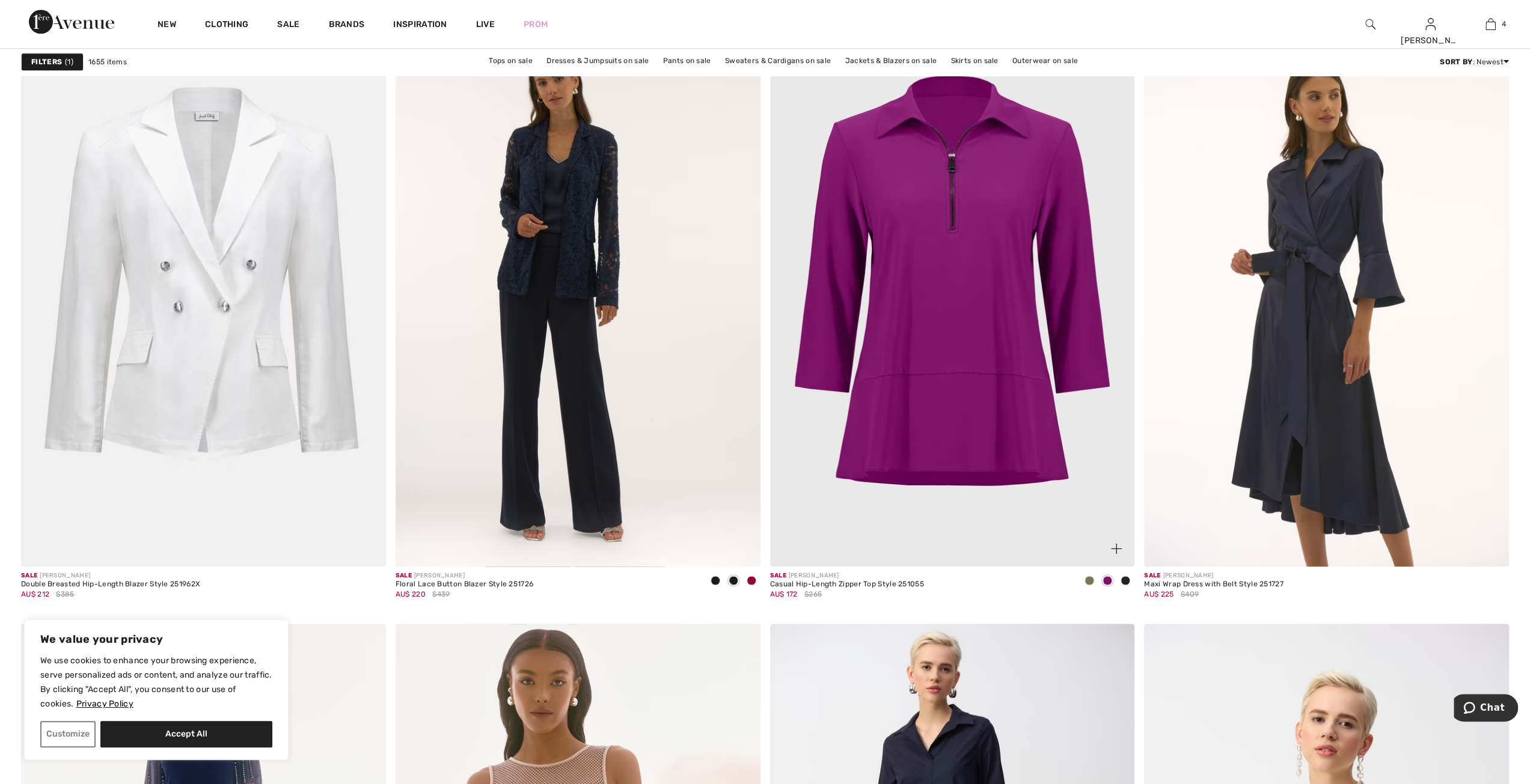
scroll to position [1382, 0]
click at [1126, 578] on span at bounding box center [1125, 580] width 10 height 10
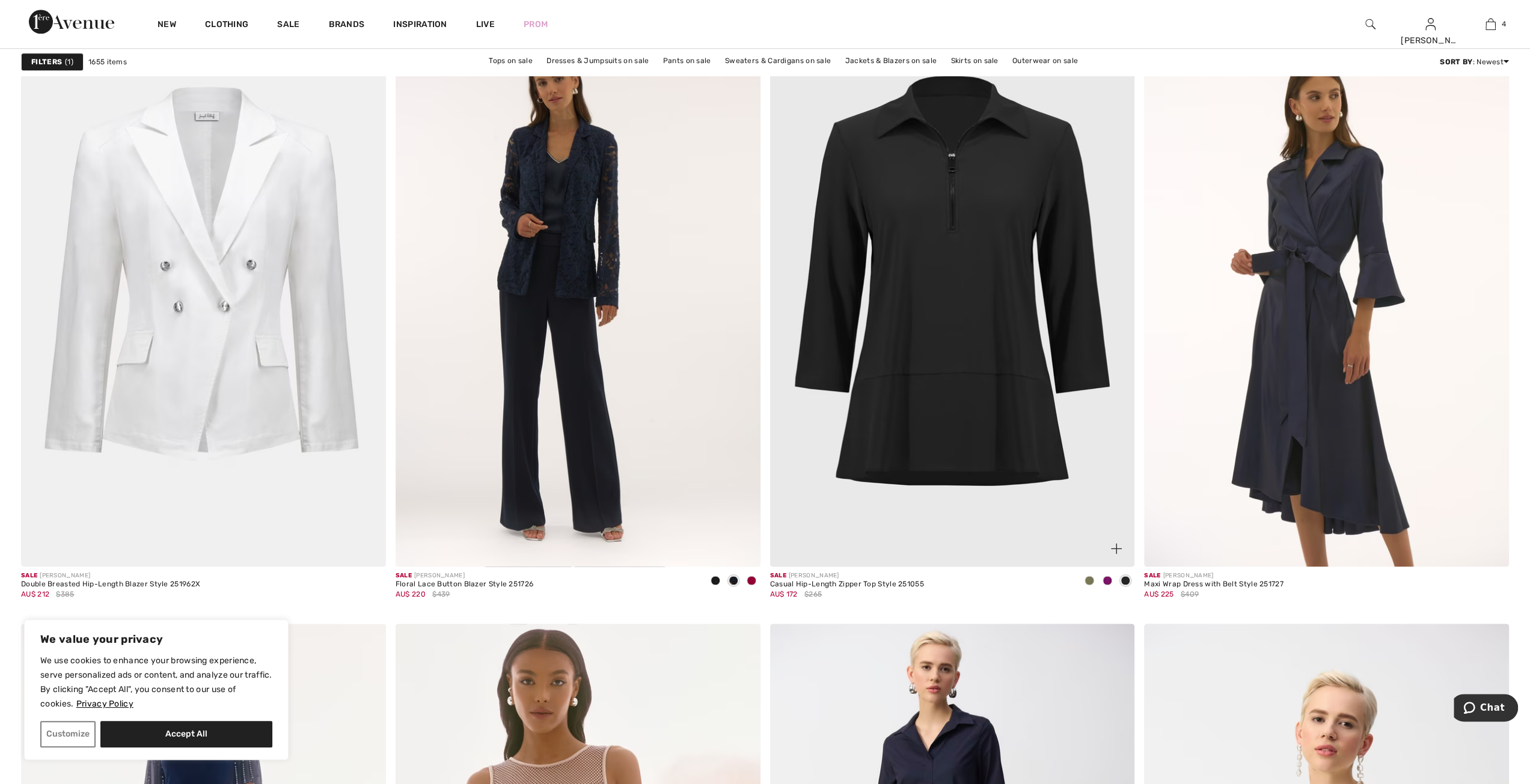
click at [793, 589] on div "AU$ 172 $265" at bounding box center [847, 594] width 154 height 11
click at [789, 590] on span "AU$ 172" at bounding box center [783, 594] width 27 height 9
click at [967, 456] on img at bounding box center [952, 294] width 365 height 547
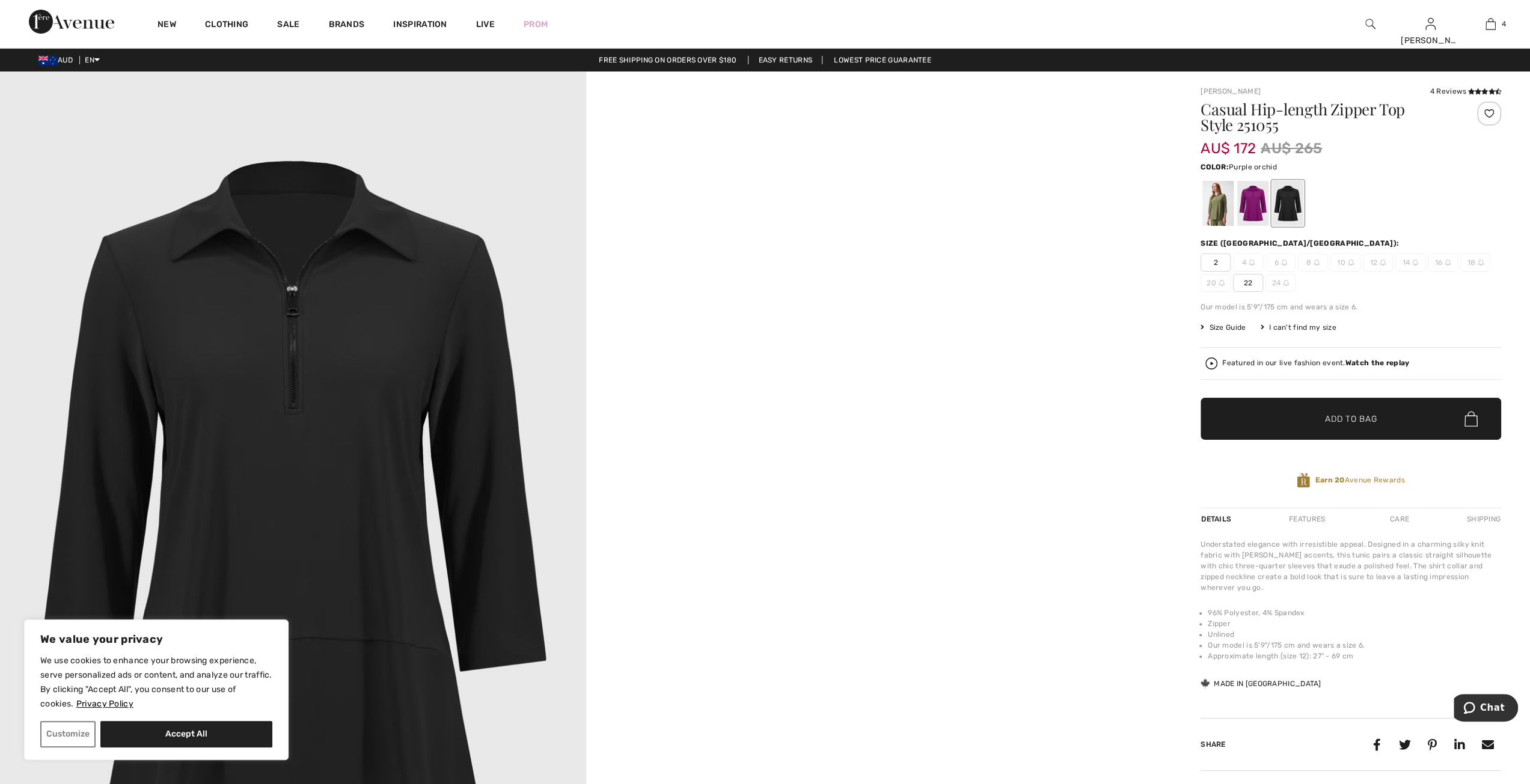
click at [1255, 212] on div at bounding box center [1253, 203] width 32 height 45
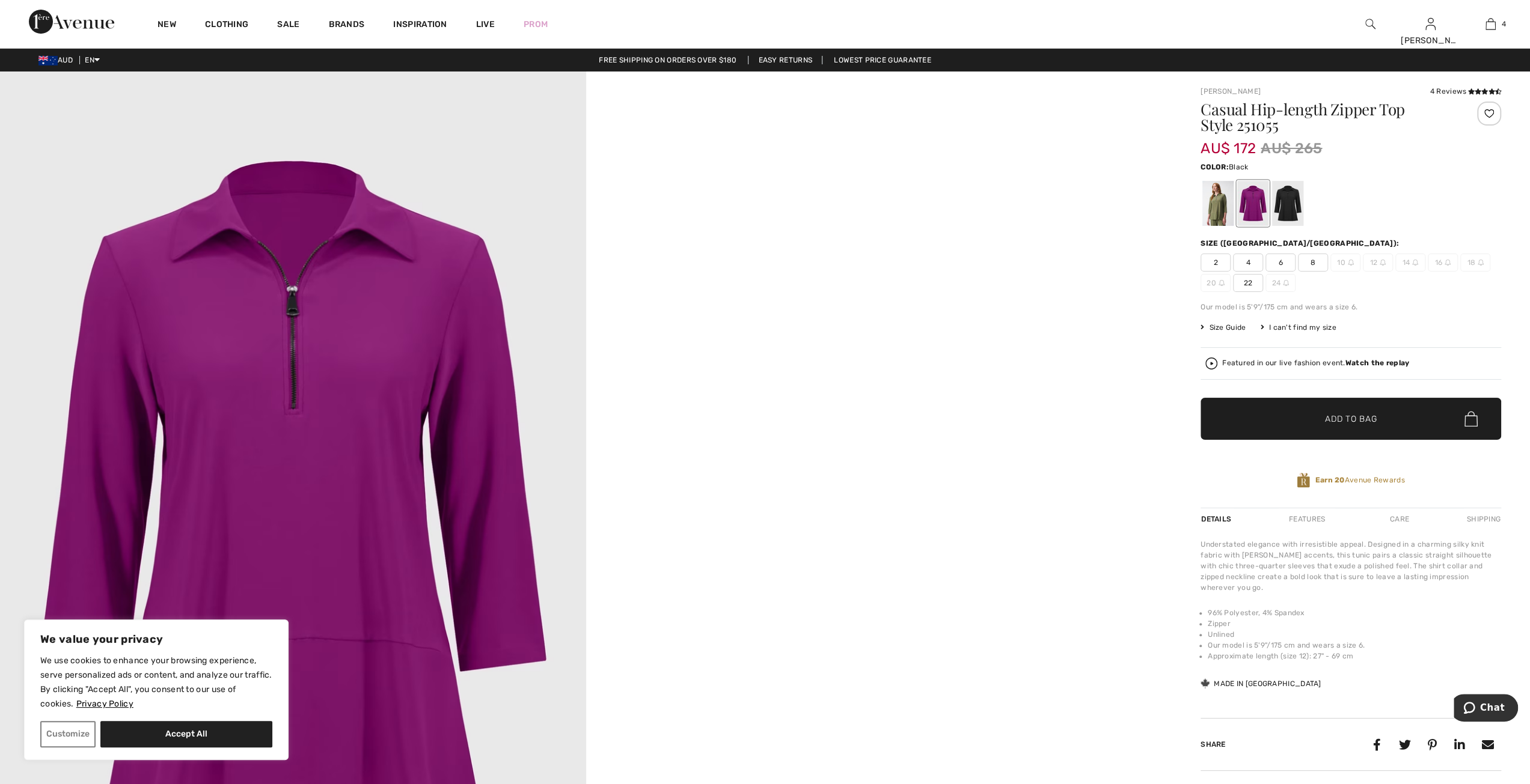
click at [1284, 201] on div at bounding box center [1287, 203] width 32 height 45
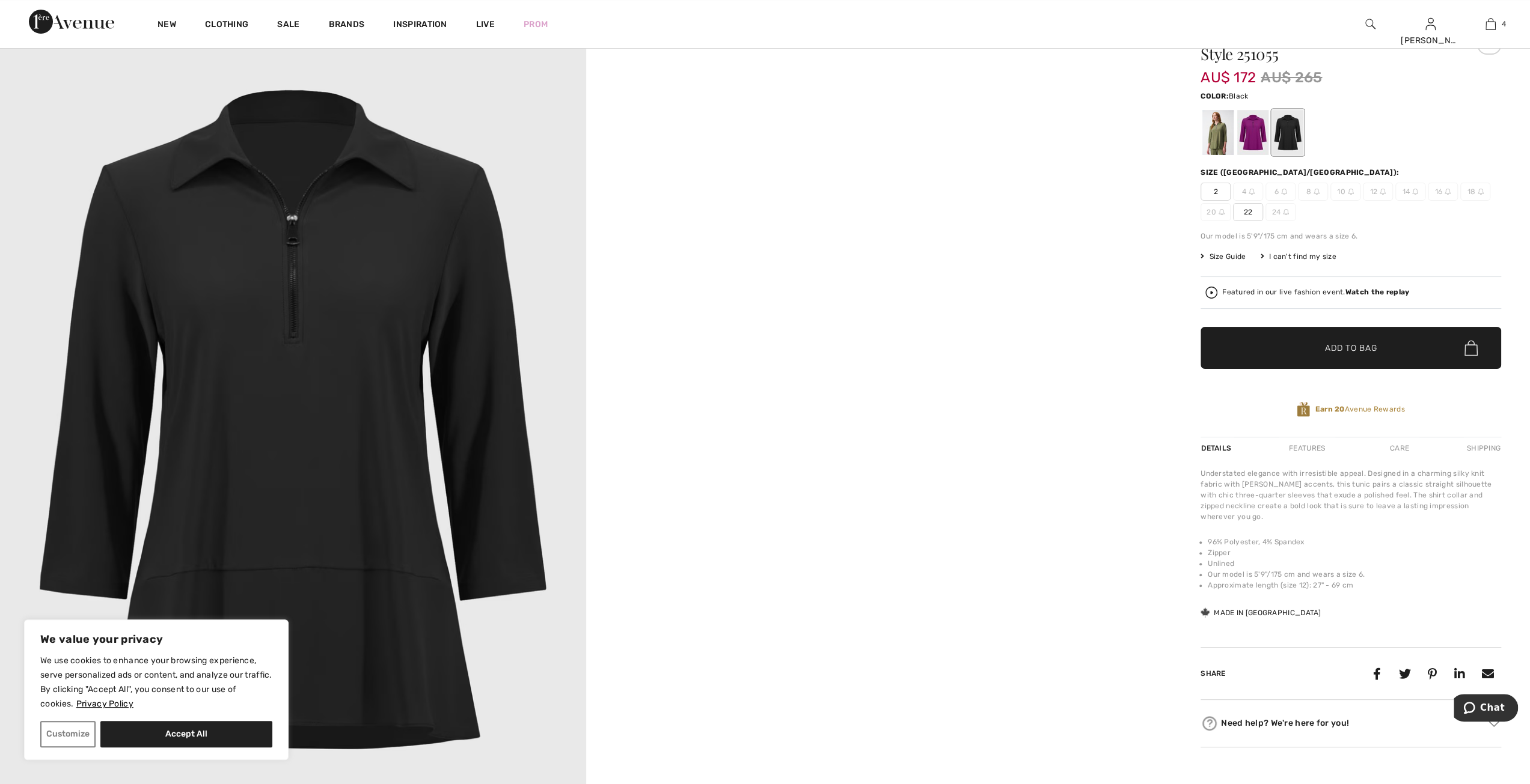
scroll to position [60, 0]
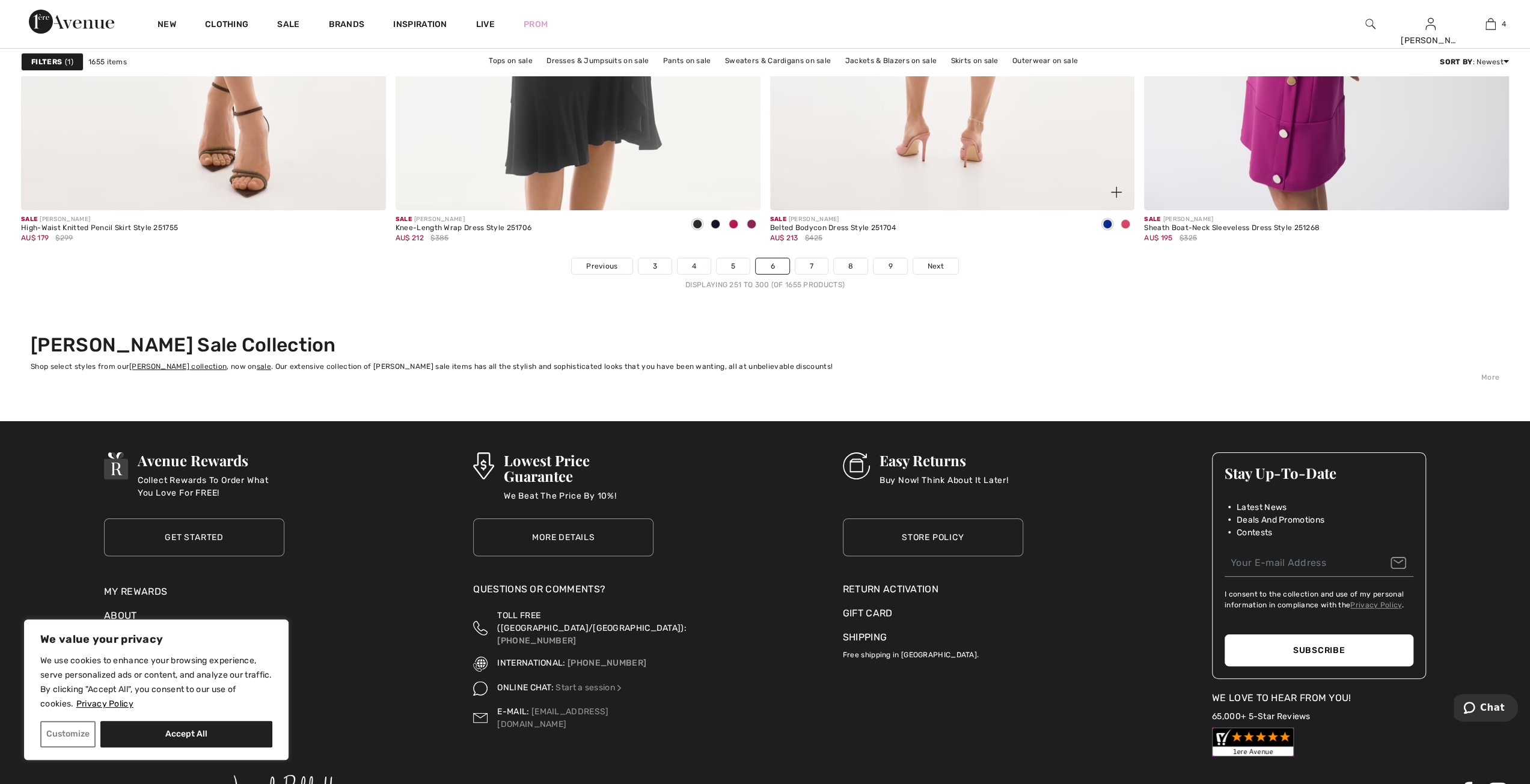
scroll to position [9131, 0]
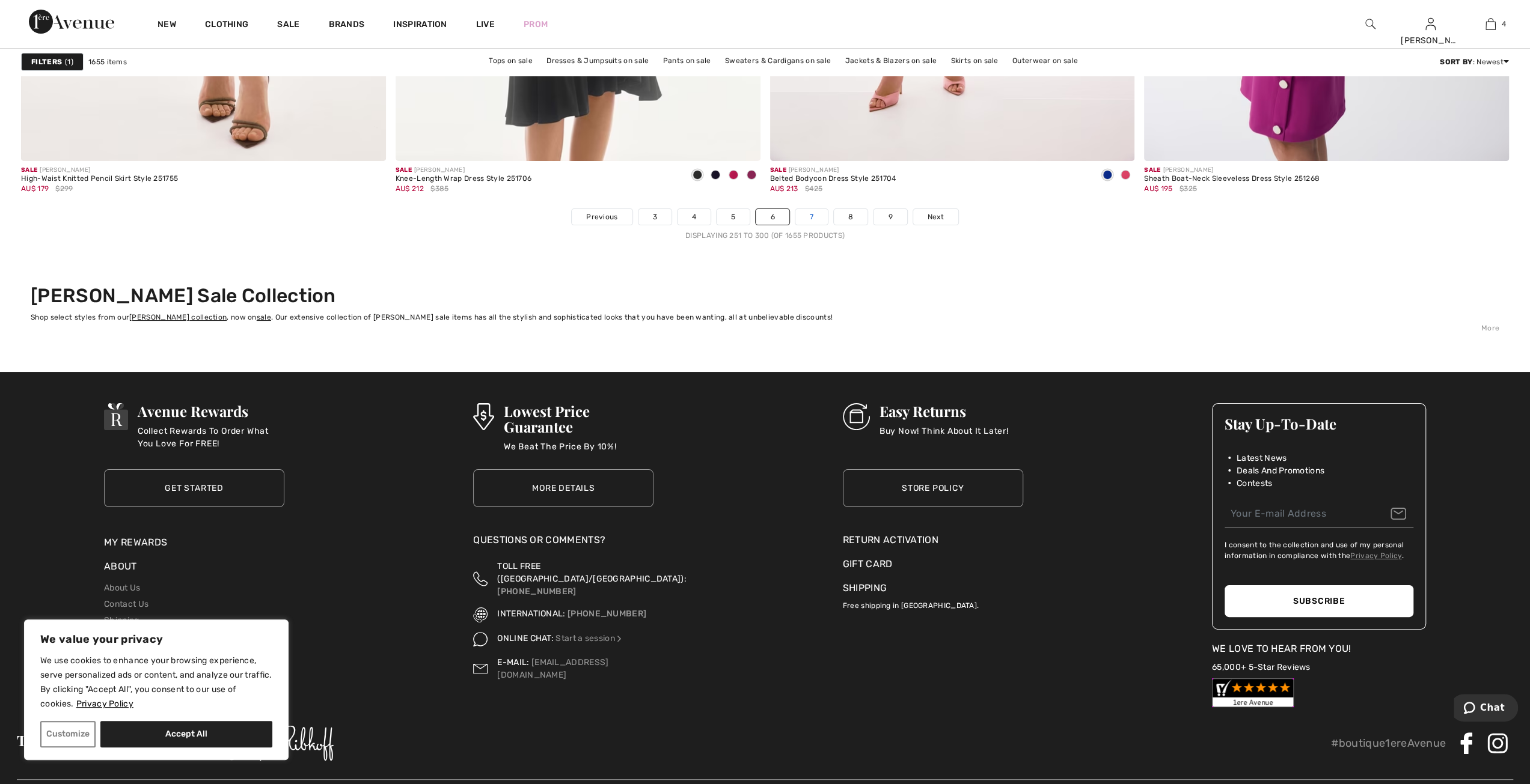
click at [809, 214] on link "7" at bounding box center [811, 217] width 33 height 16
click at [807, 209] on link "7" at bounding box center [811, 217] width 33 height 16
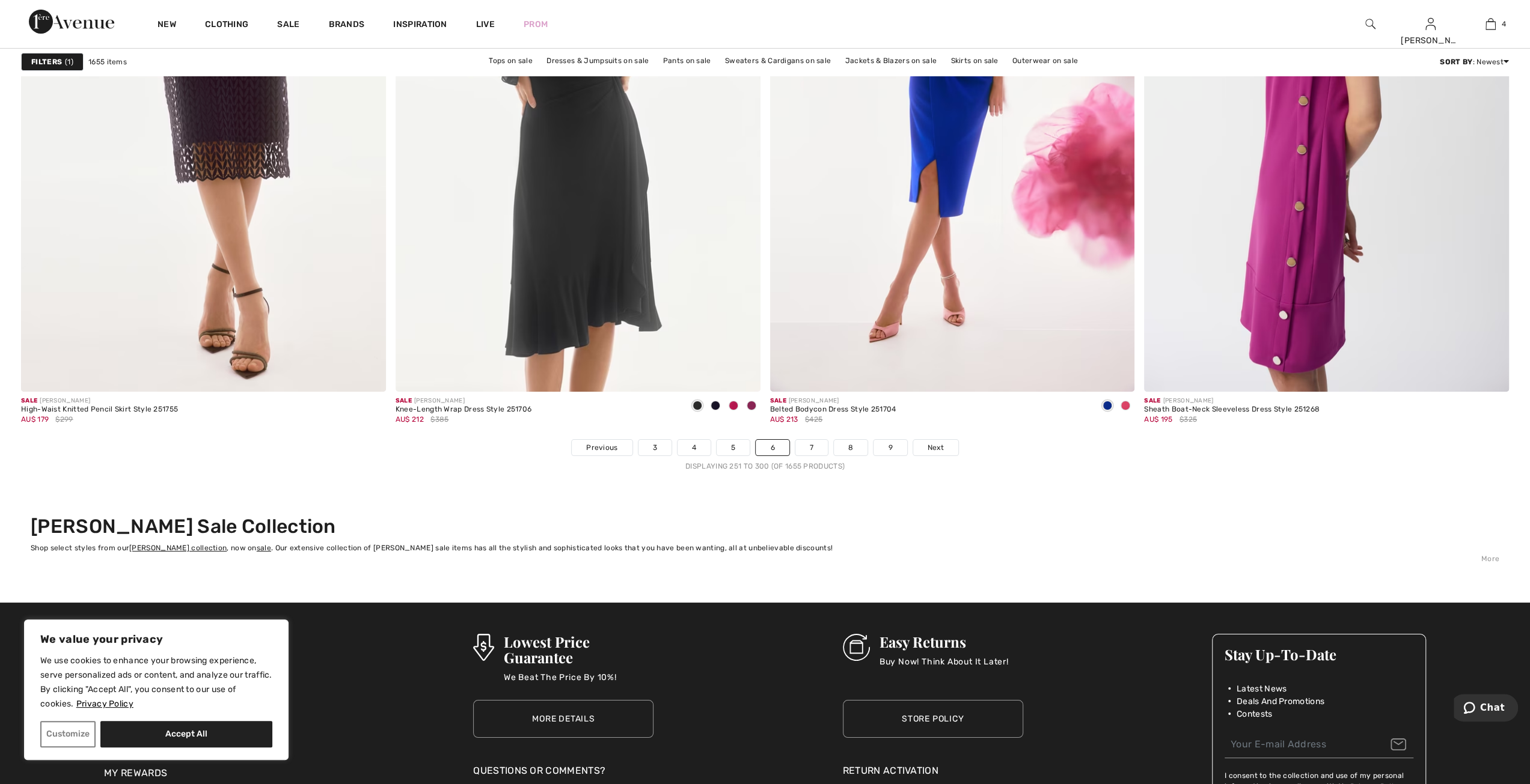
scroll to position [8891, 0]
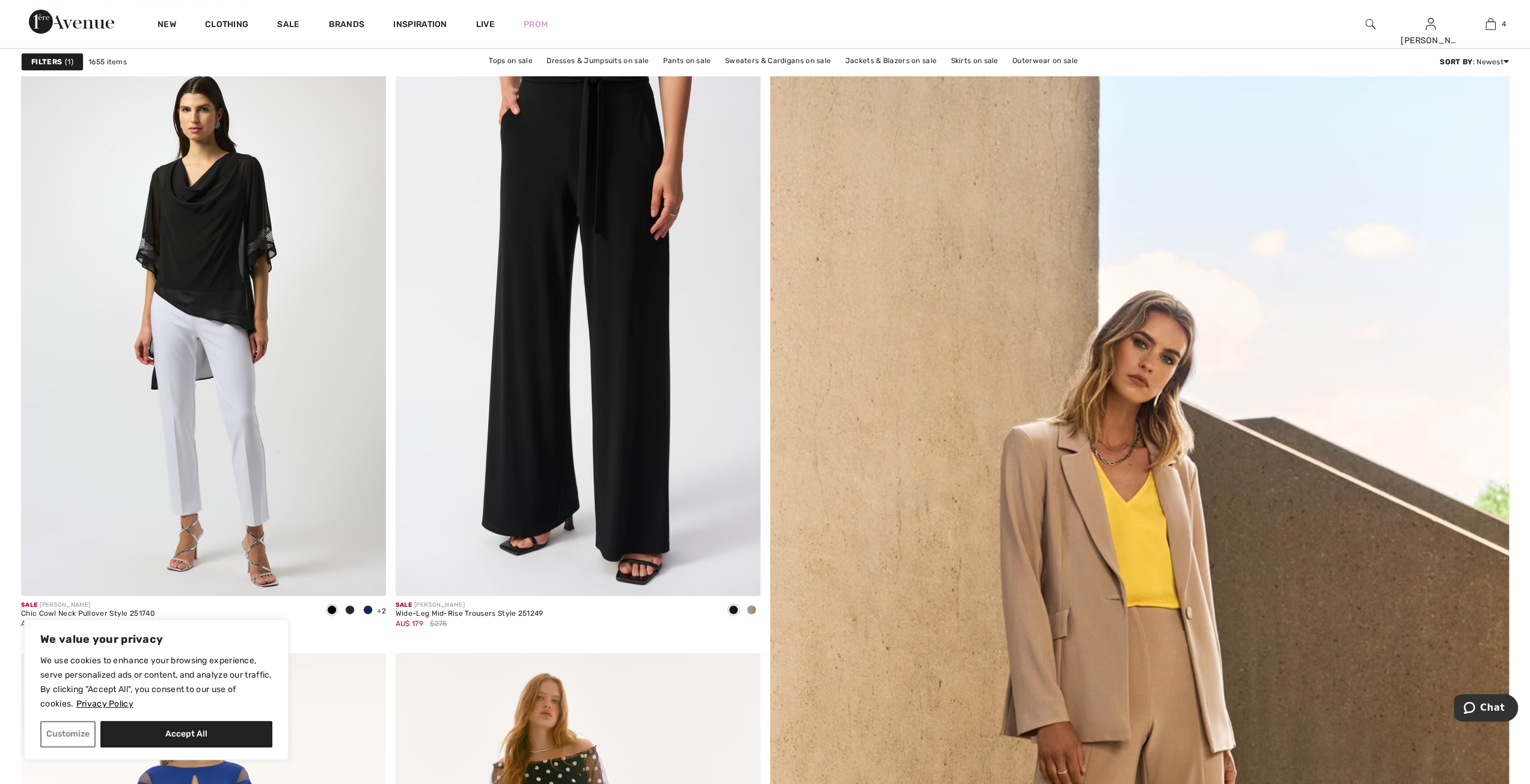
scroll to position [180, 0]
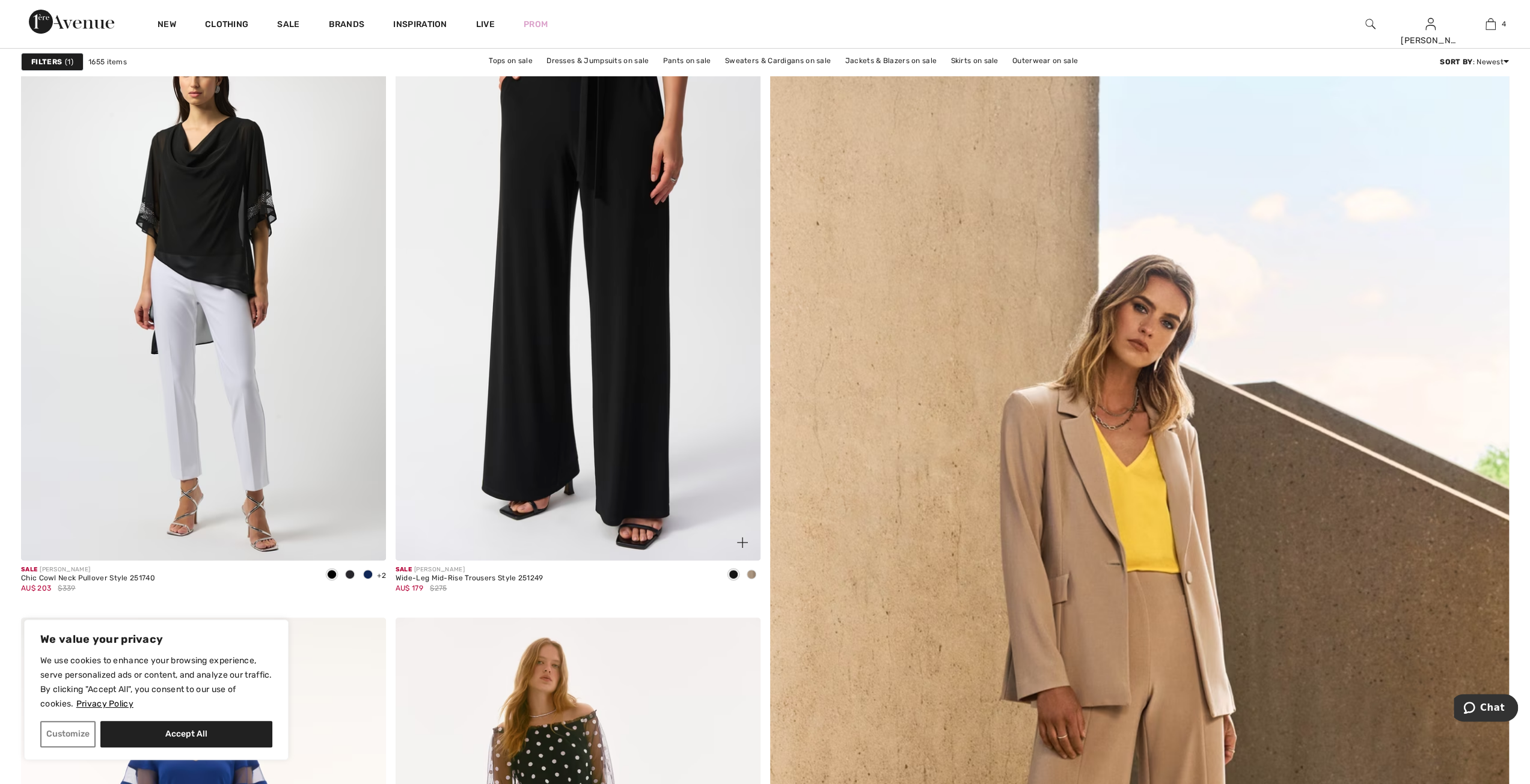
click at [753, 572] on span at bounding box center [751, 574] width 10 height 10
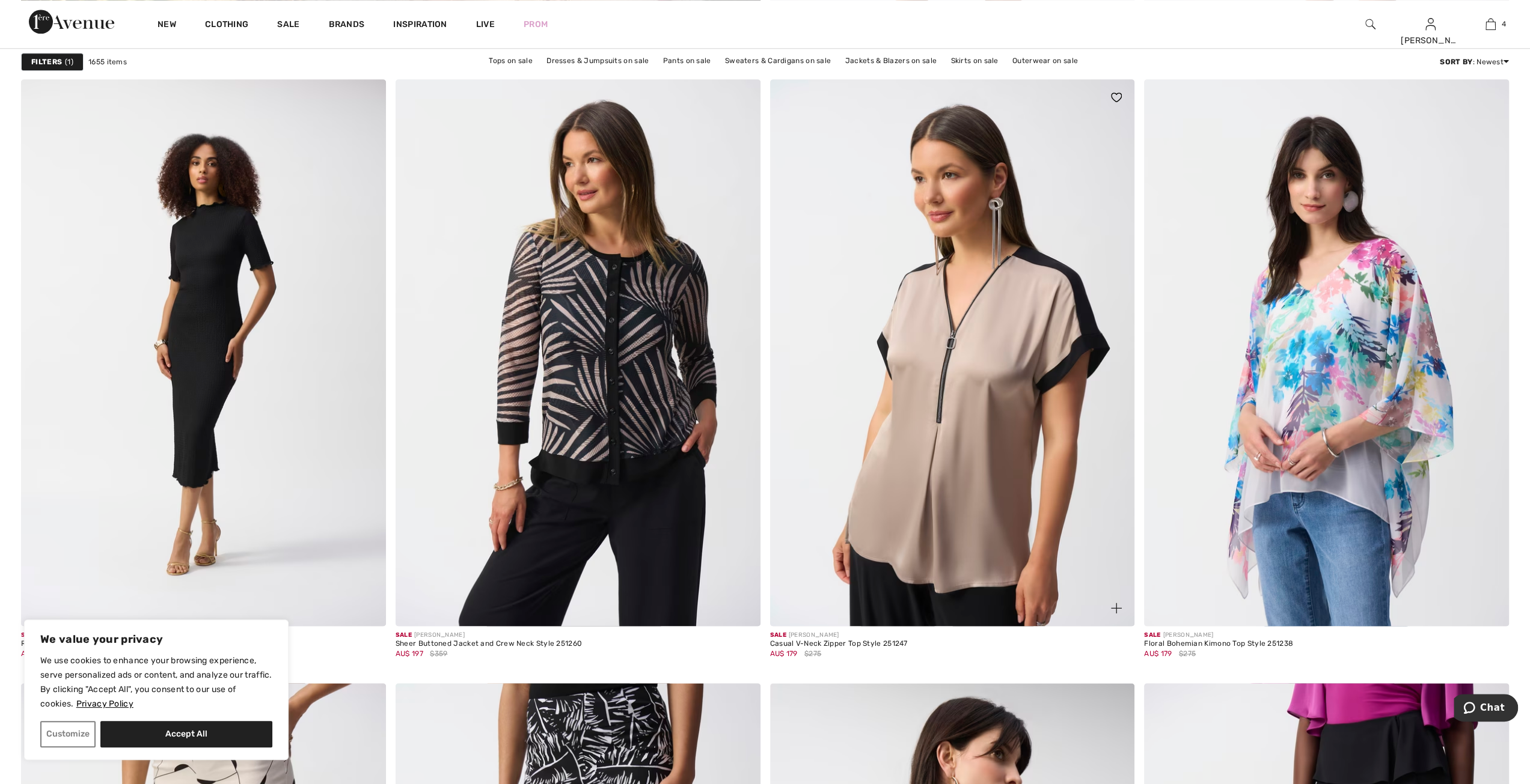
scroll to position [6031, 0]
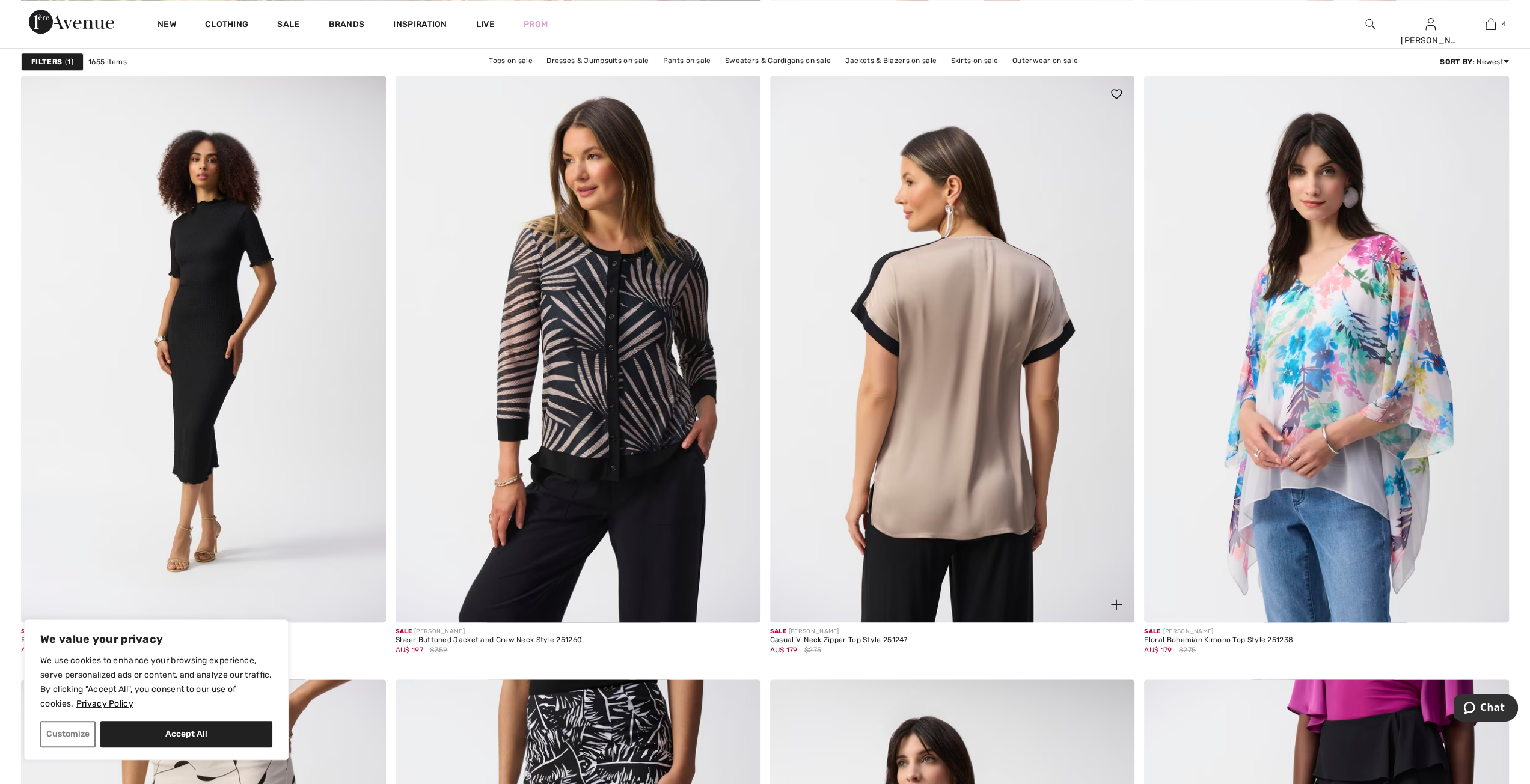
click at [906, 593] on img at bounding box center [952, 349] width 365 height 547
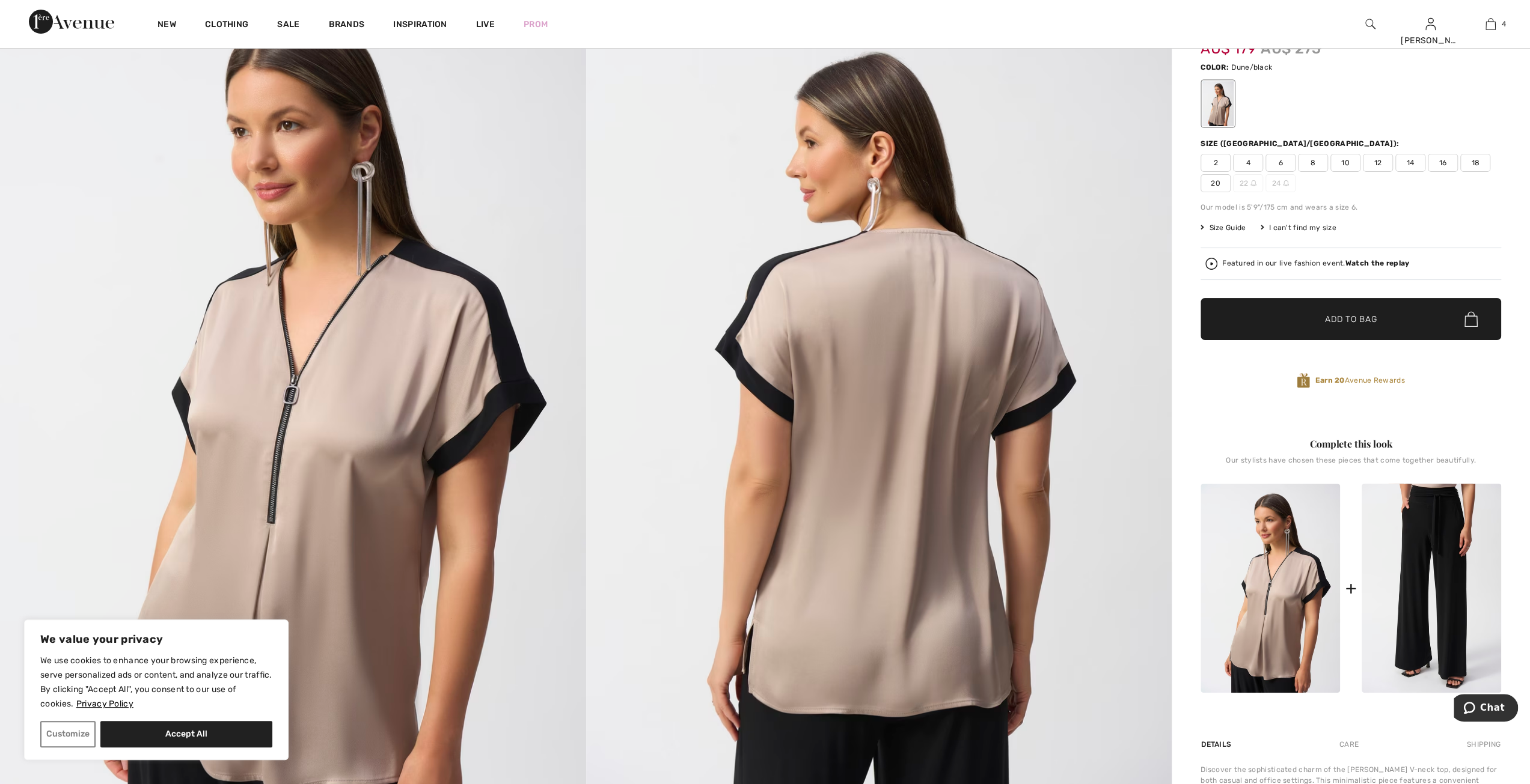
scroll to position [60, 0]
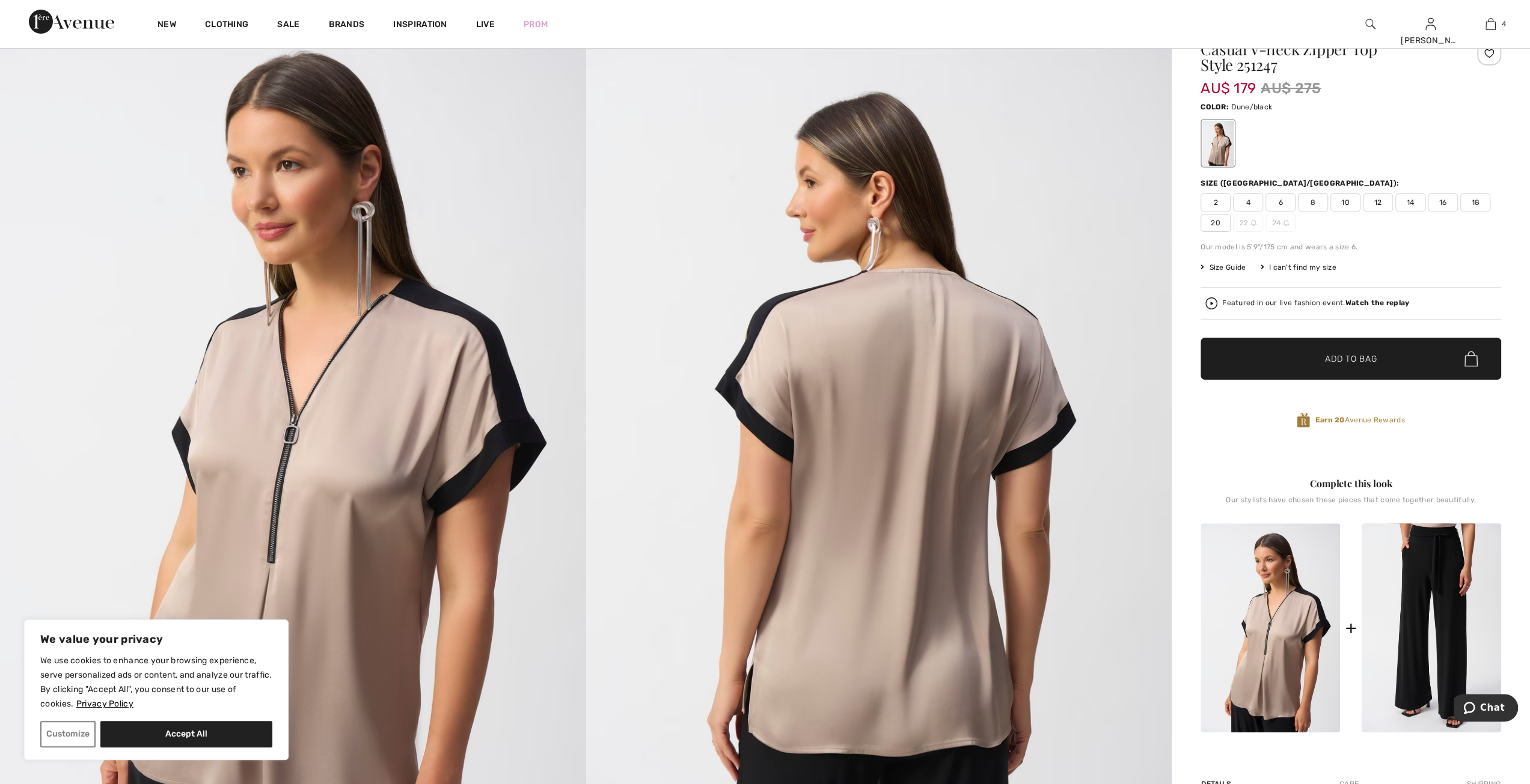
click at [1219, 224] on span "20" at bounding box center [1215, 222] width 30 height 18
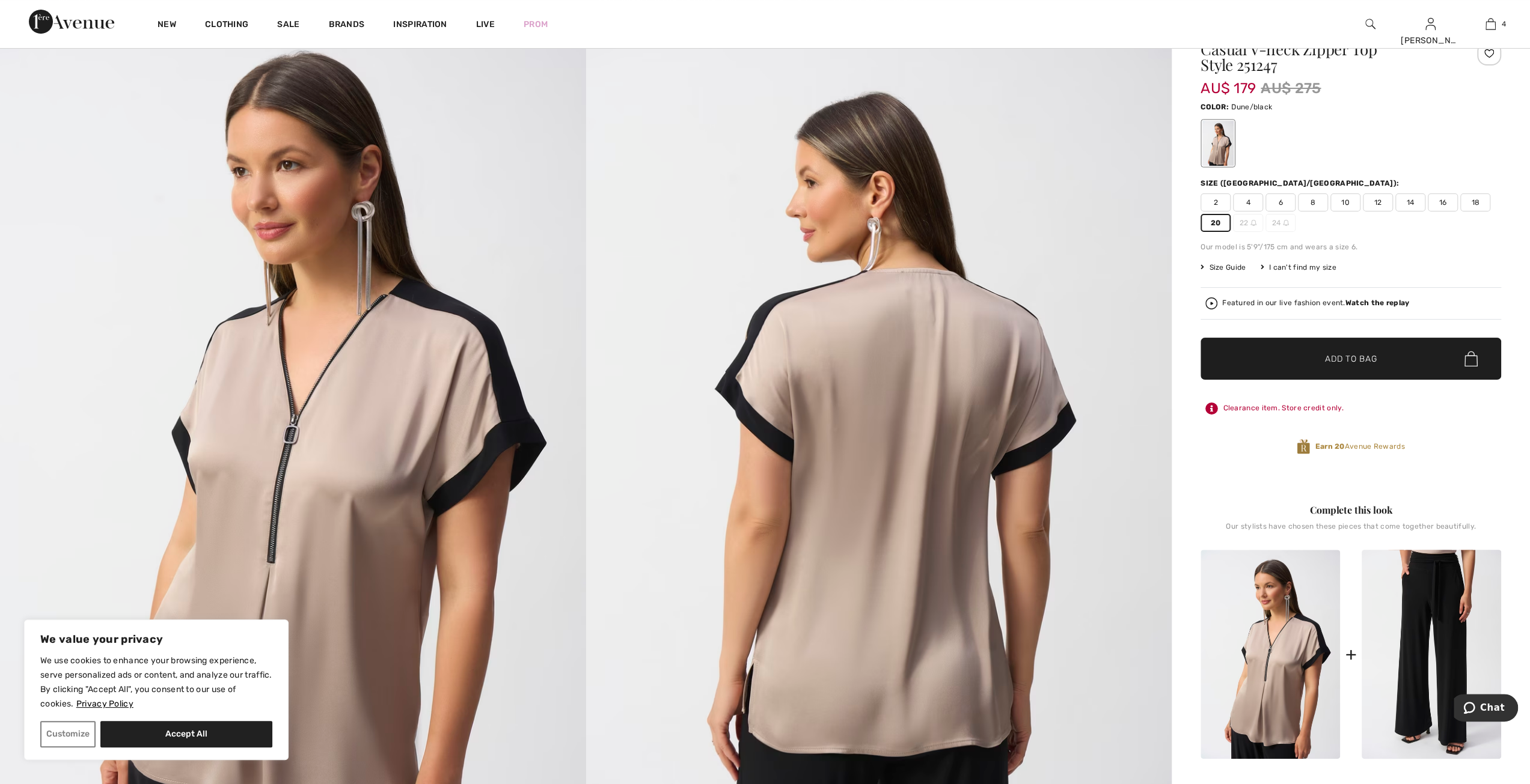
click at [1307, 367] on span "✔ Added to Bag Add to Bag" at bounding box center [1351, 359] width 301 height 42
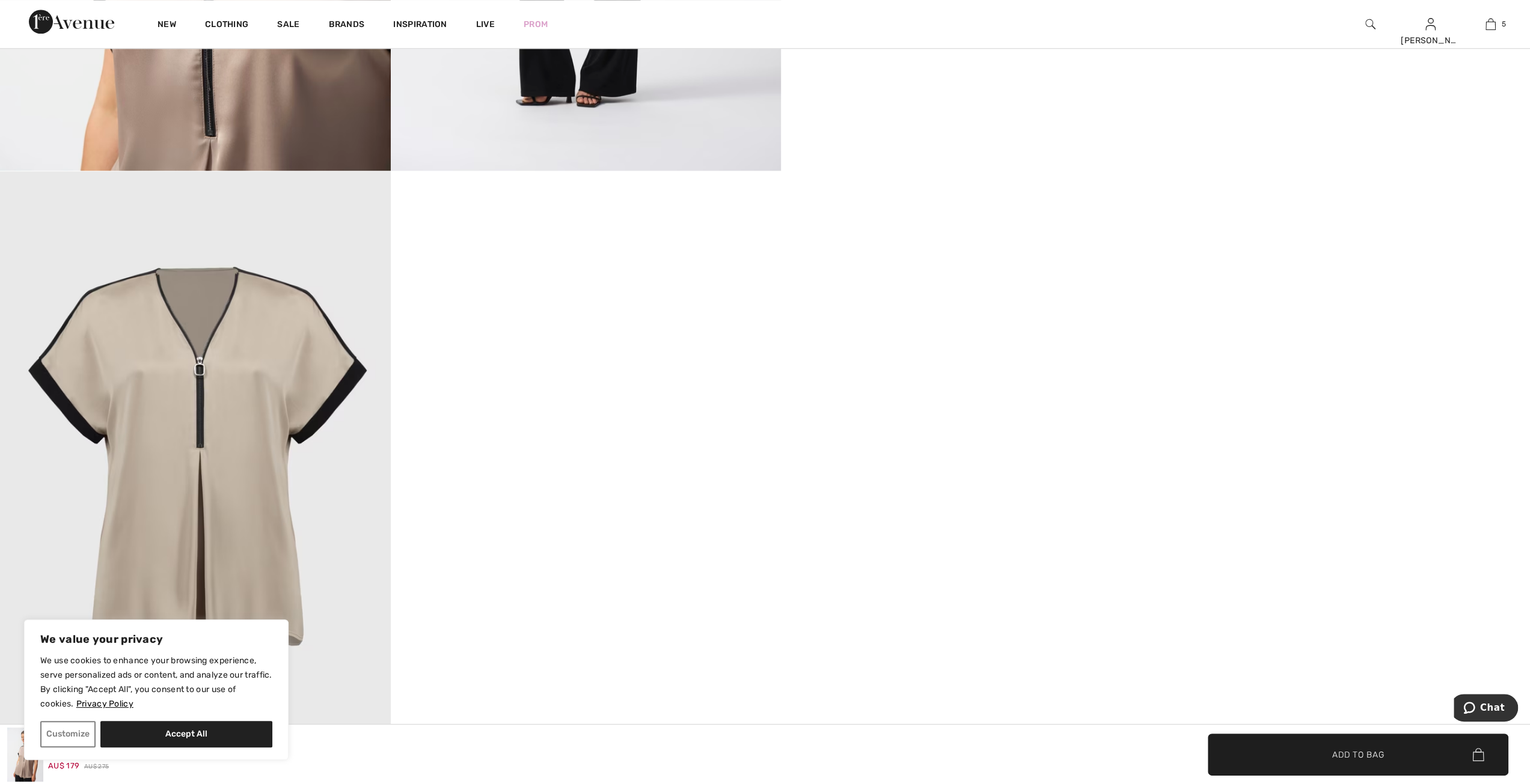
scroll to position [1382, 0]
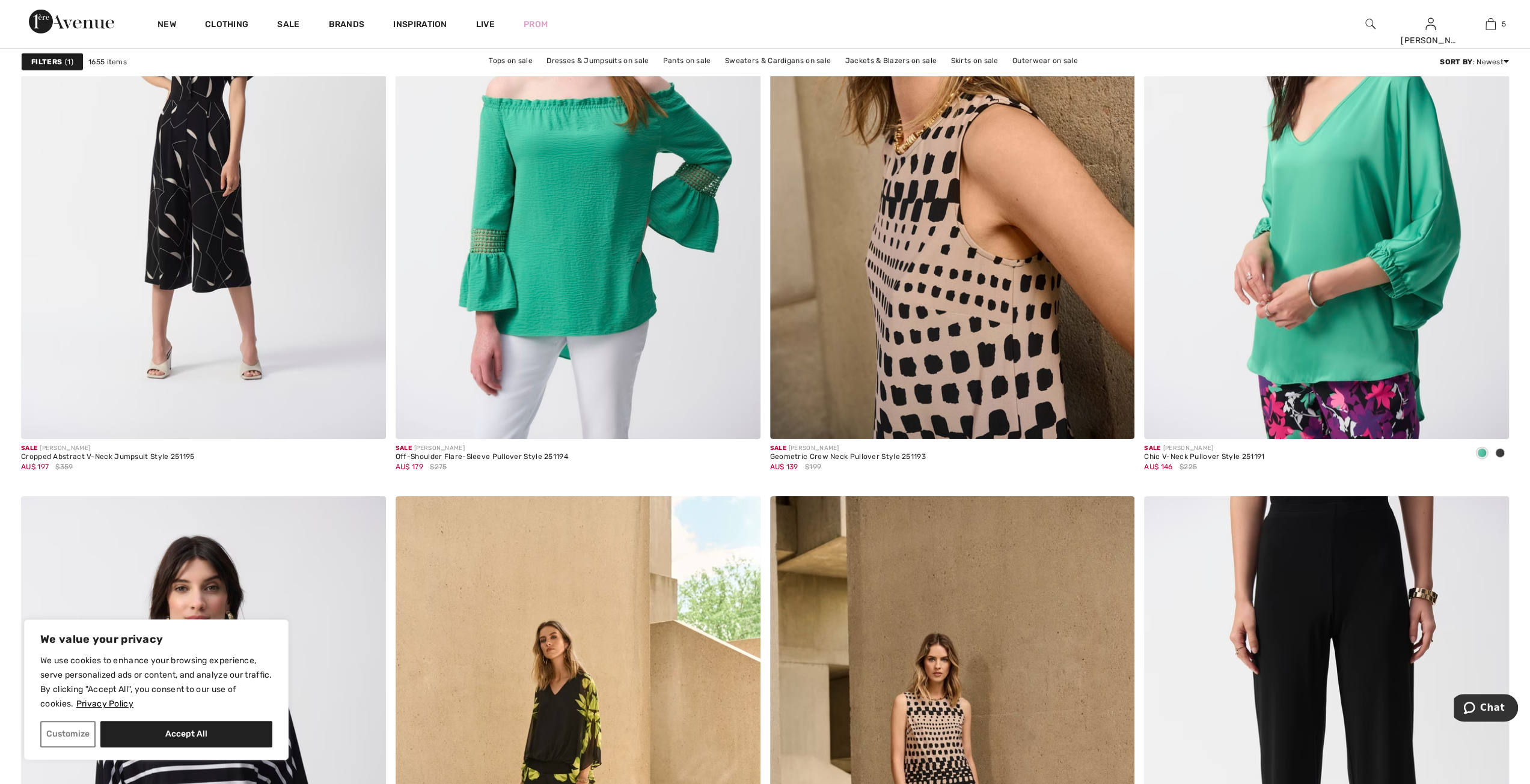
scroll to position [8254, 0]
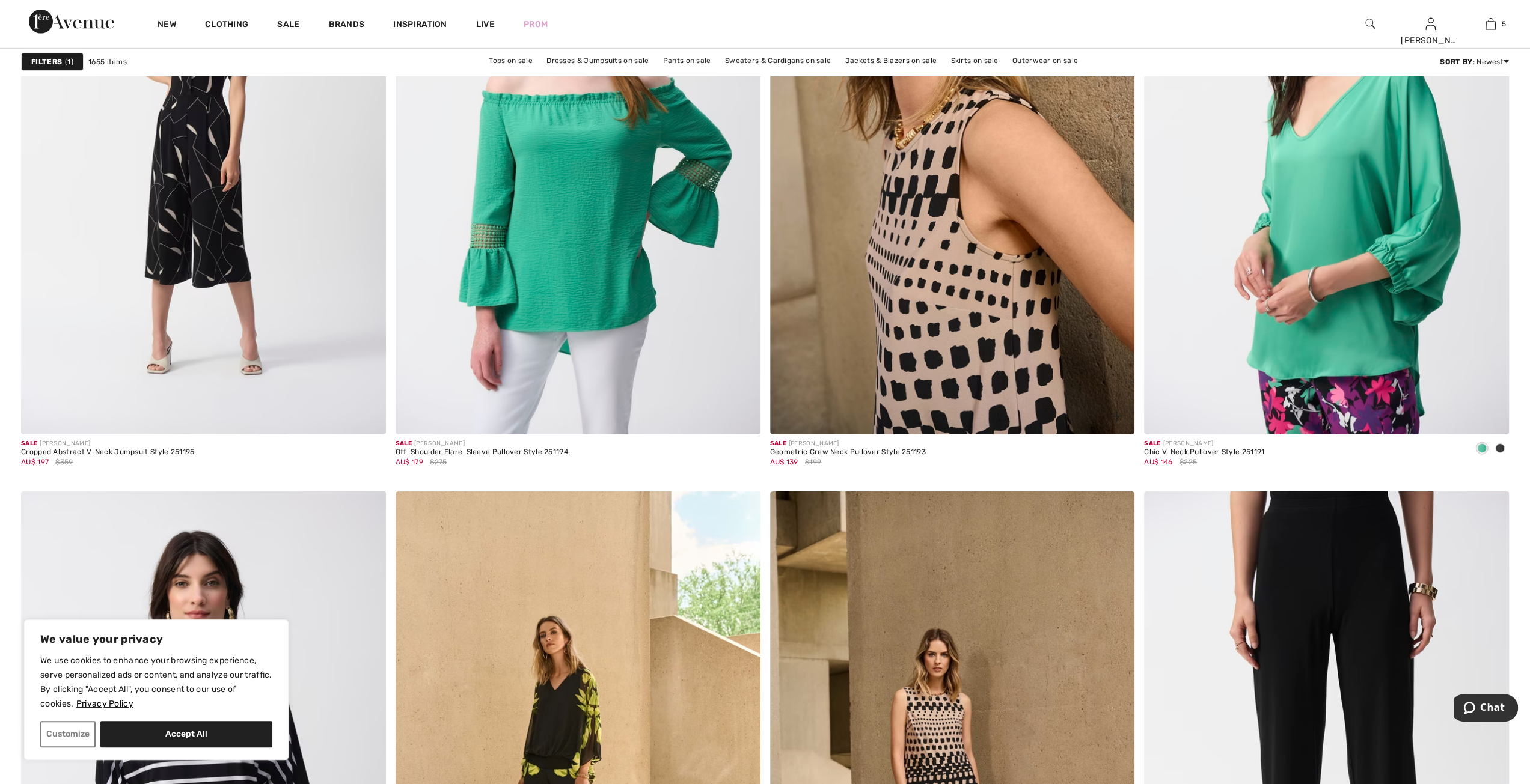
click at [992, 390] on img at bounding box center [952, 161] width 365 height 547
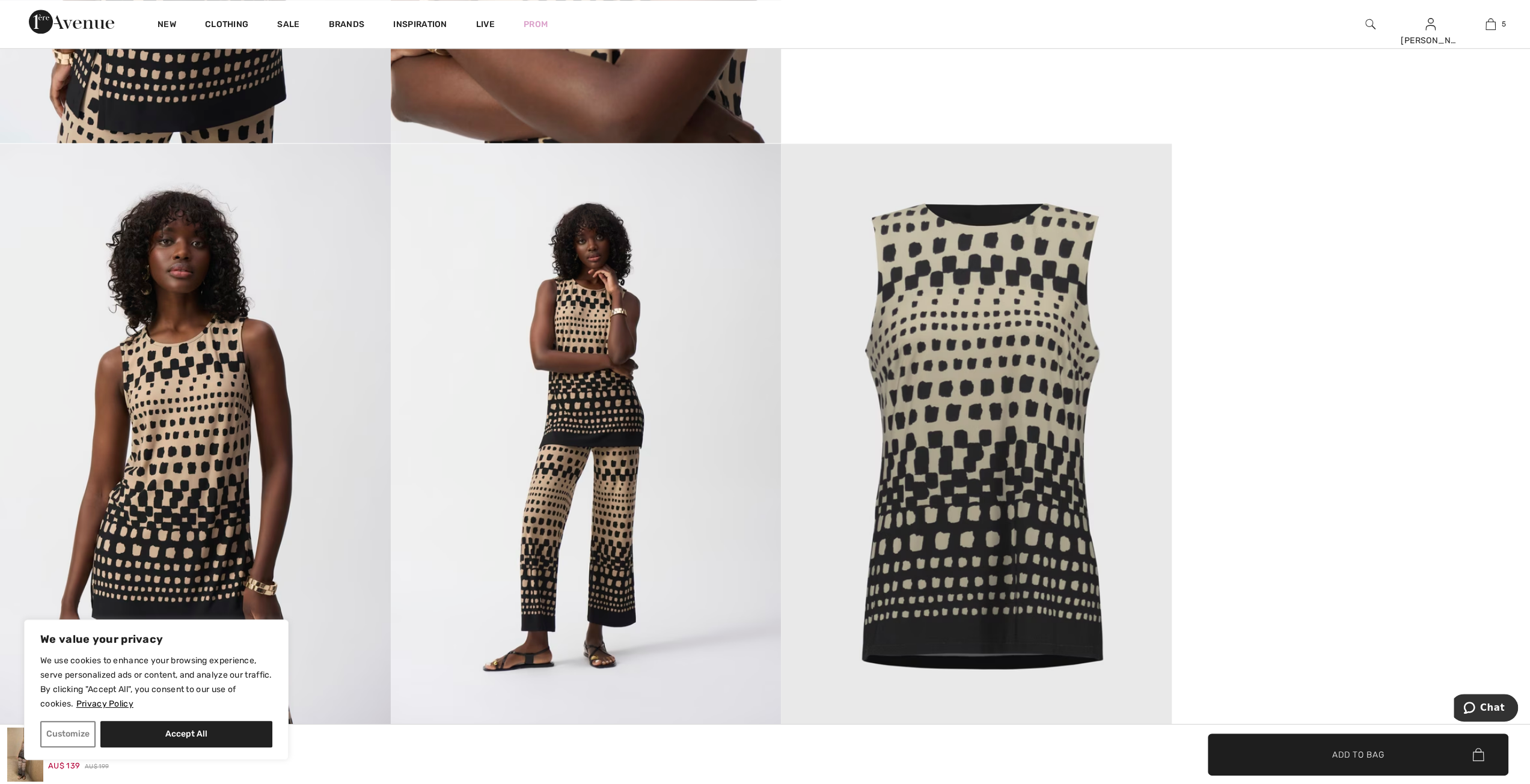
scroll to position [1441, 0]
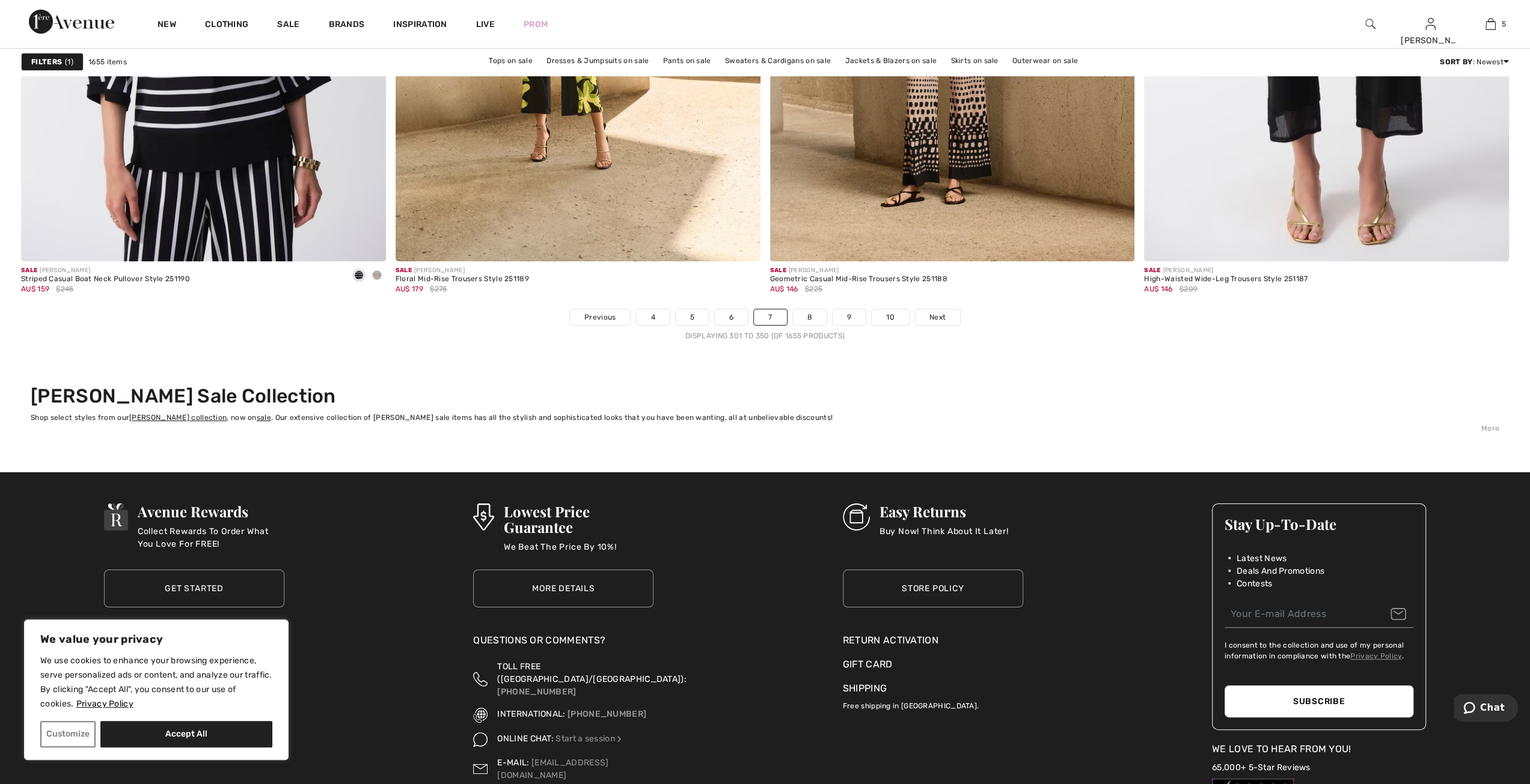
scroll to position [9035, 0]
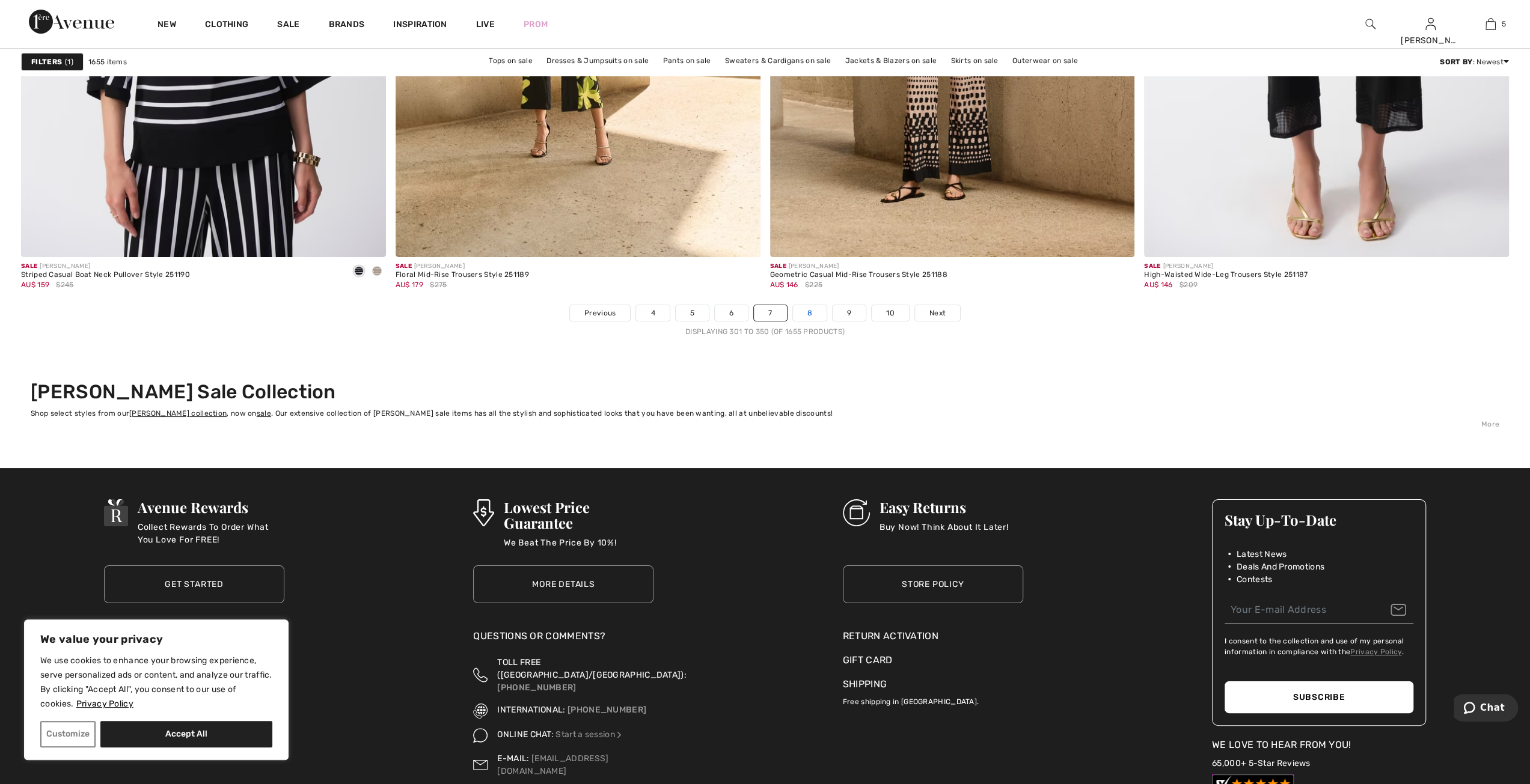
click at [812, 312] on link "8" at bounding box center [810, 313] width 33 height 16
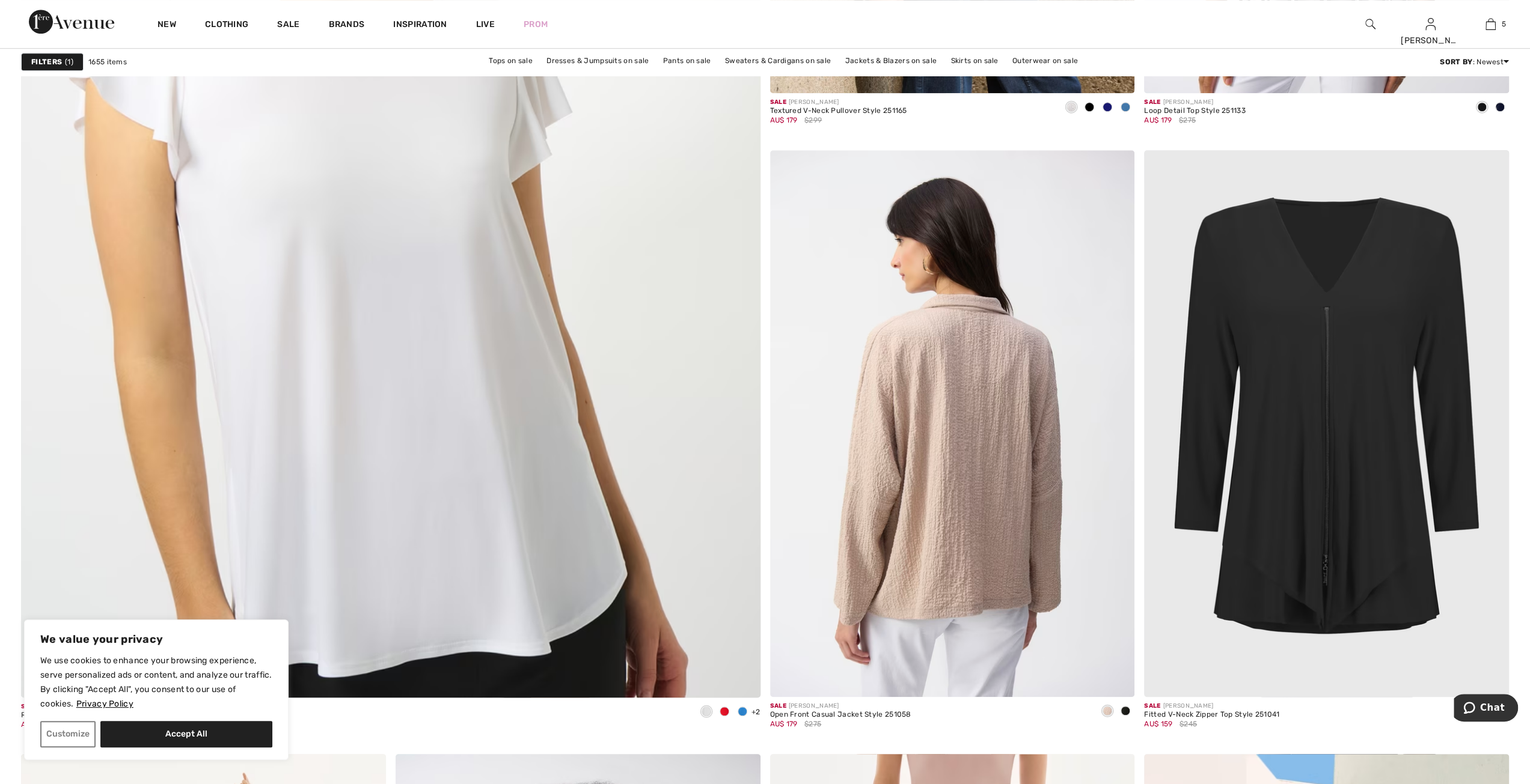
scroll to position [5407, 0]
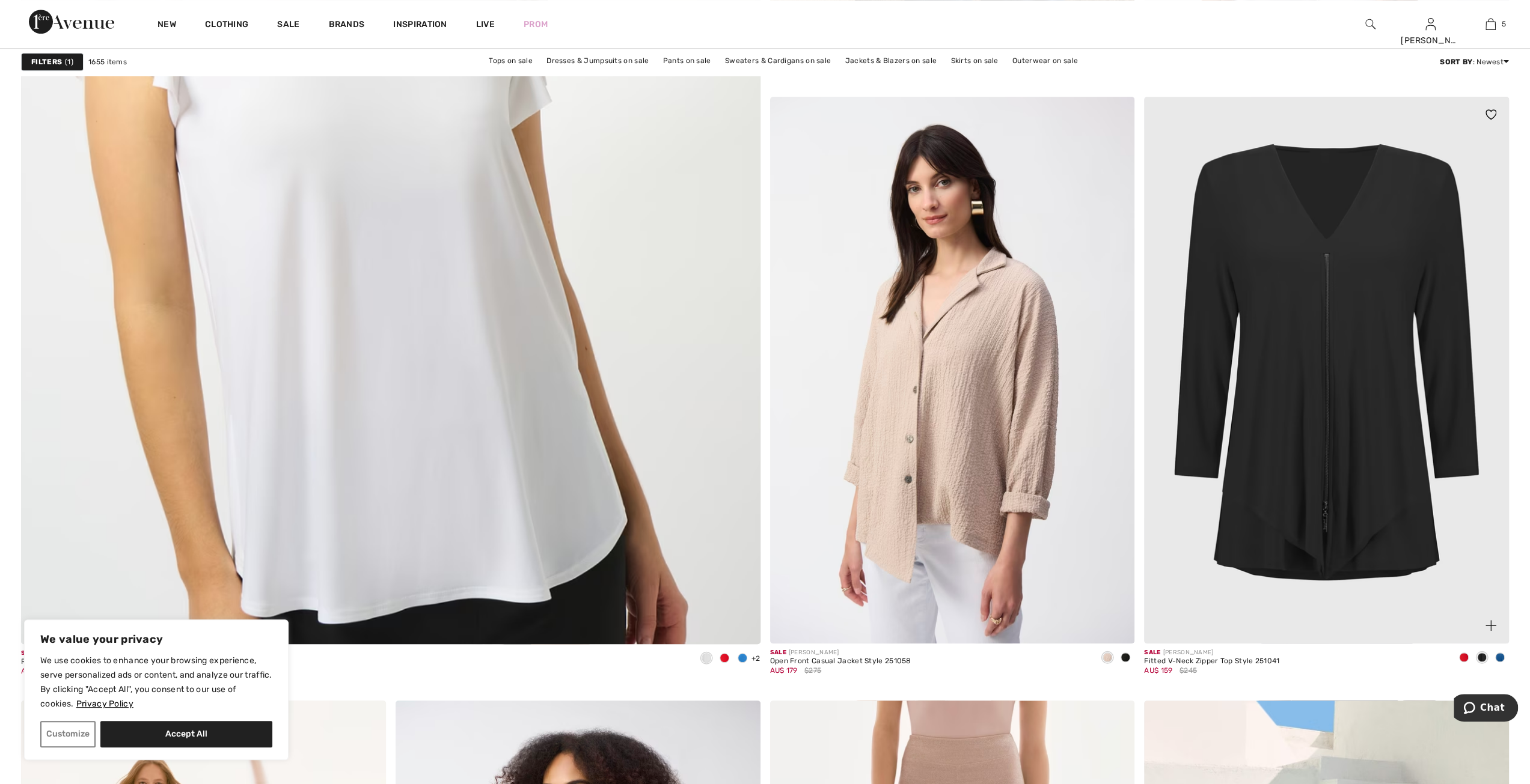
click at [1501, 655] on span at bounding box center [1499, 657] width 10 height 10
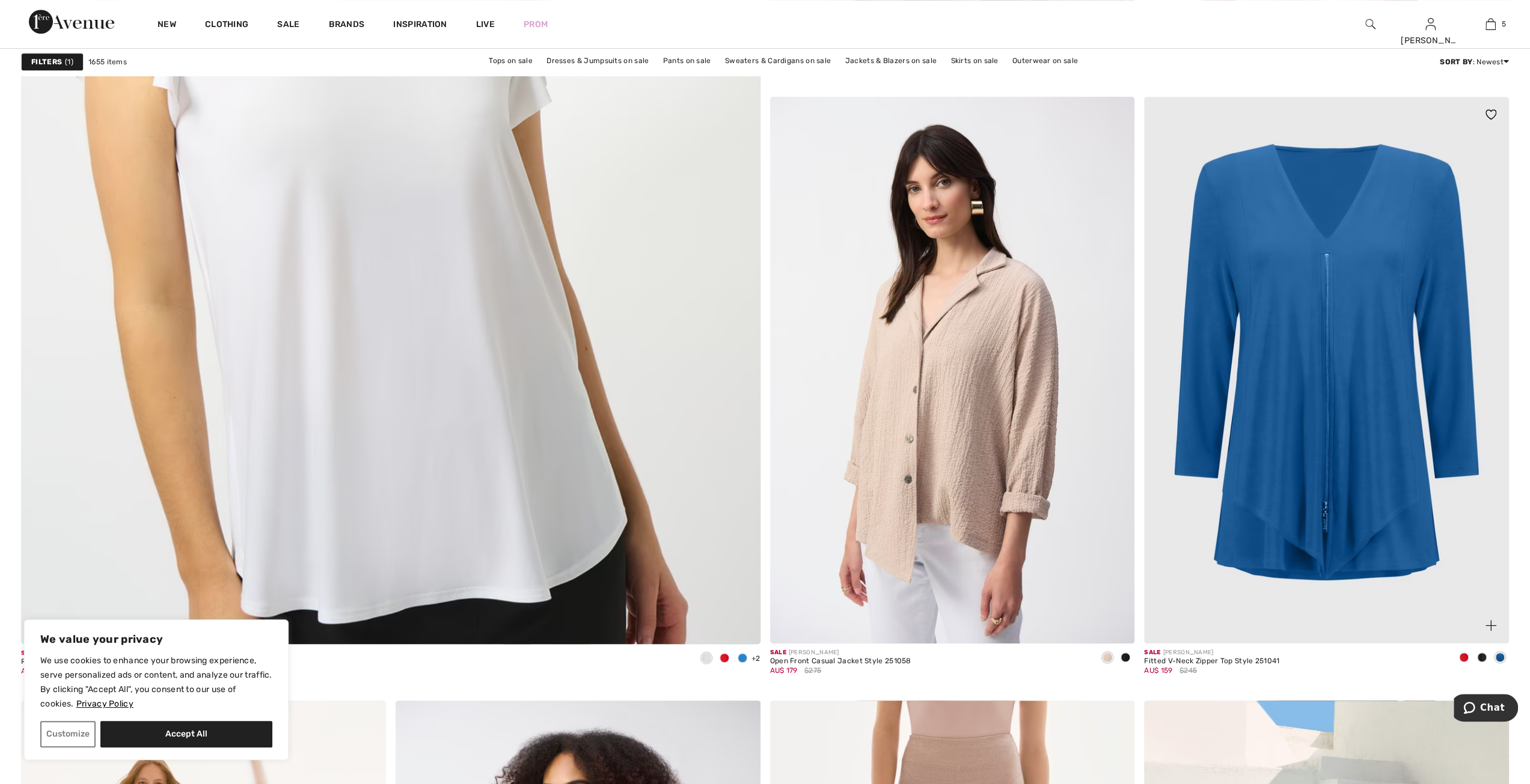
click at [1329, 496] on img at bounding box center [1326, 370] width 365 height 547
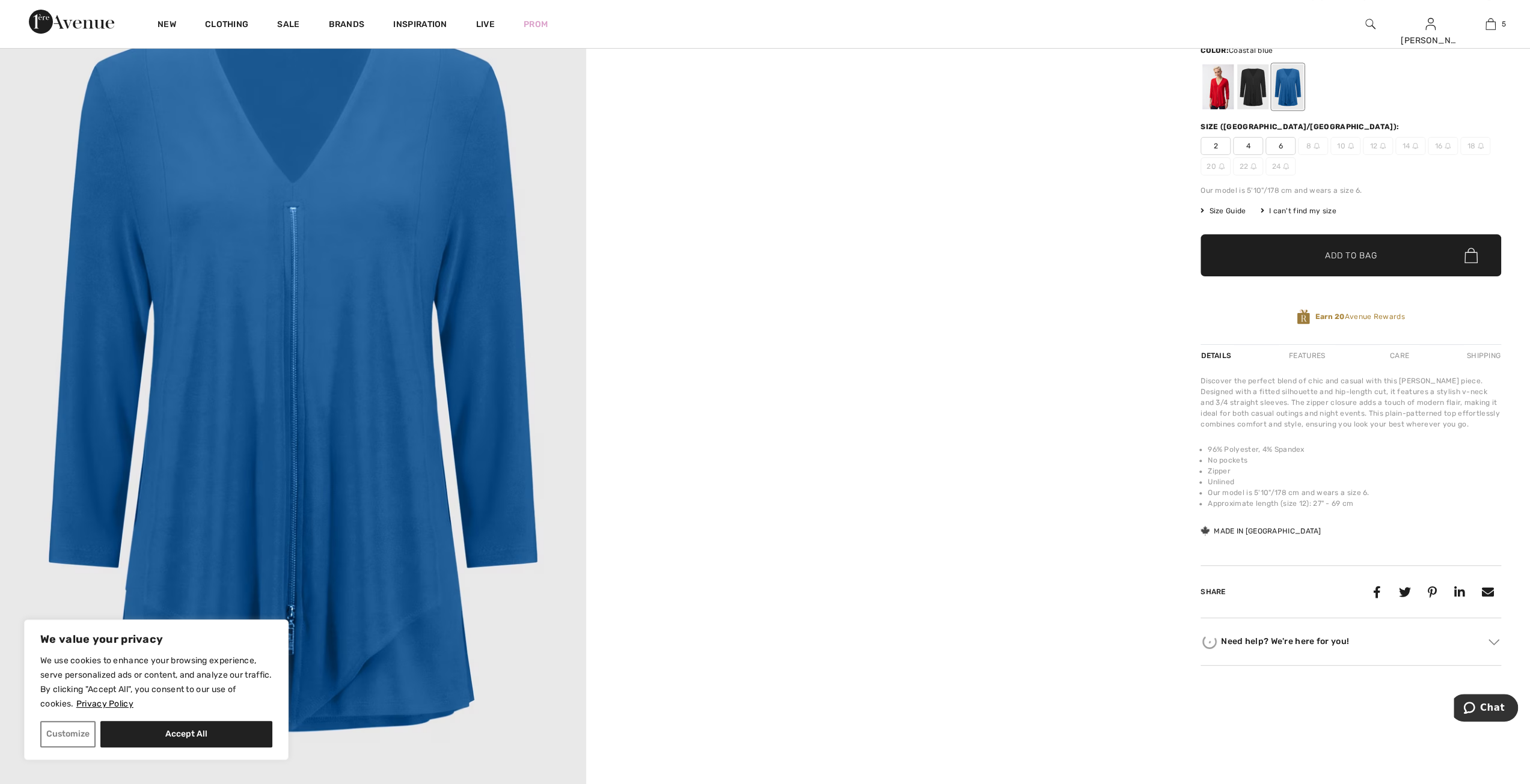
scroll to position [120, 0]
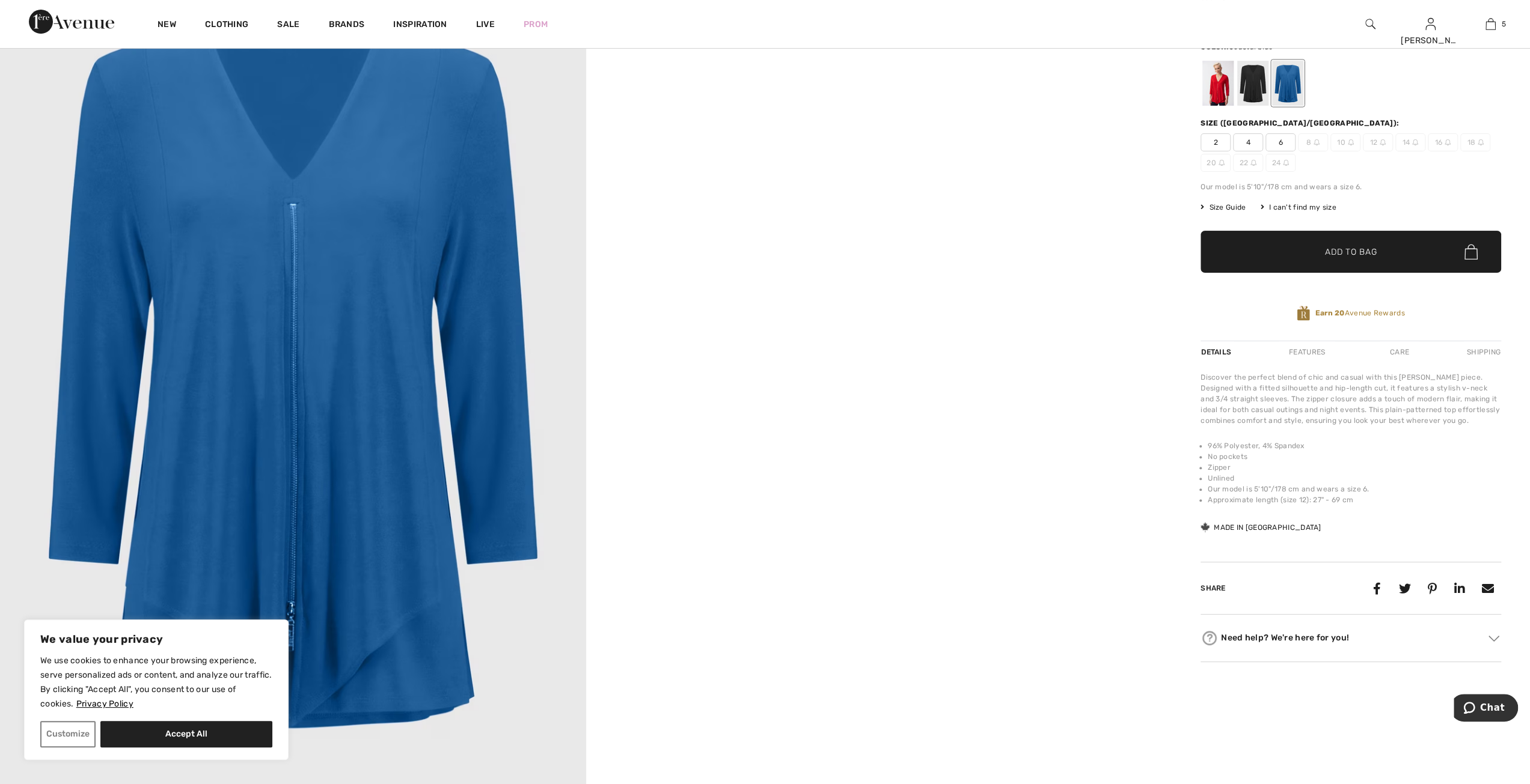
click at [1286, 79] on div at bounding box center [1287, 83] width 32 height 45
click at [1257, 93] on div at bounding box center [1253, 83] width 32 height 45
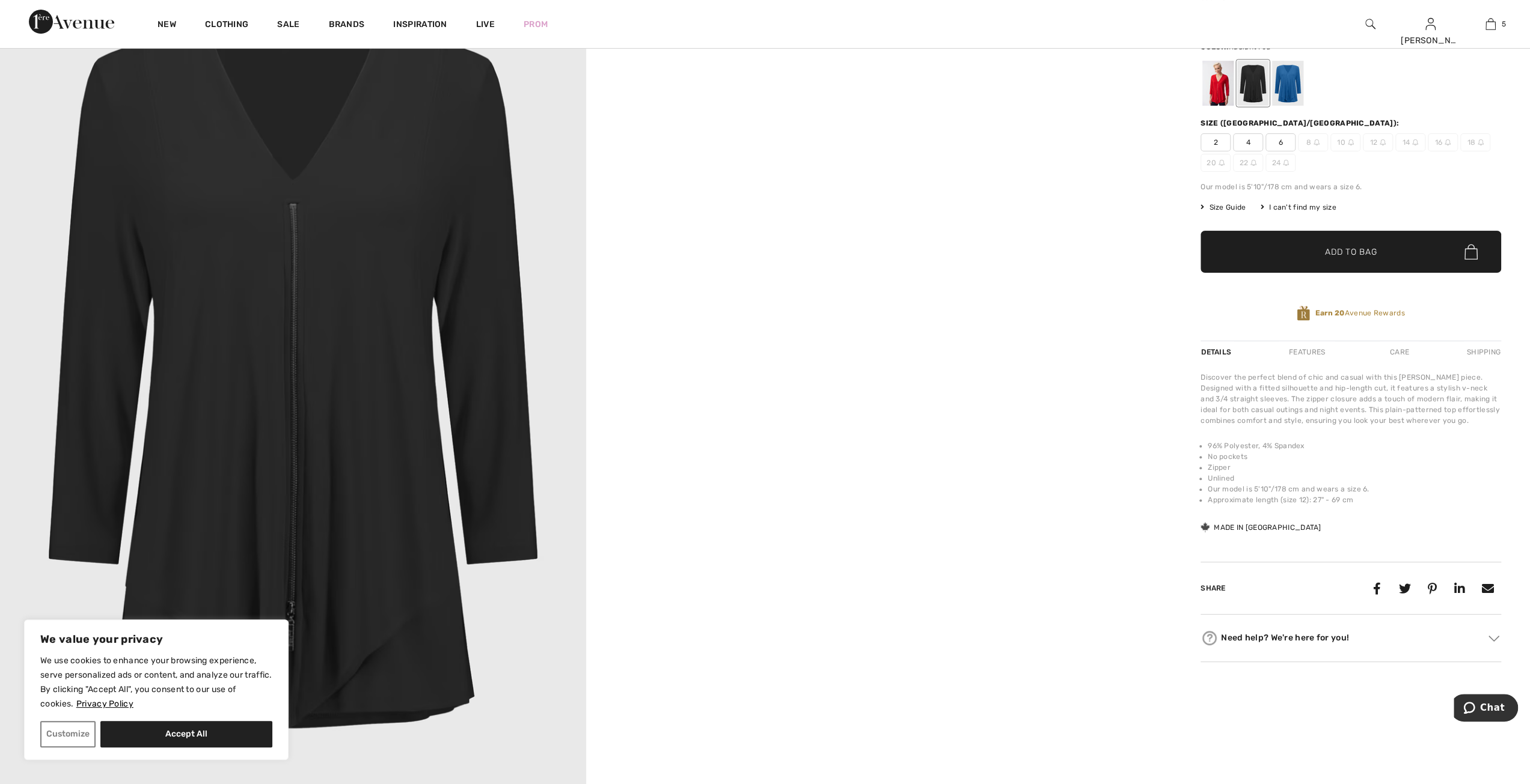
click at [1224, 93] on div at bounding box center [1218, 83] width 32 height 45
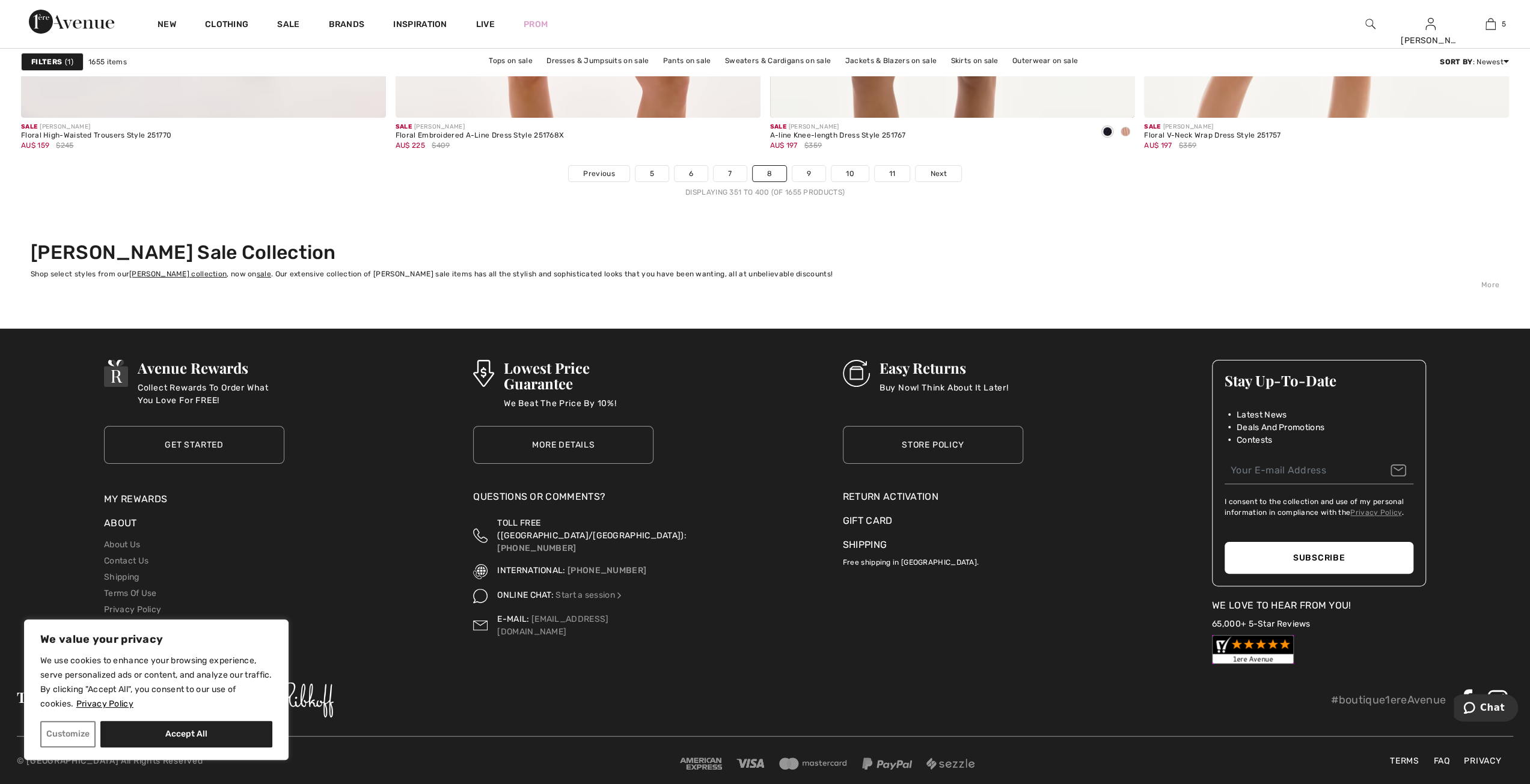
scroll to position [9185, 0]
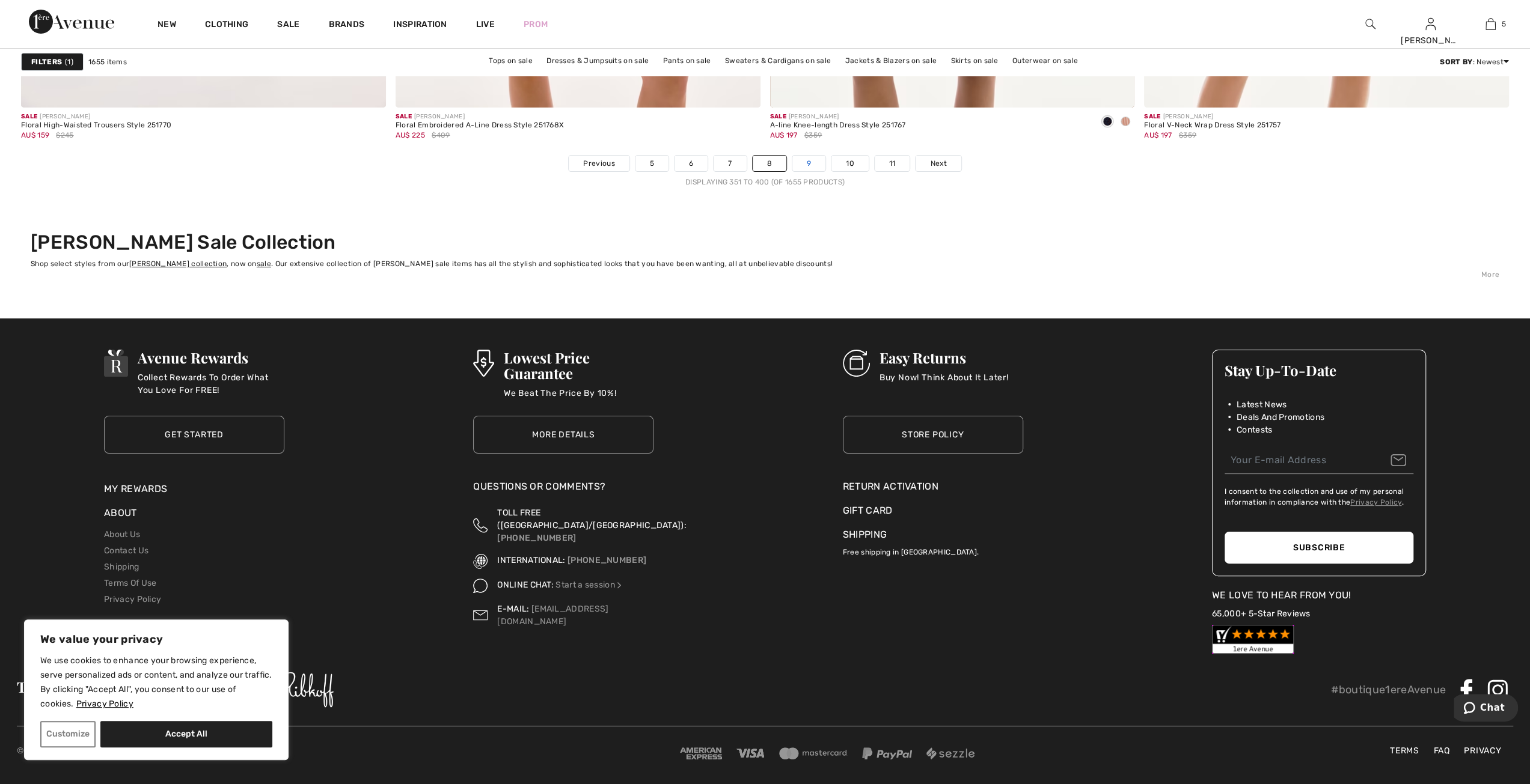
click at [802, 162] on link "9" at bounding box center [809, 163] width 33 height 16
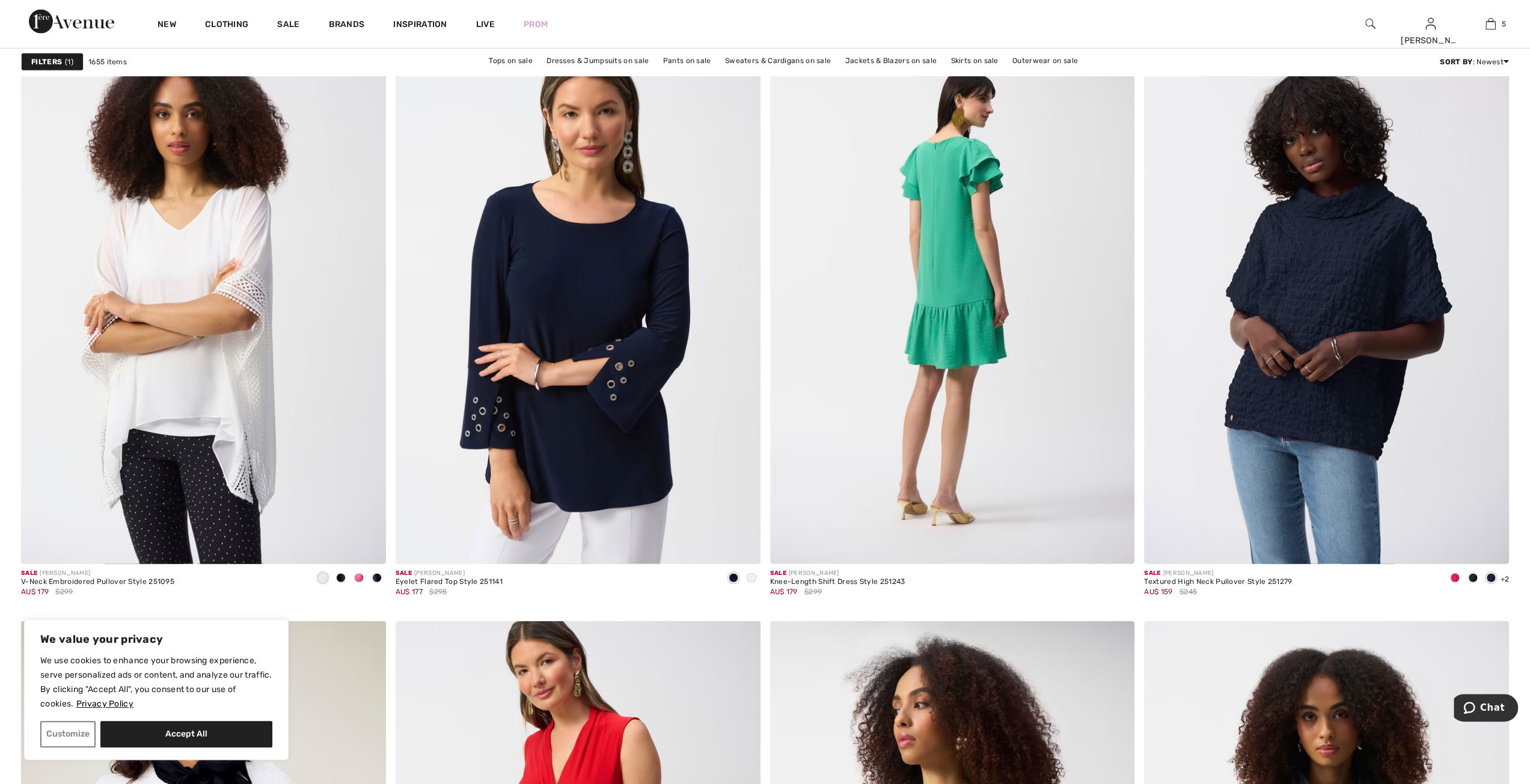
scroll to position [2823, 0]
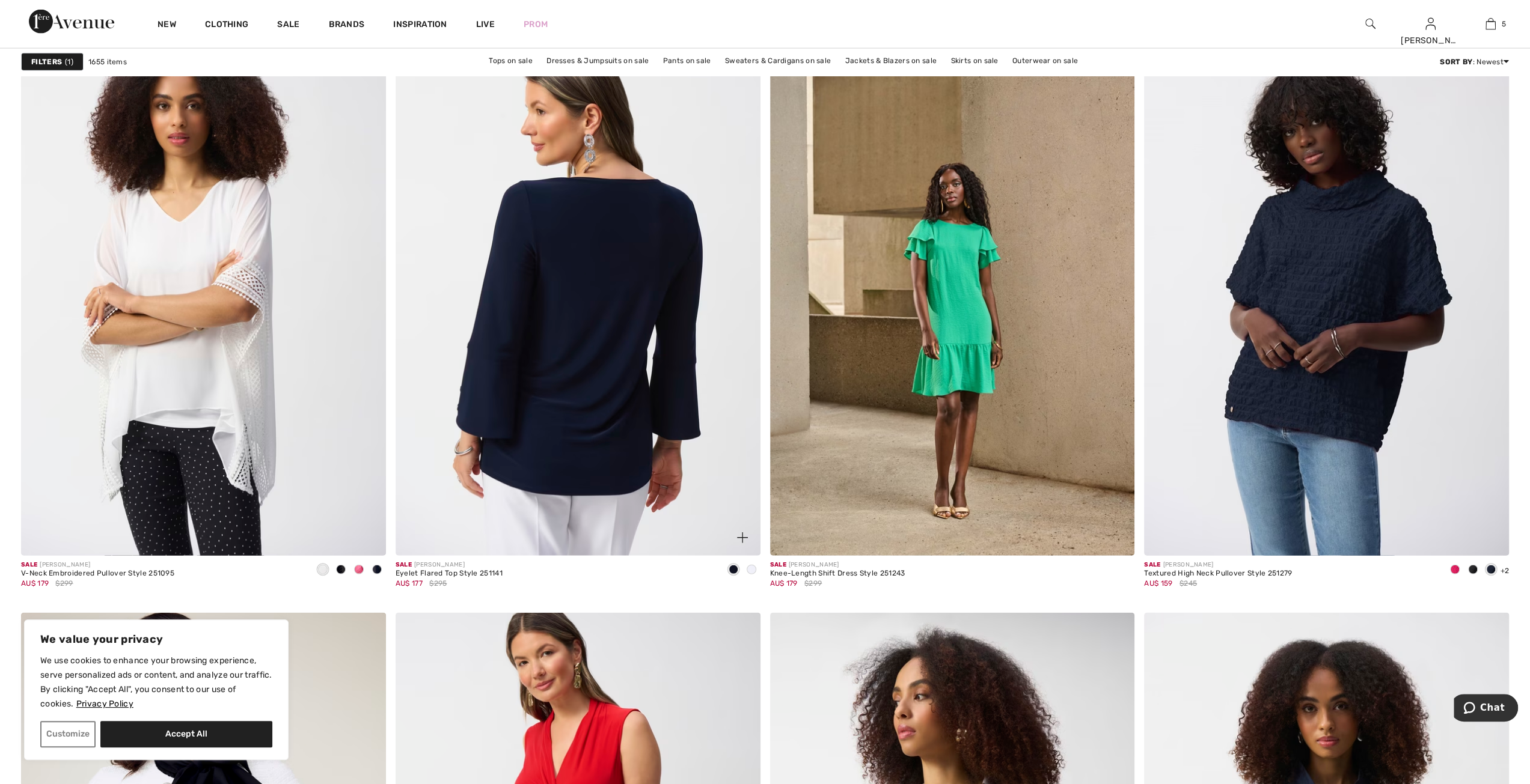
click at [491, 390] on img at bounding box center [578, 282] width 365 height 547
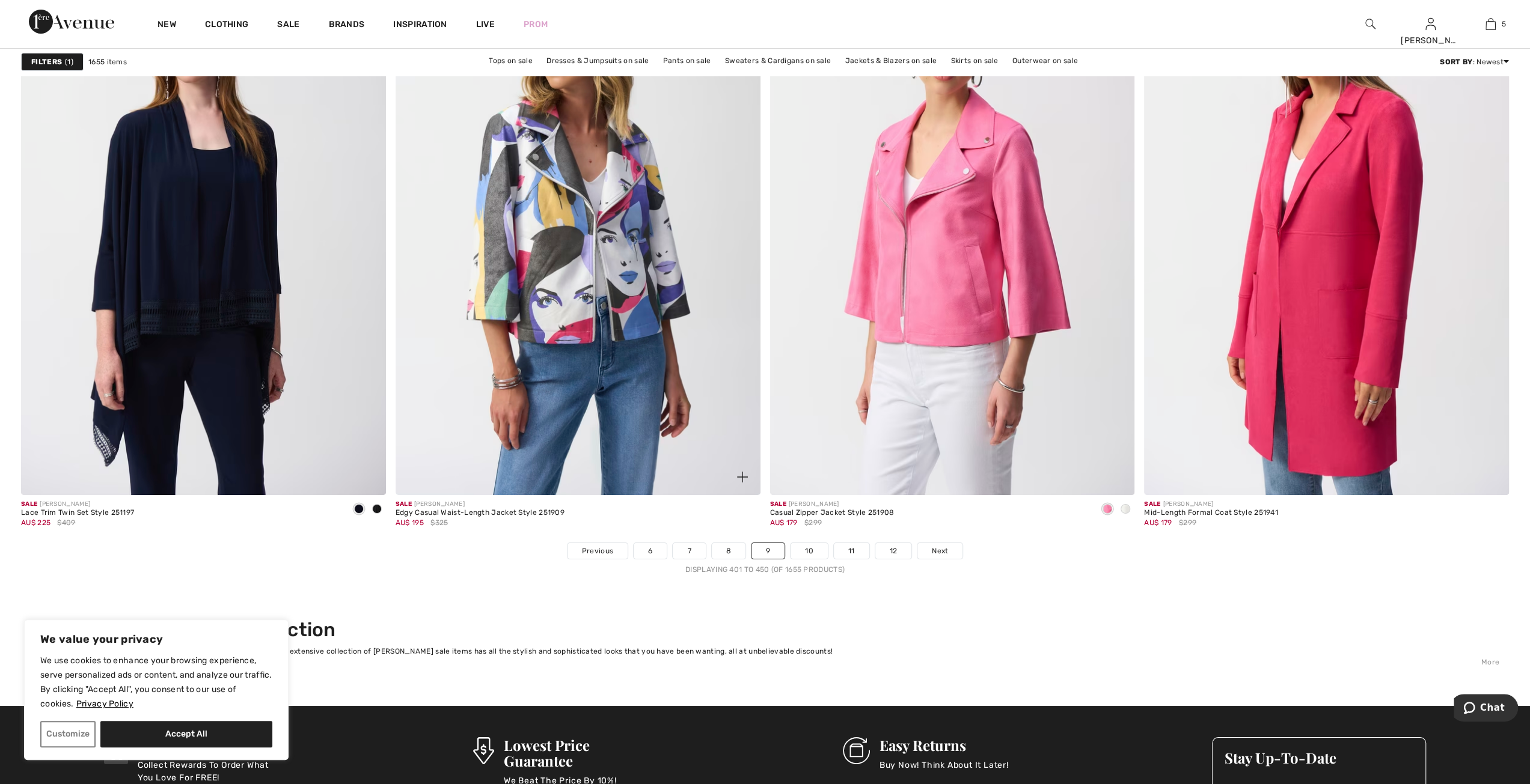
scroll to position [8831, 0]
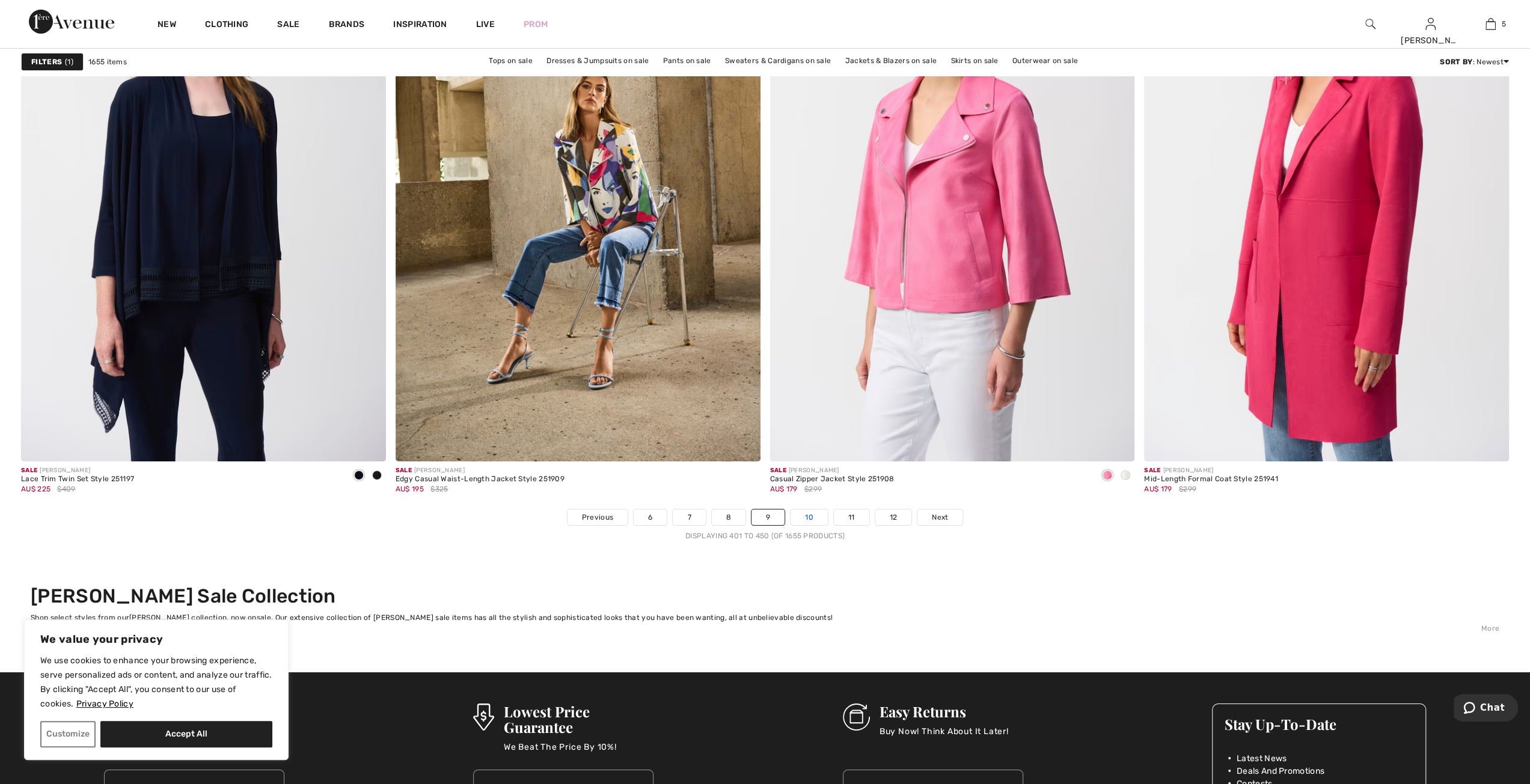
click at [805, 516] on link "10" at bounding box center [809, 518] width 37 height 16
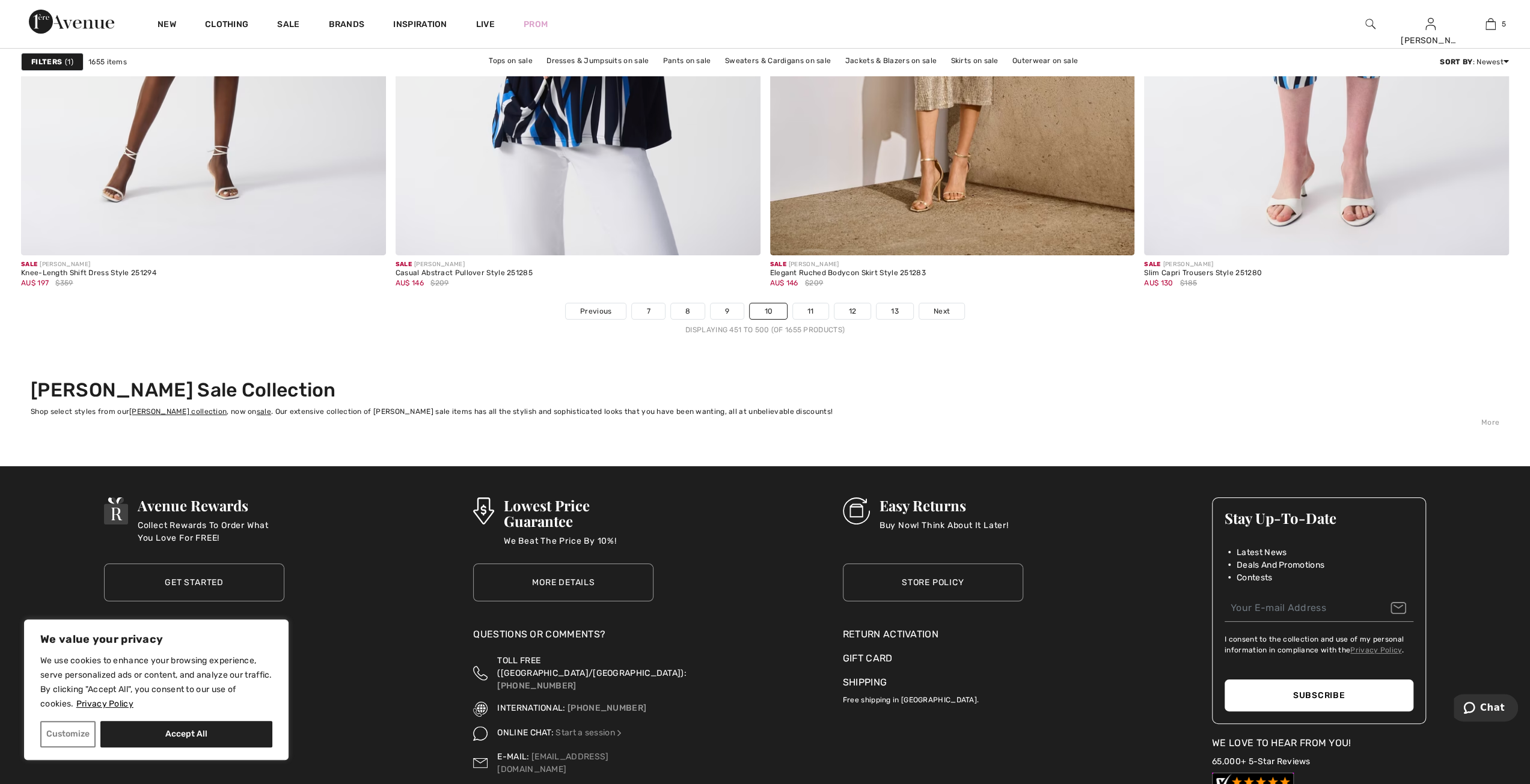
scroll to position [9131, 0]
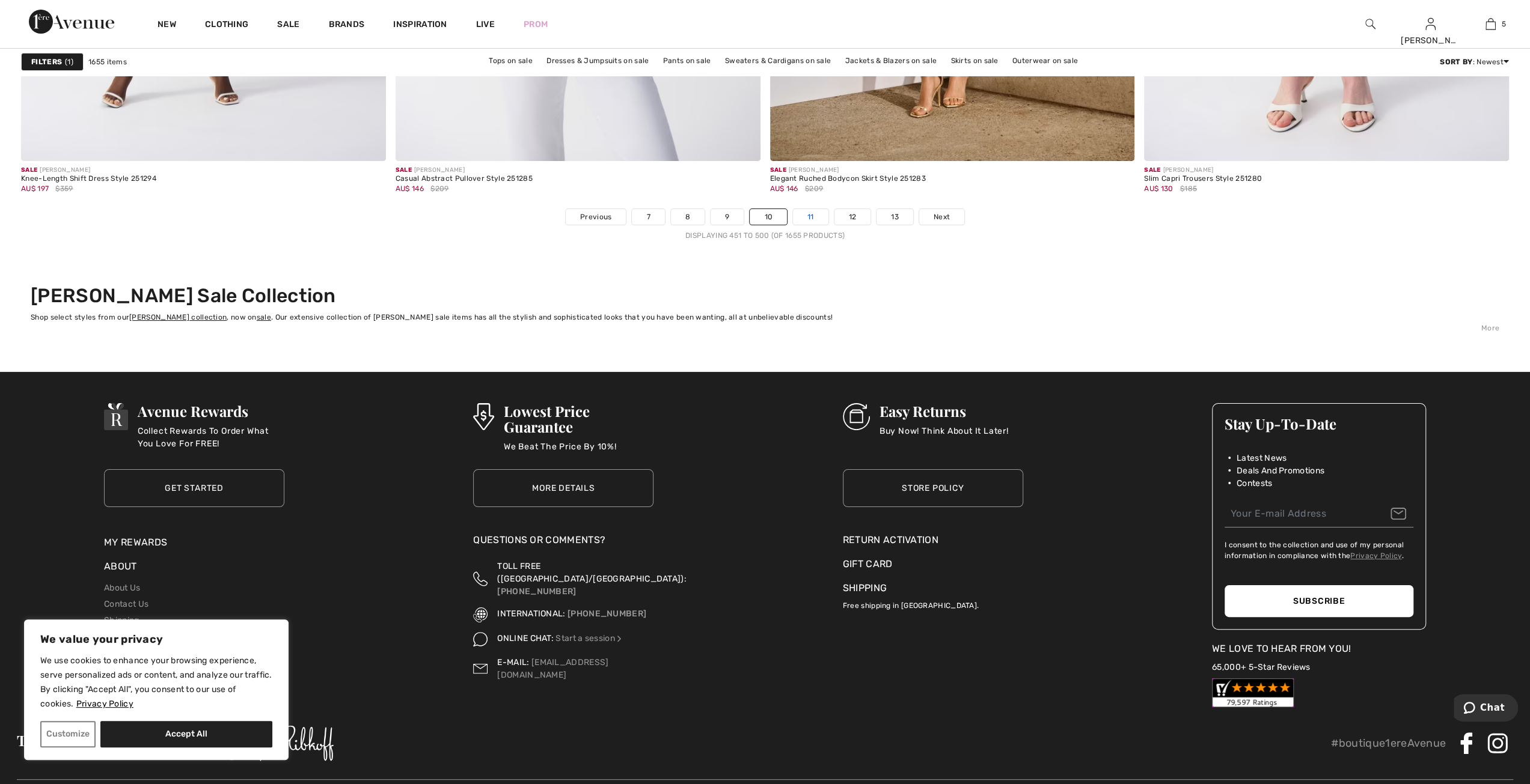
click at [809, 215] on link "11" at bounding box center [811, 217] width 35 height 16
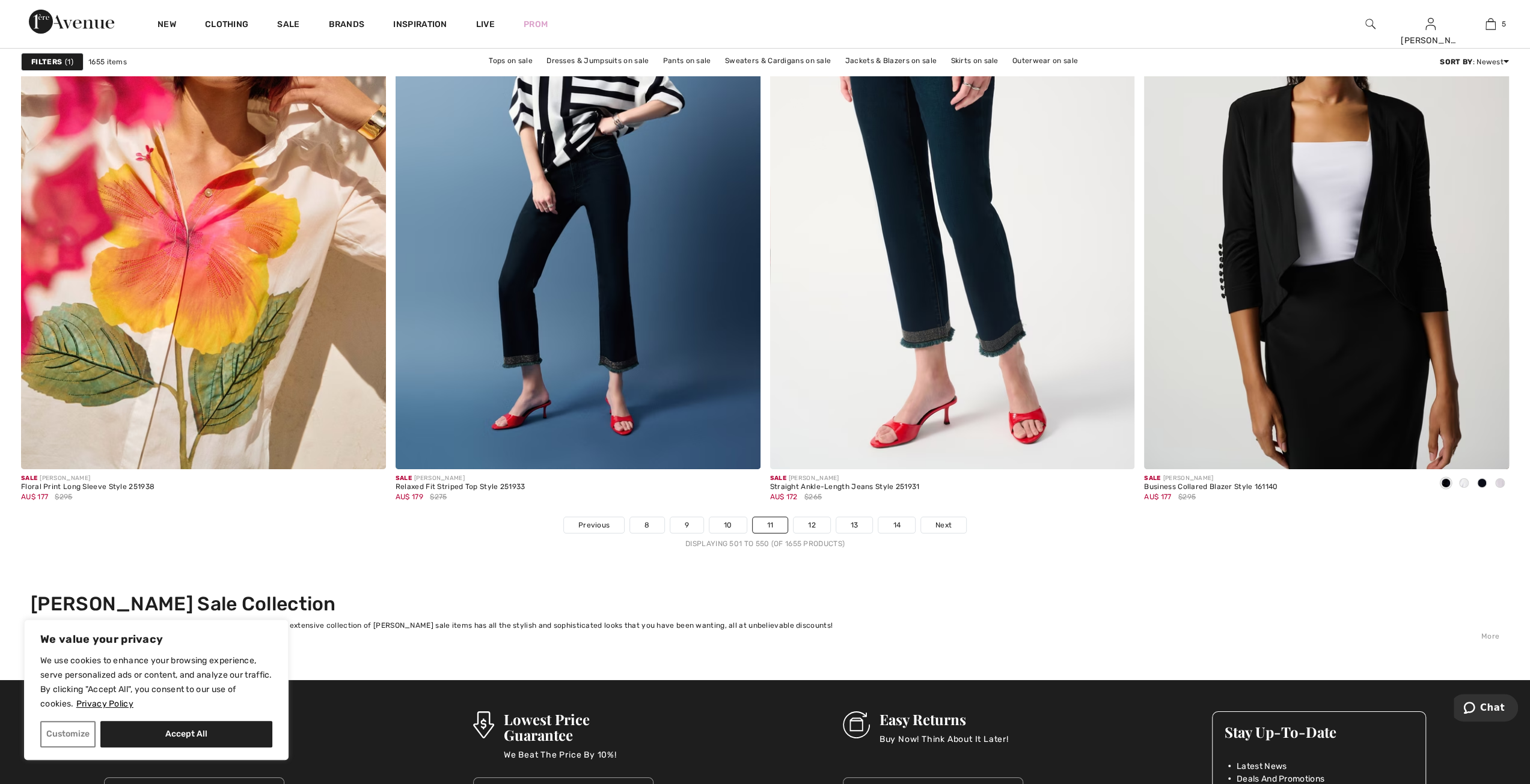
scroll to position [8824, 0]
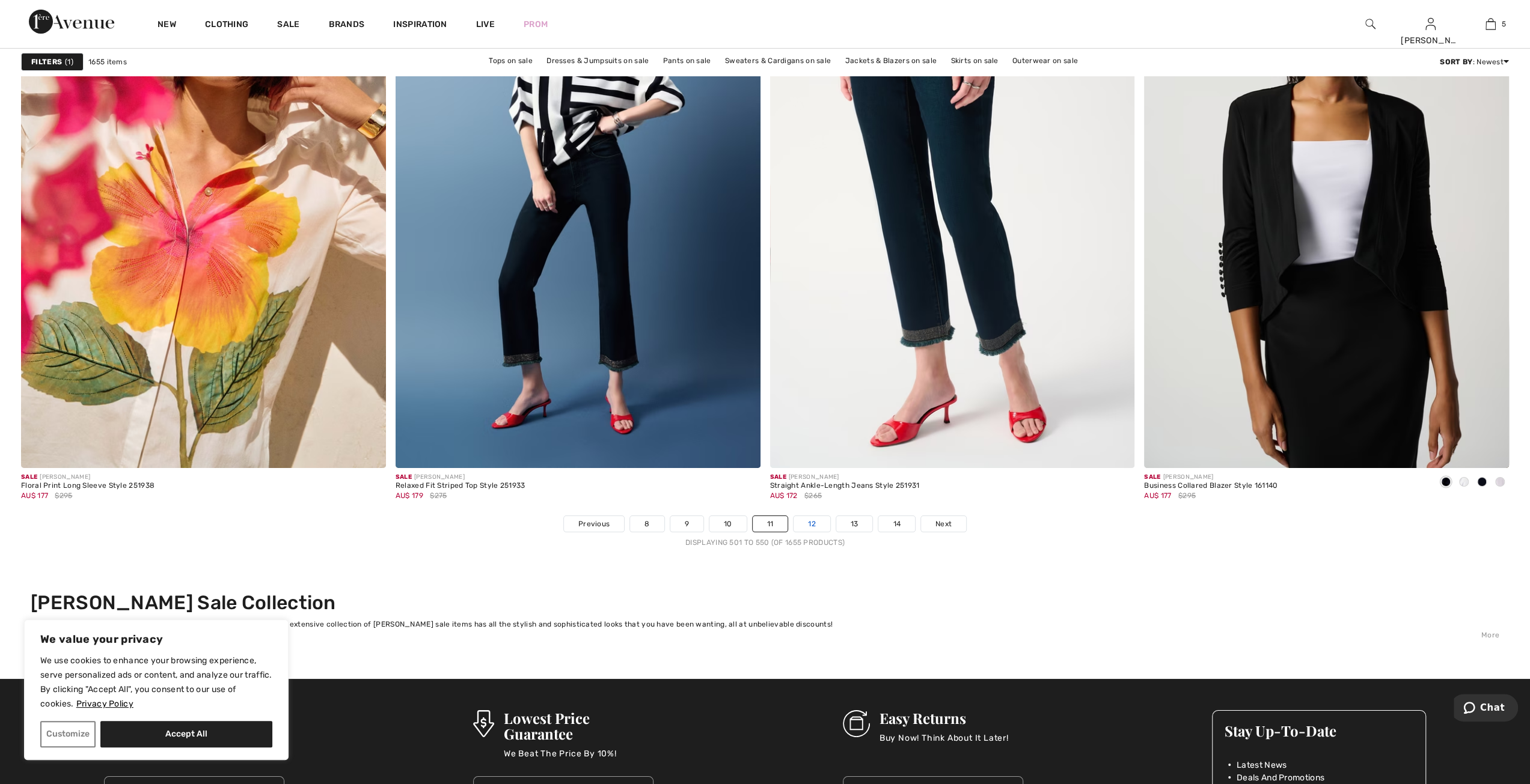
click at [812, 526] on link "12" at bounding box center [812, 524] width 37 height 16
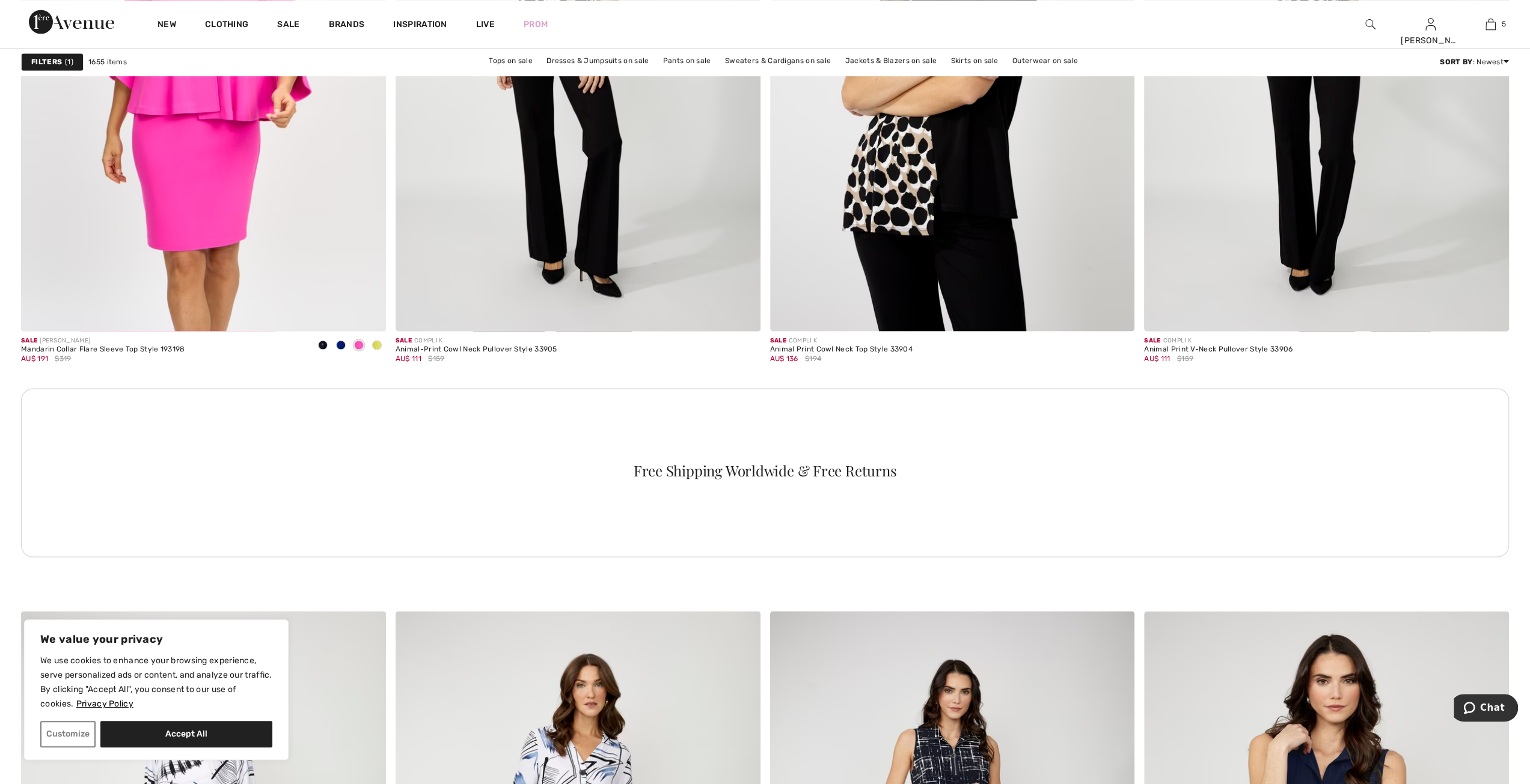
scroll to position [1922, 0]
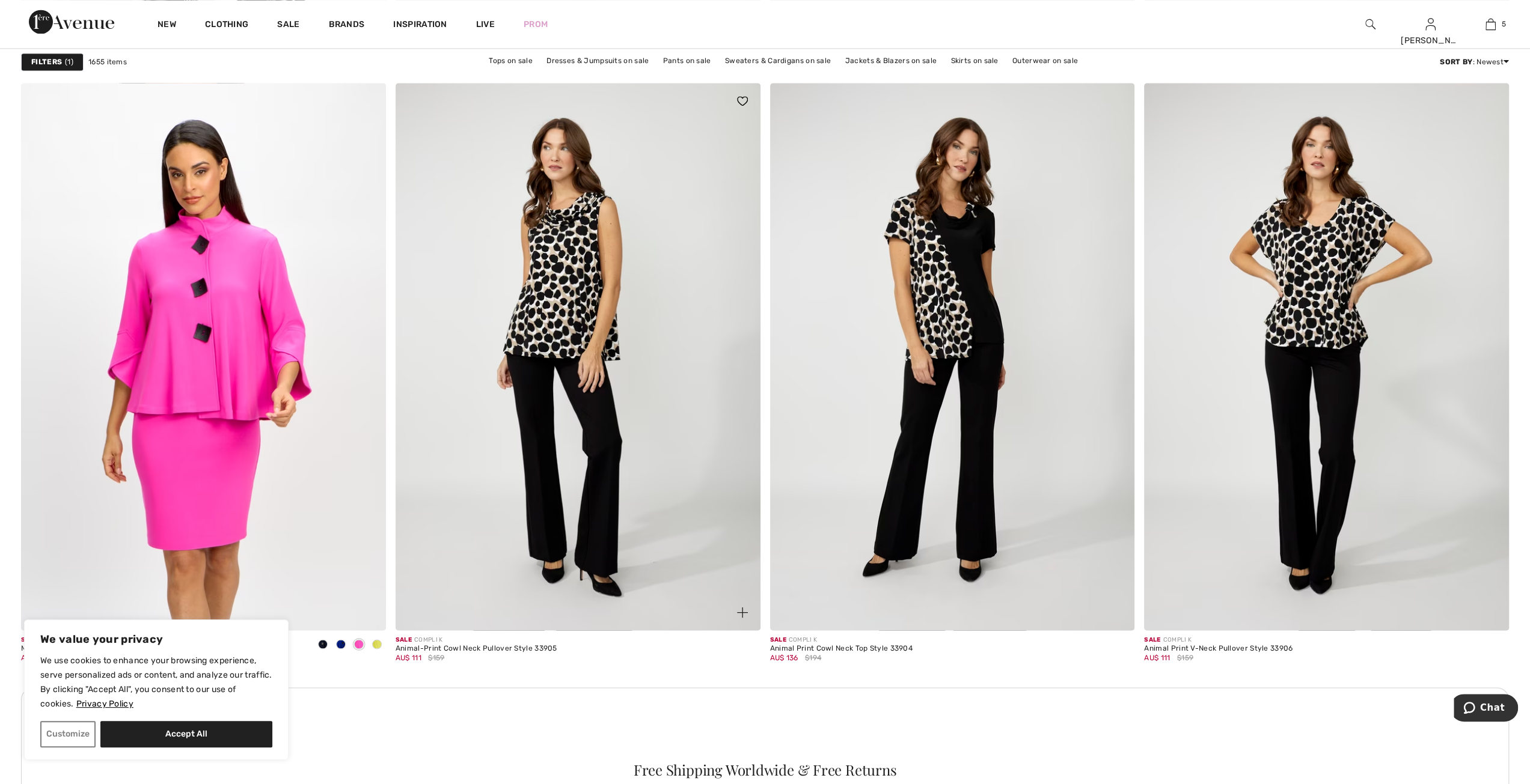
click at [429, 646] on div "Animal-Print Cowl Neck Pullover Style 33905" at bounding box center [477, 649] width 162 height 9
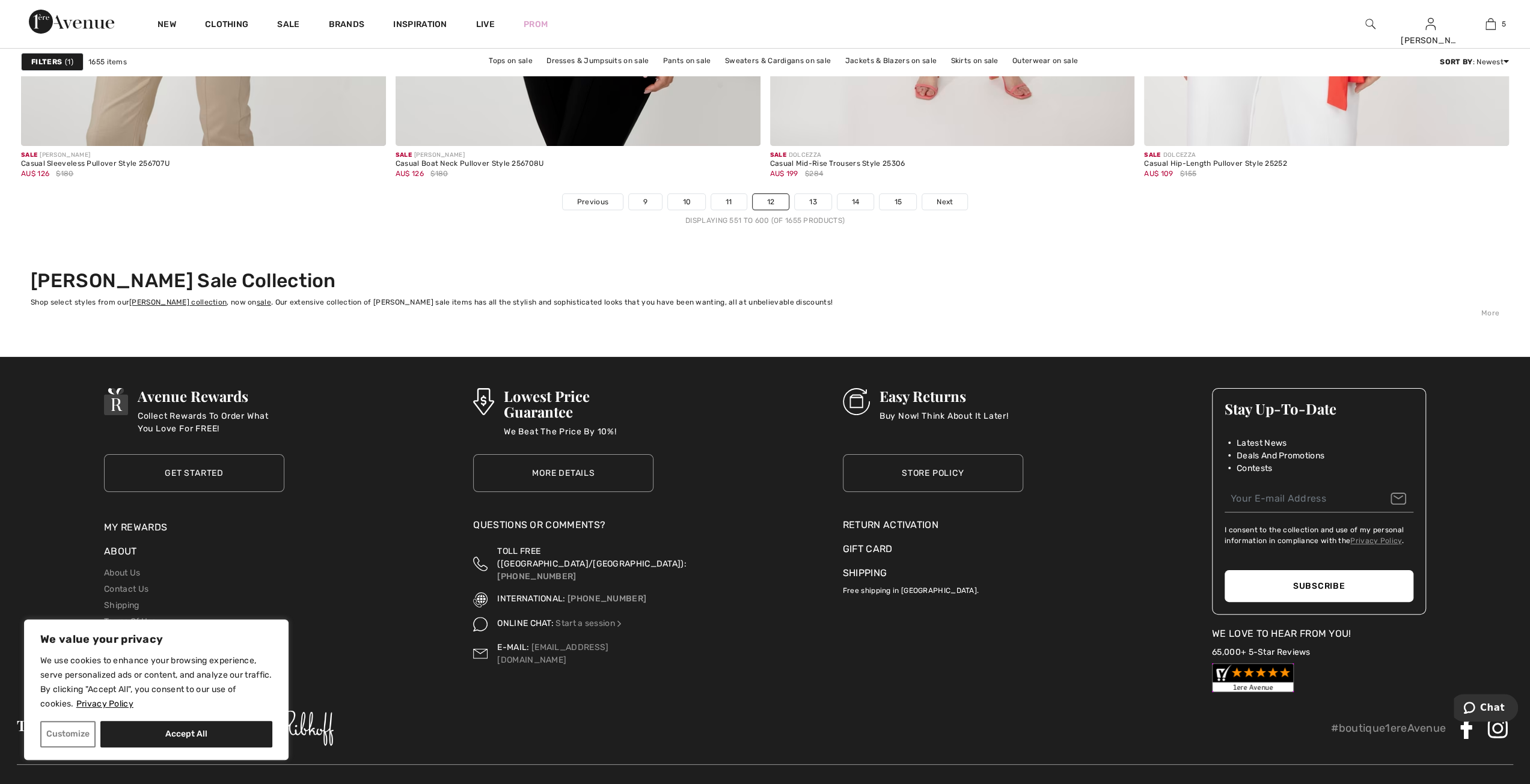
scroll to position [9185, 0]
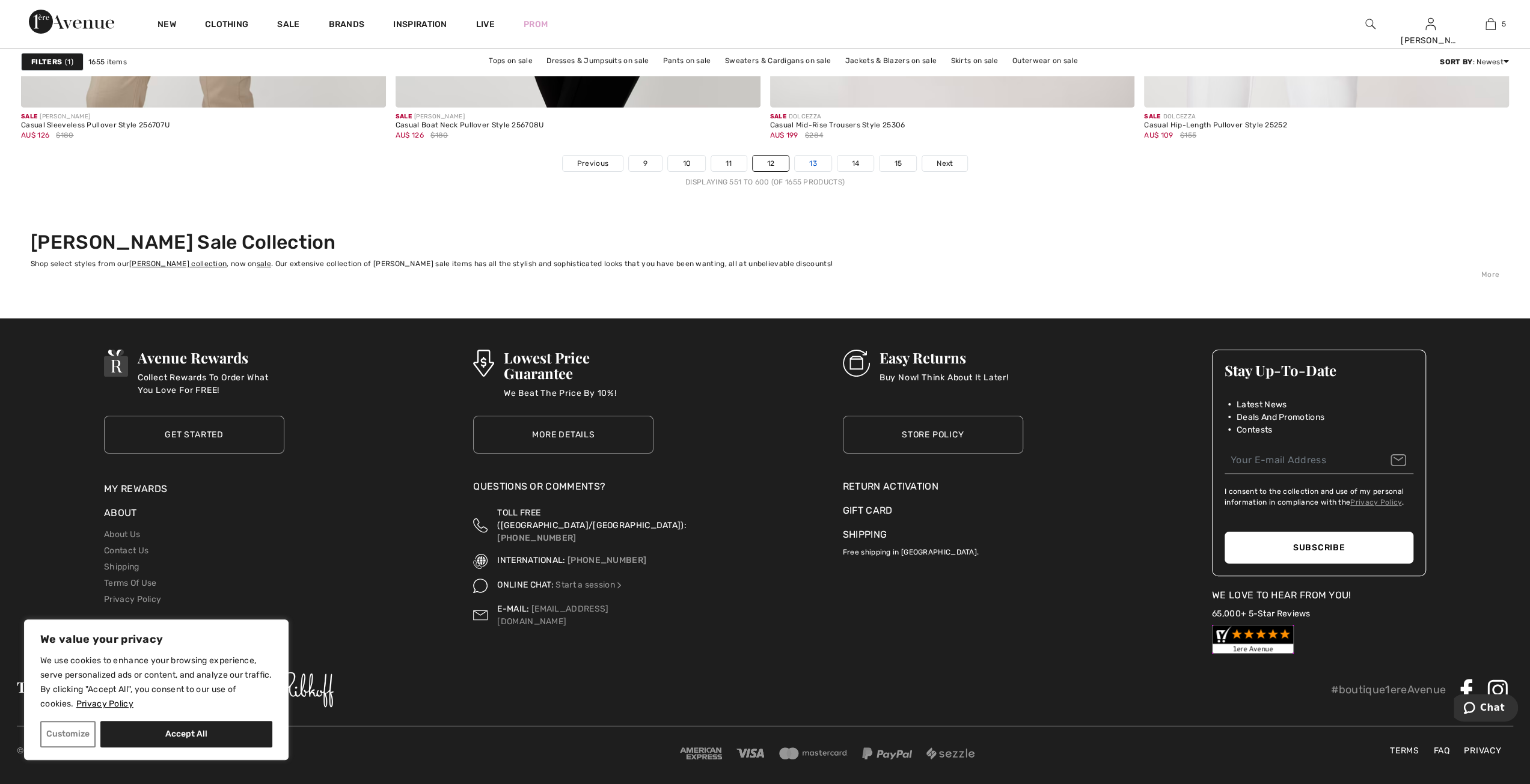
click at [813, 157] on link "13" at bounding box center [813, 163] width 37 height 16
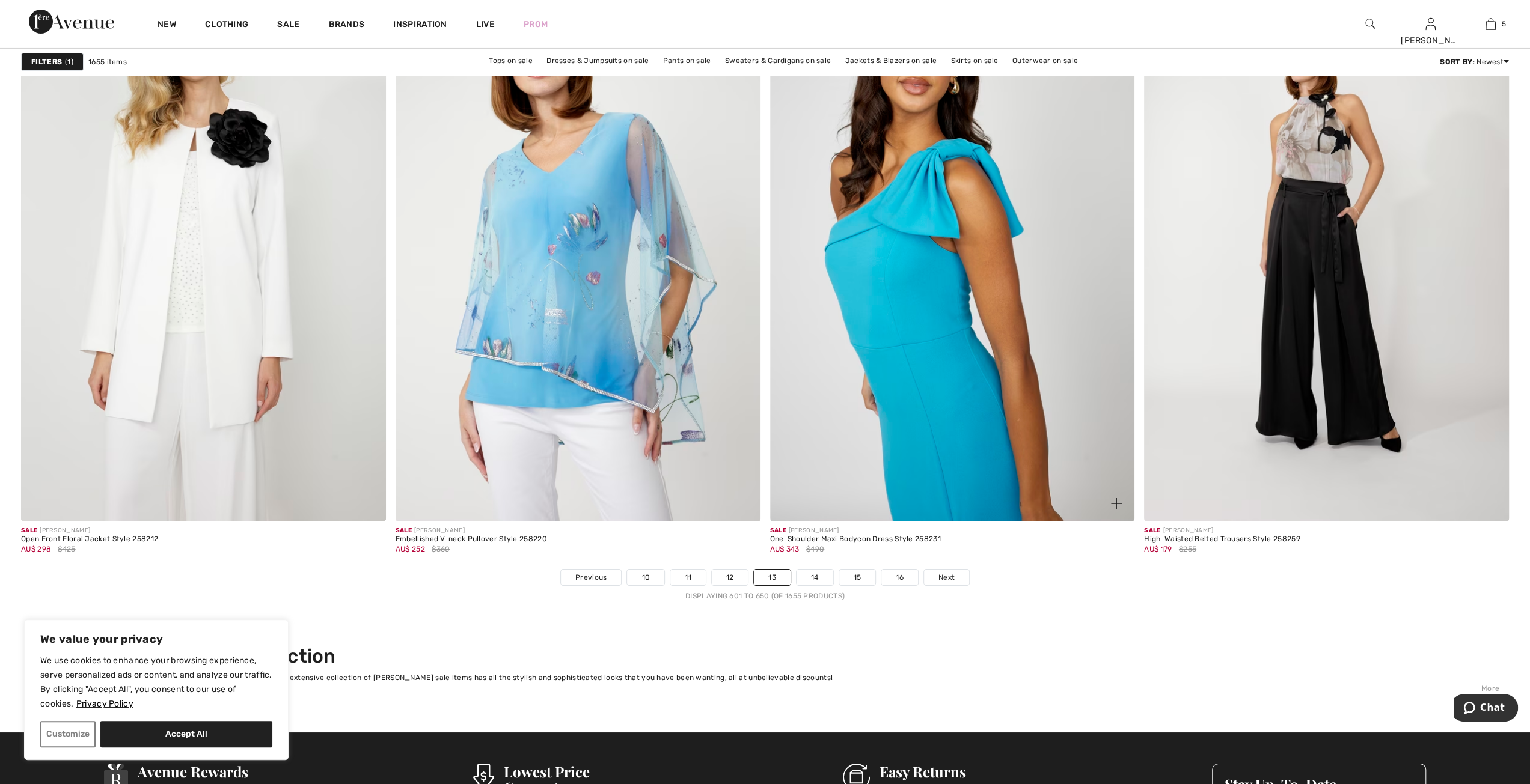
scroll to position [8891, 0]
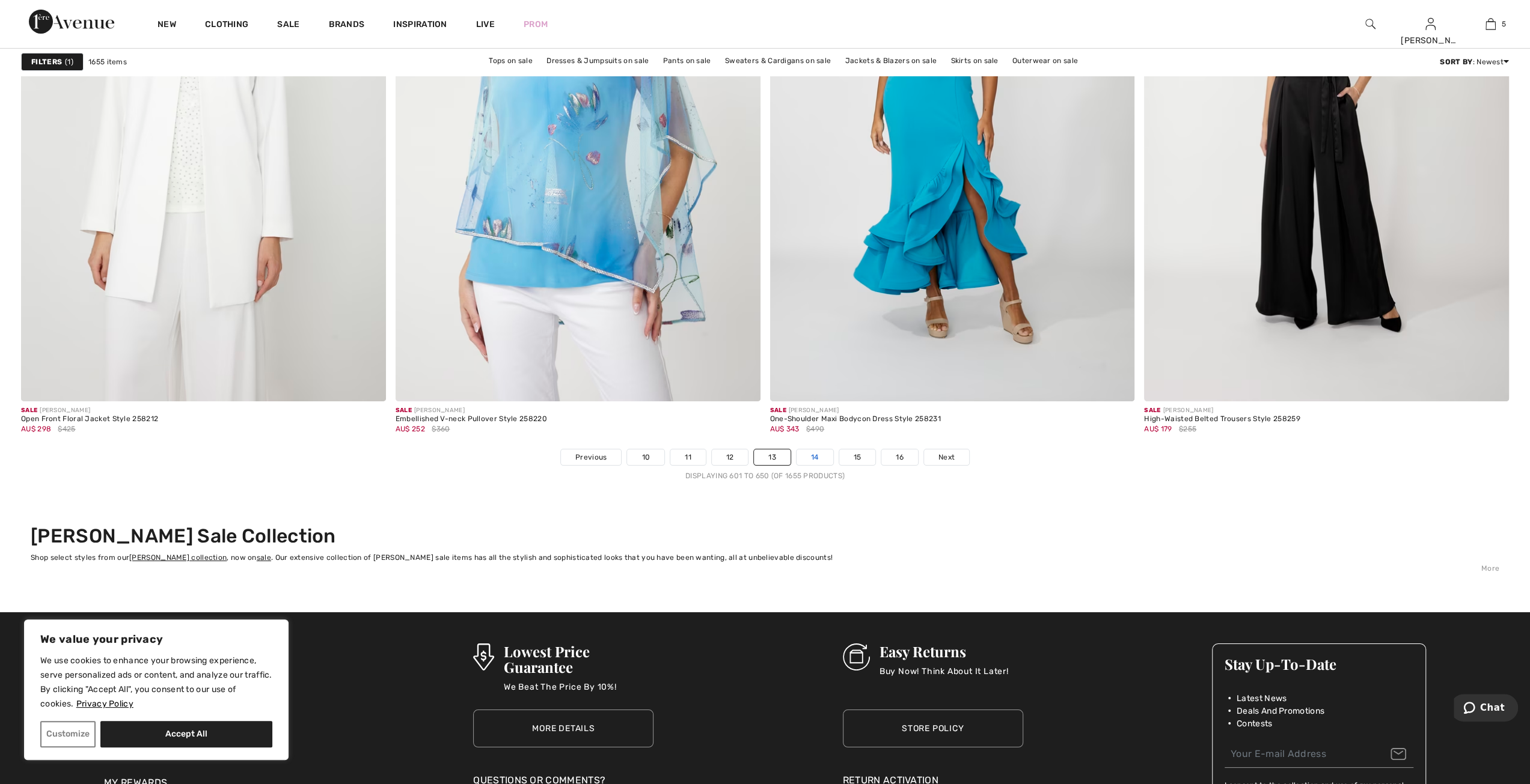
click at [815, 451] on link "14" at bounding box center [815, 457] width 37 height 16
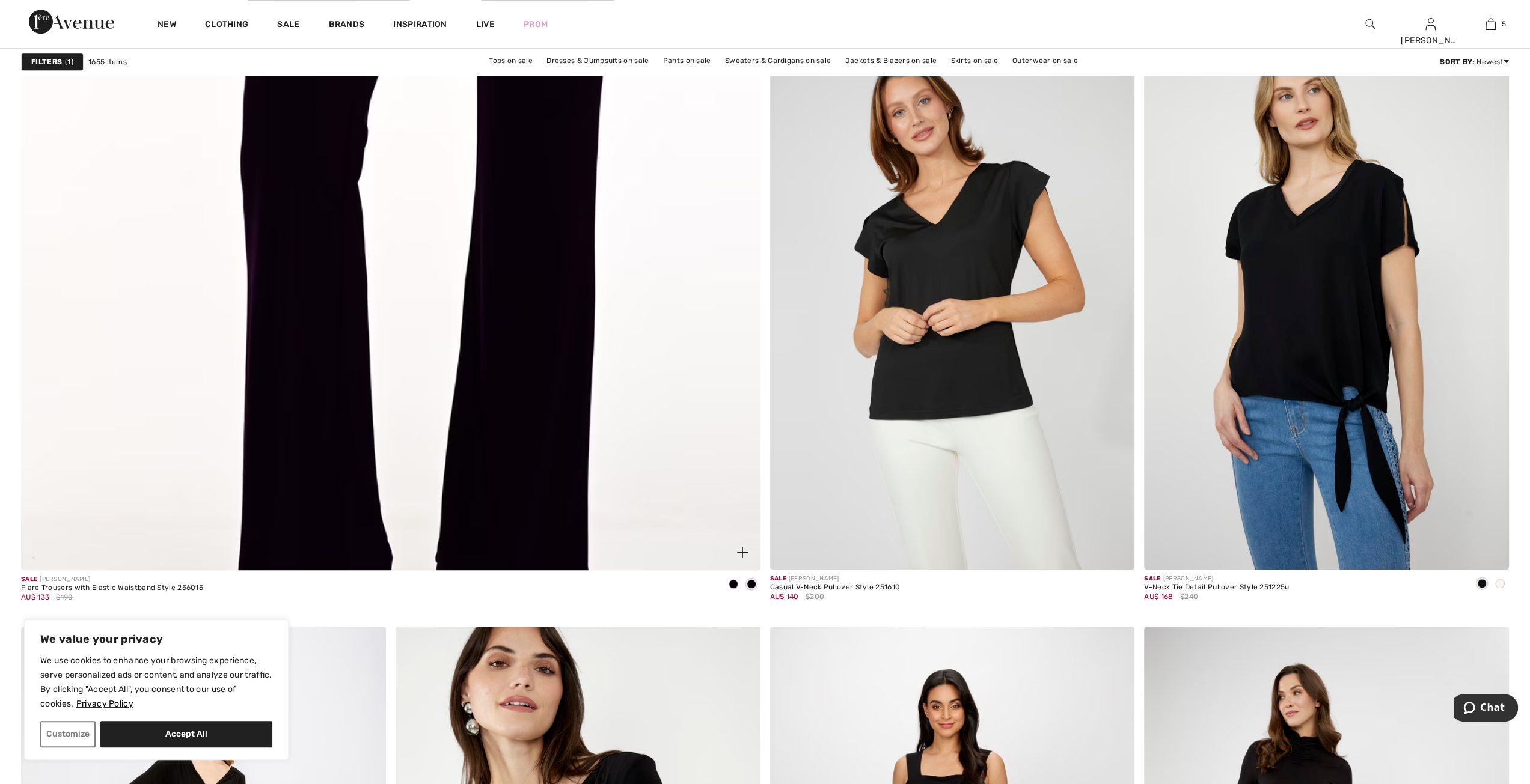
scroll to position [5587, 0]
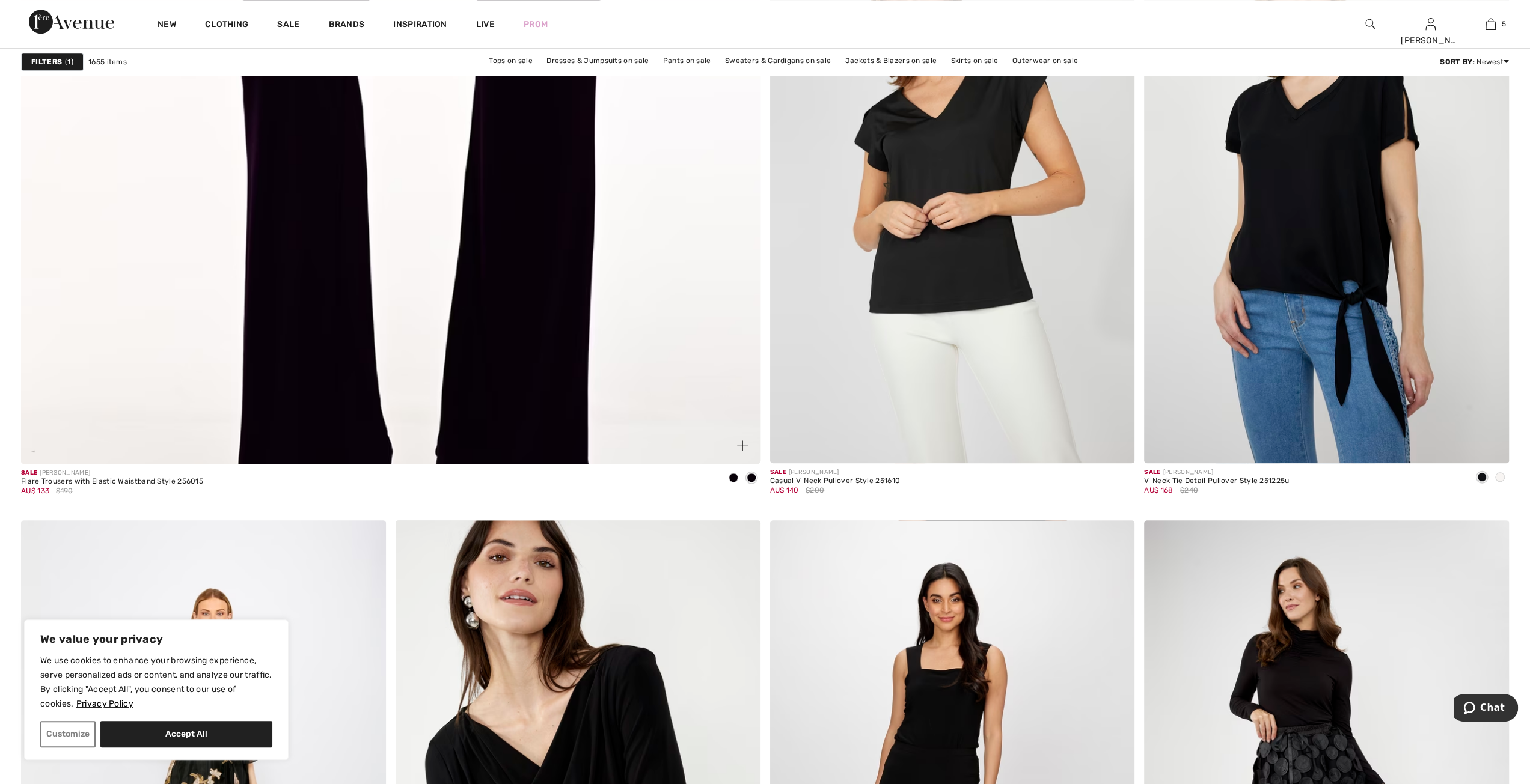
click at [732, 473] on span at bounding box center [732, 477] width 10 height 10
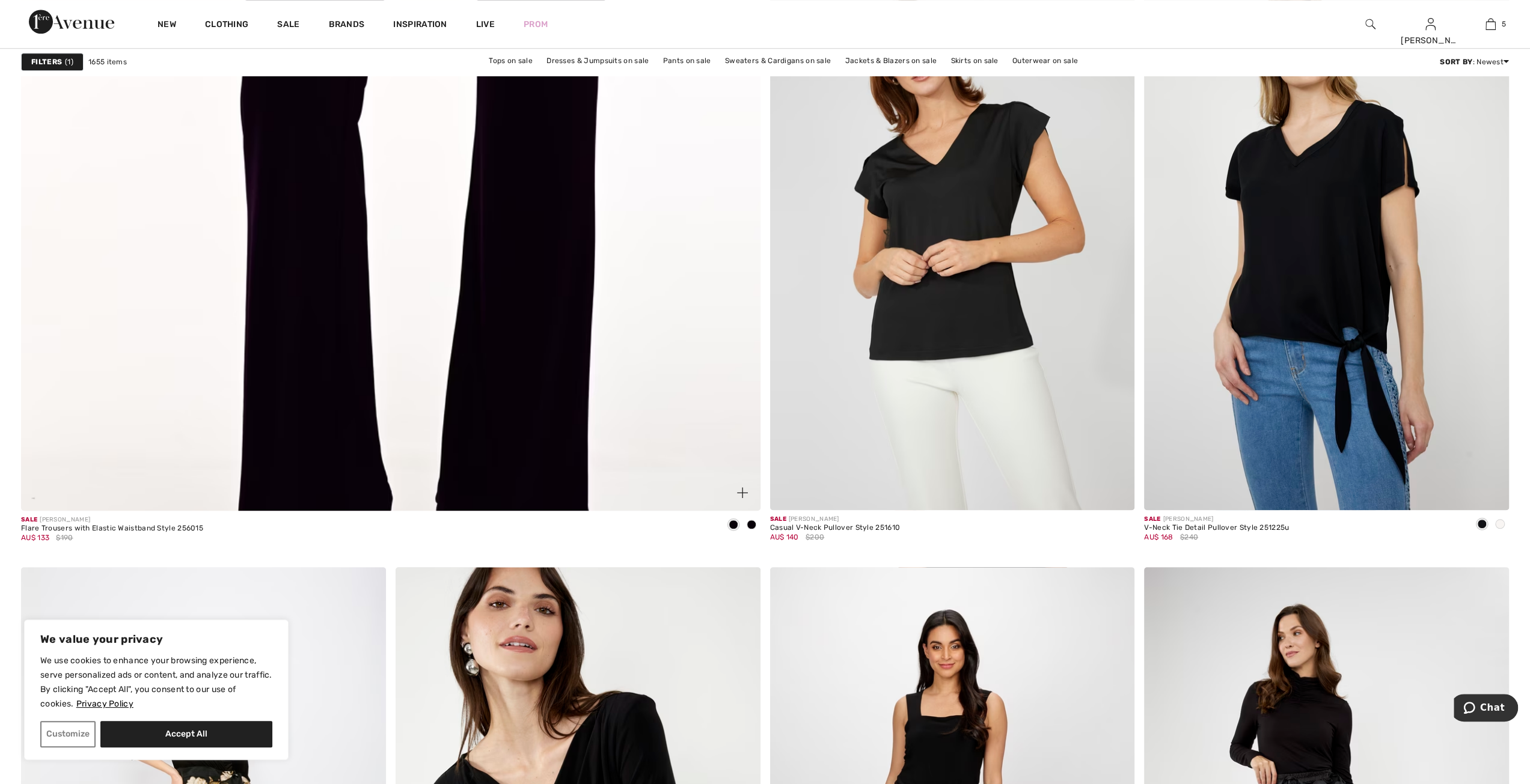
scroll to position [5527, 0]
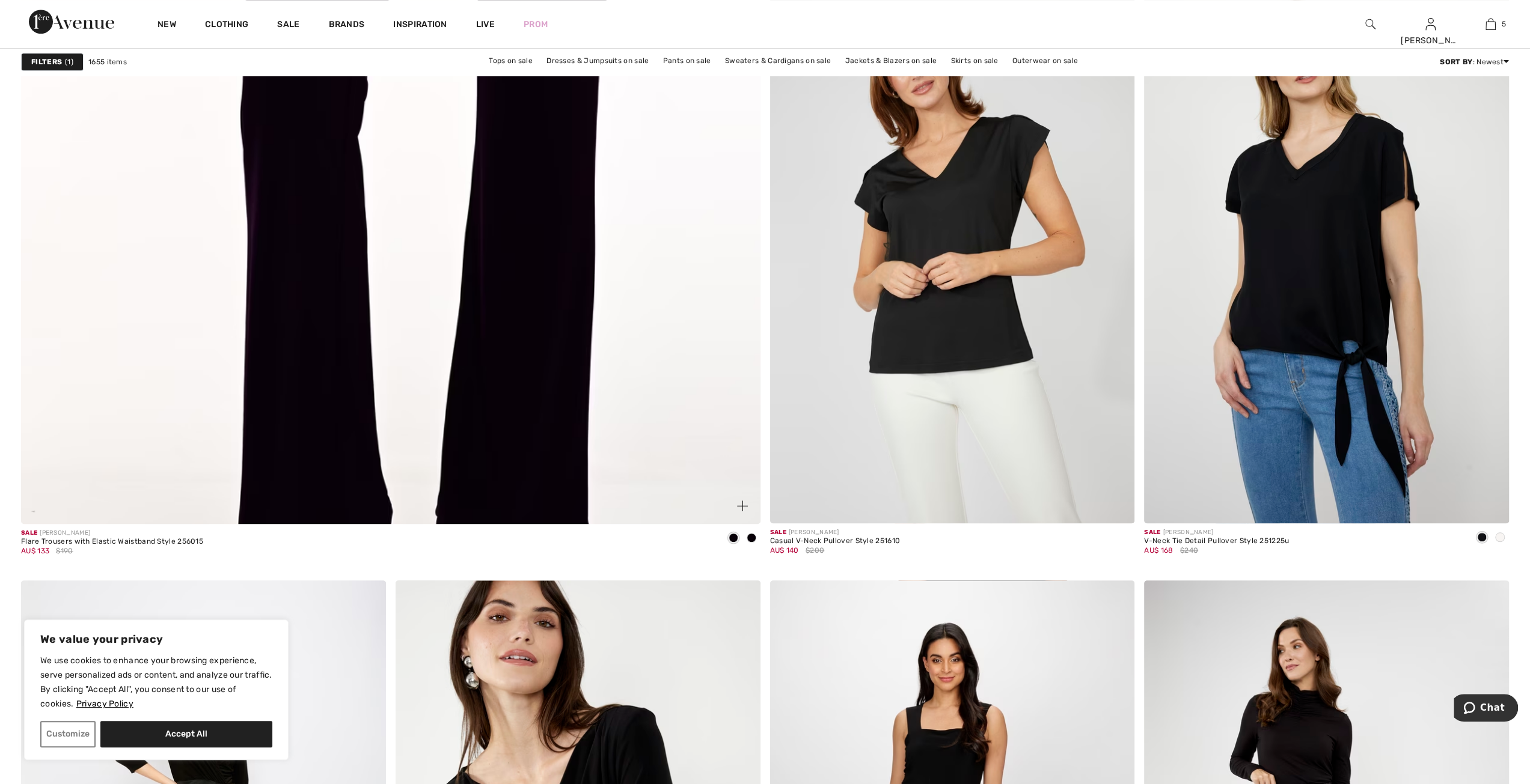
click at [533, 375] on img at bounding box center [390, 37] width 886 height 1330
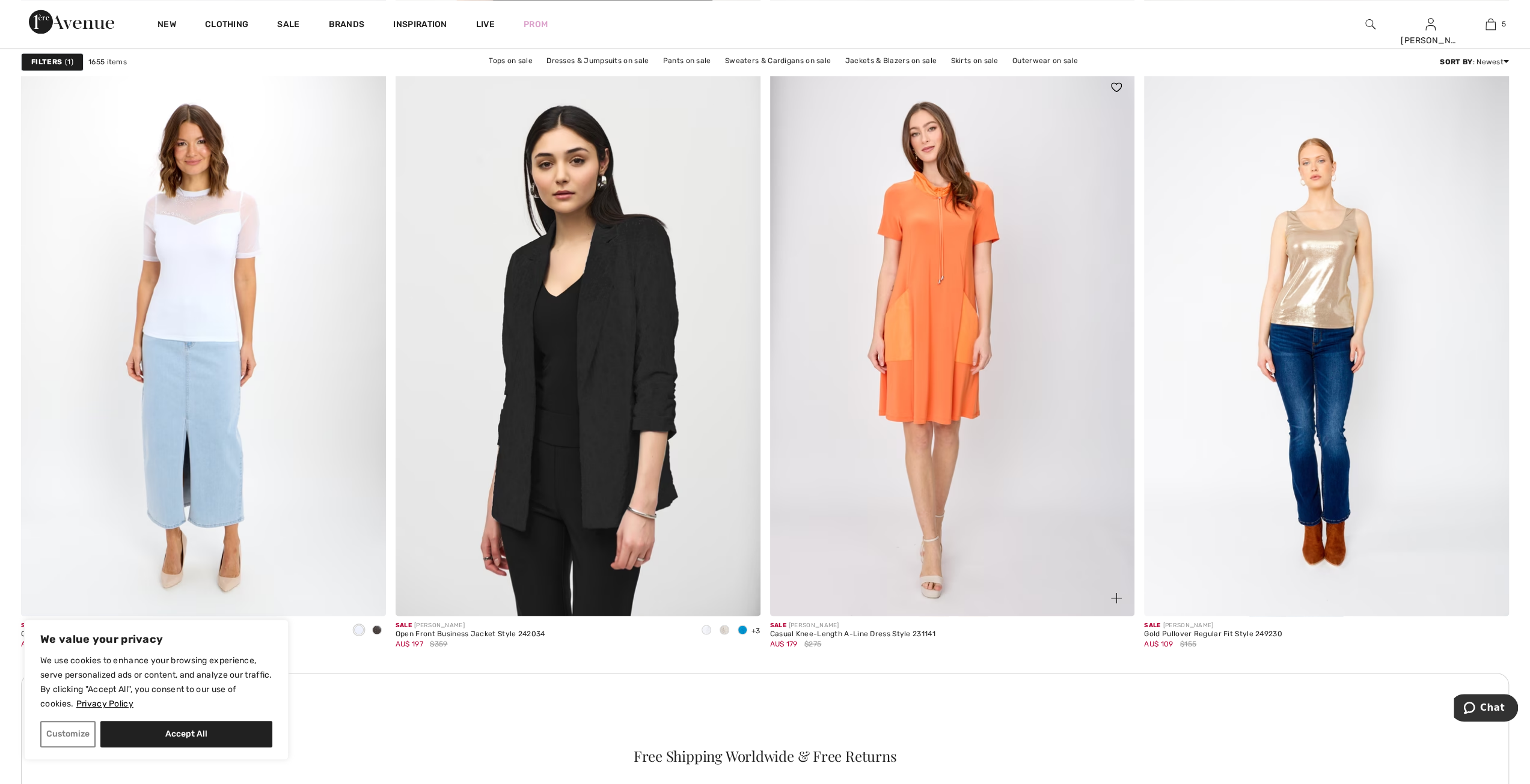
scroll to position [6668, 0]
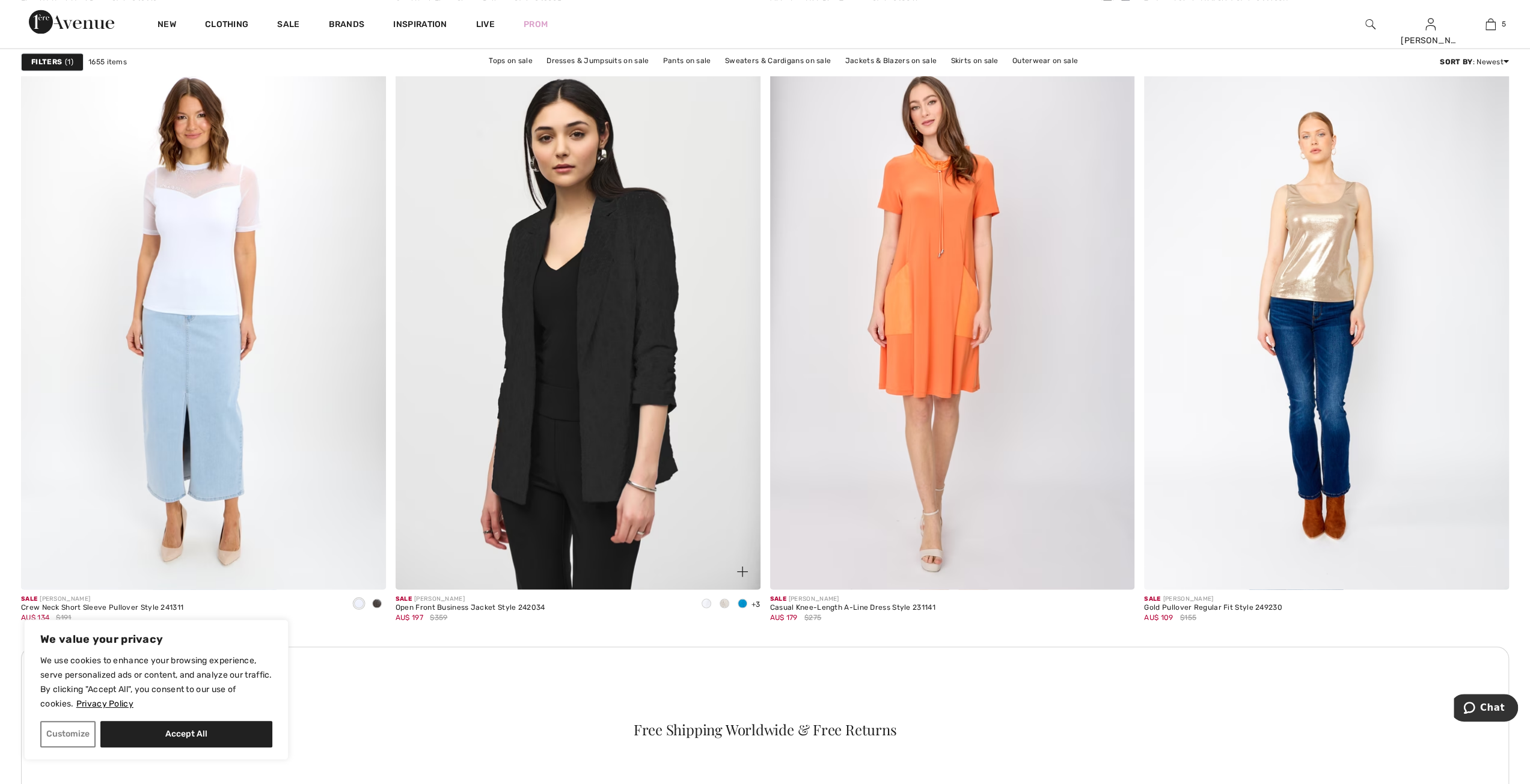
click at [740, 599] on span at bounding box center [742, 603] width 10 height 10
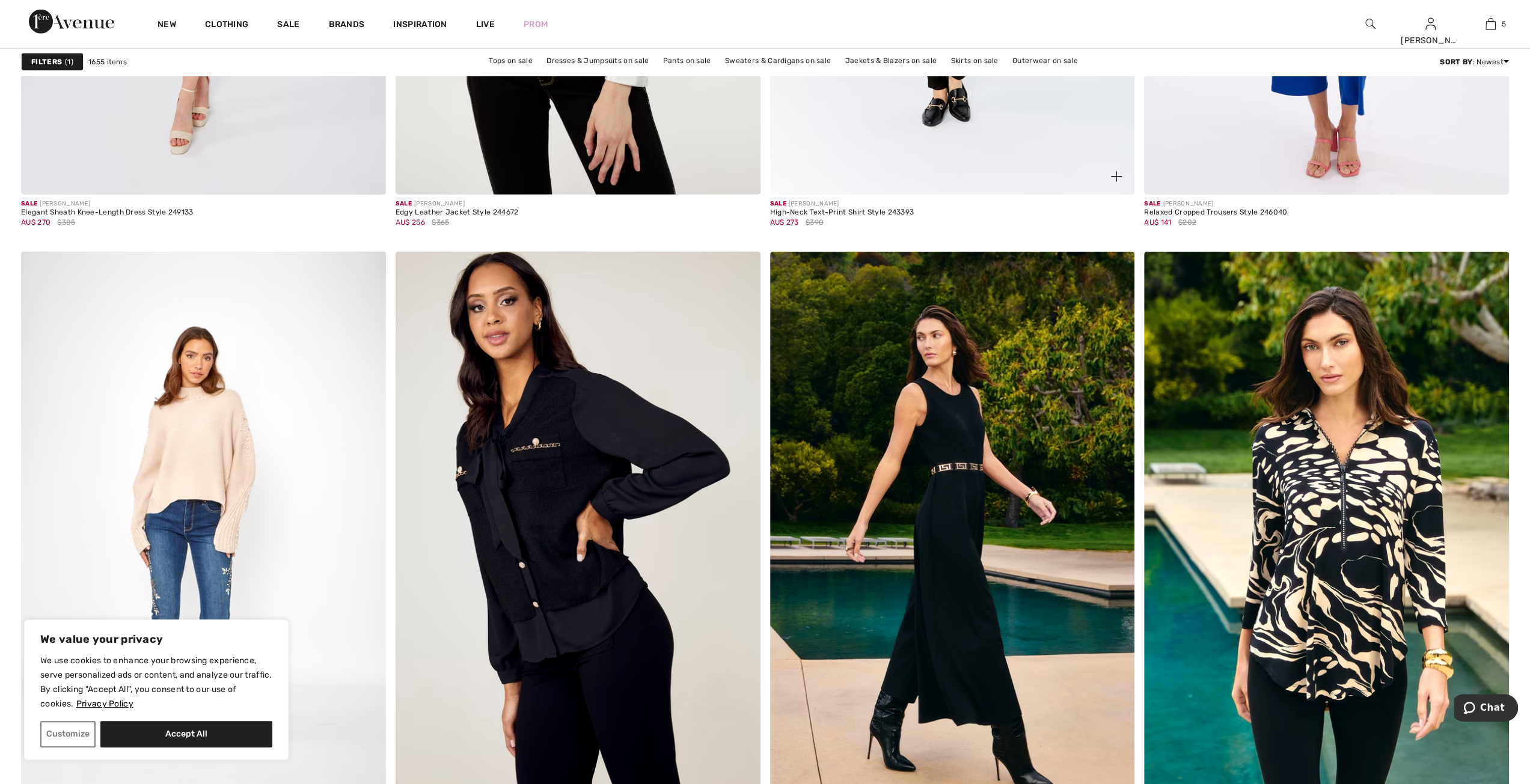
scroll to position [7990, 0]
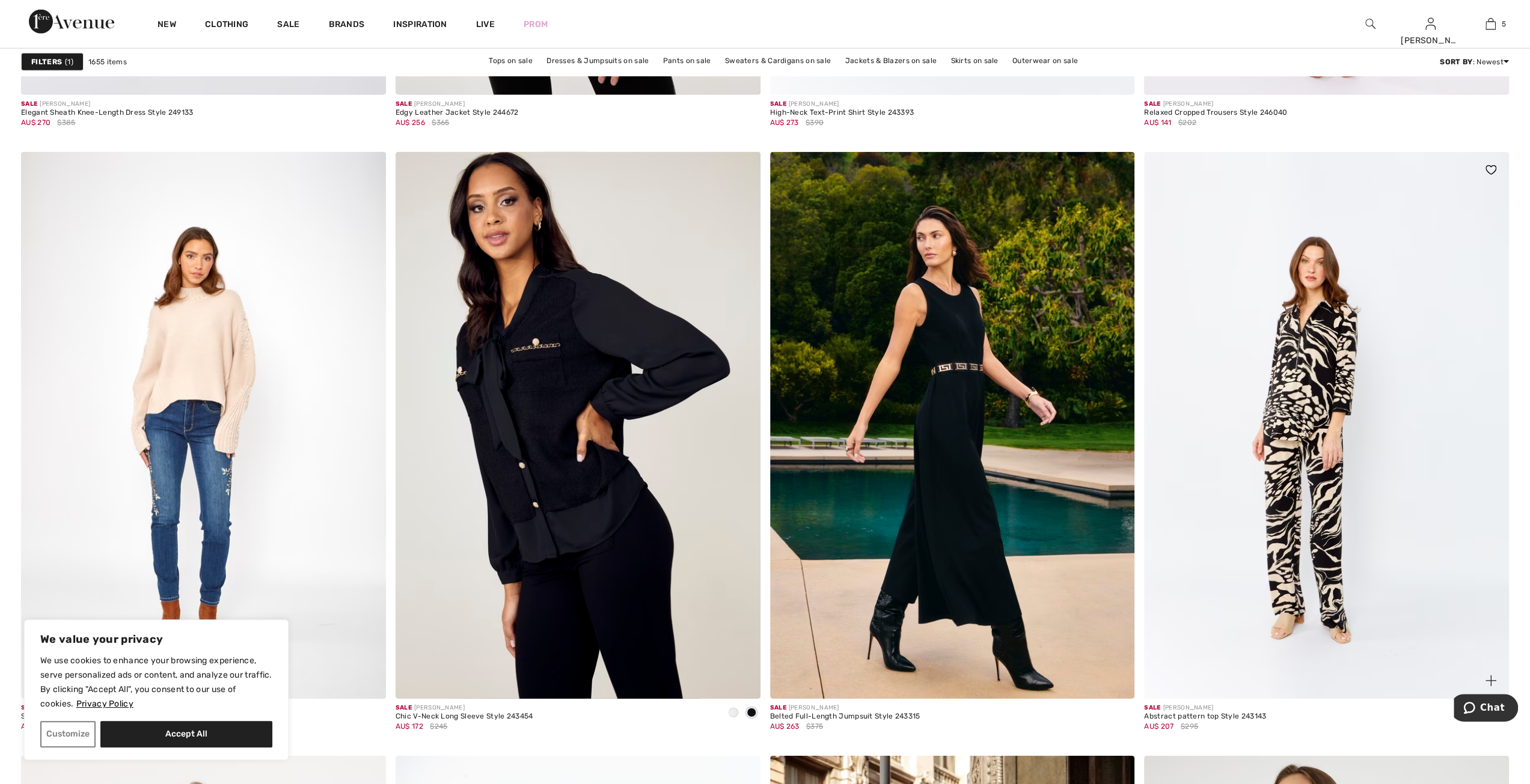
click at [1331, 355] on img at bounding box center [1326, 425] width 365 height 547
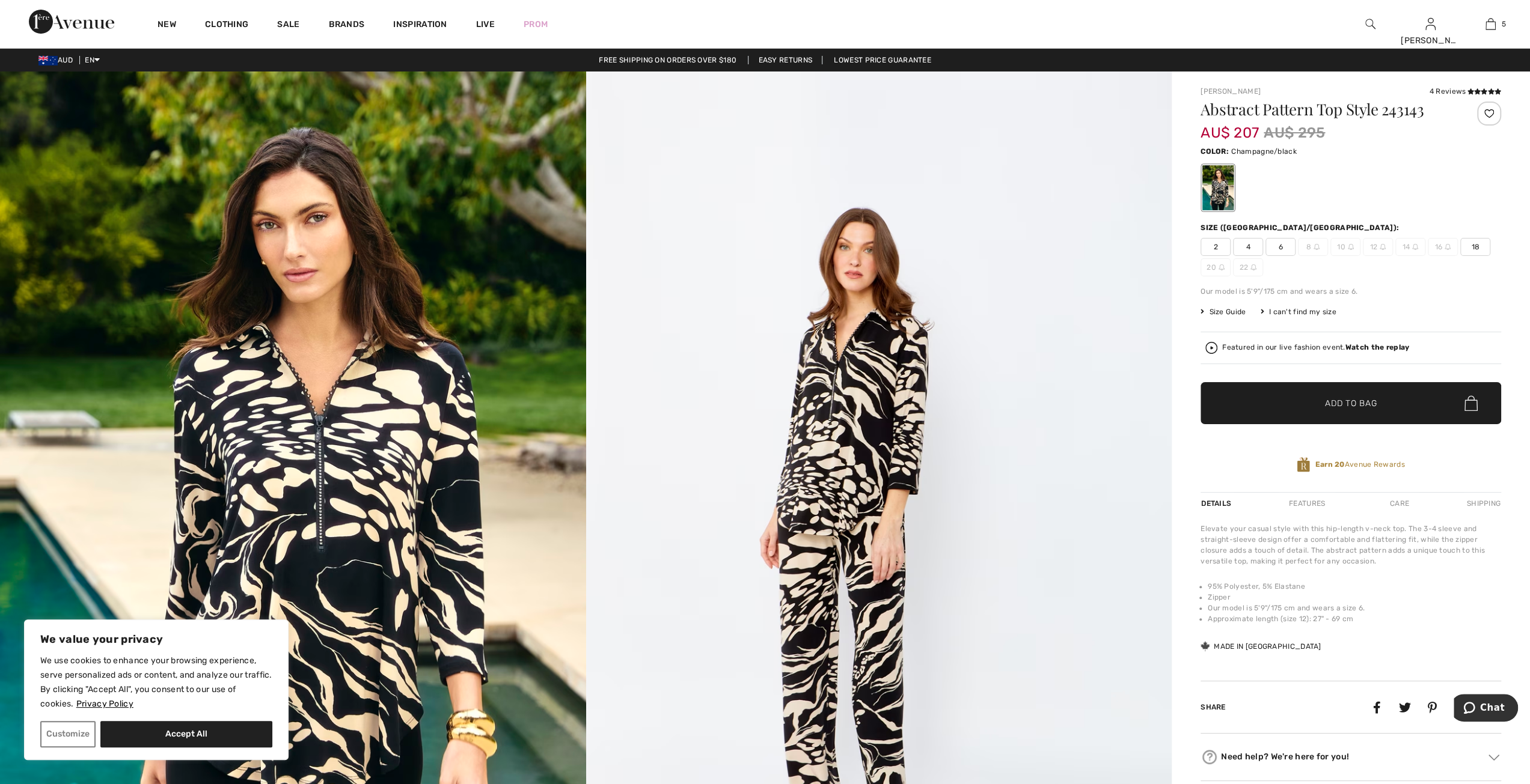
click at [1471, 247] on span "18" at bounding box center [1475, 247] width 30 height 18
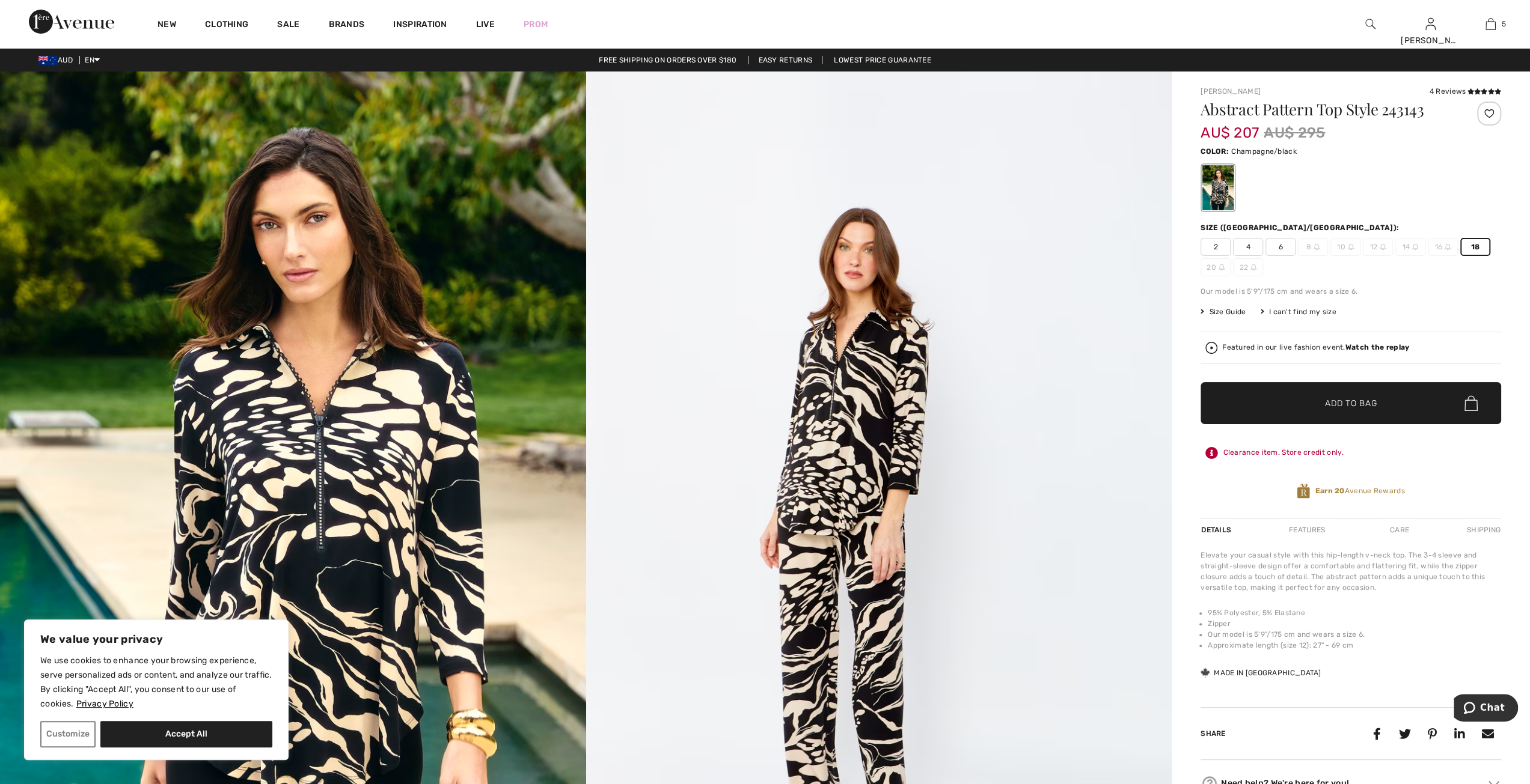
click at [1279, 411] on span "✔ Added to Bag Add to Bag" at bounding box center [1351, 403] width 301 height 42
click at [1388, 397] on span "✔ Added to Bag Add to Bag" at bounding box center [1351, 403] width 301 height 42
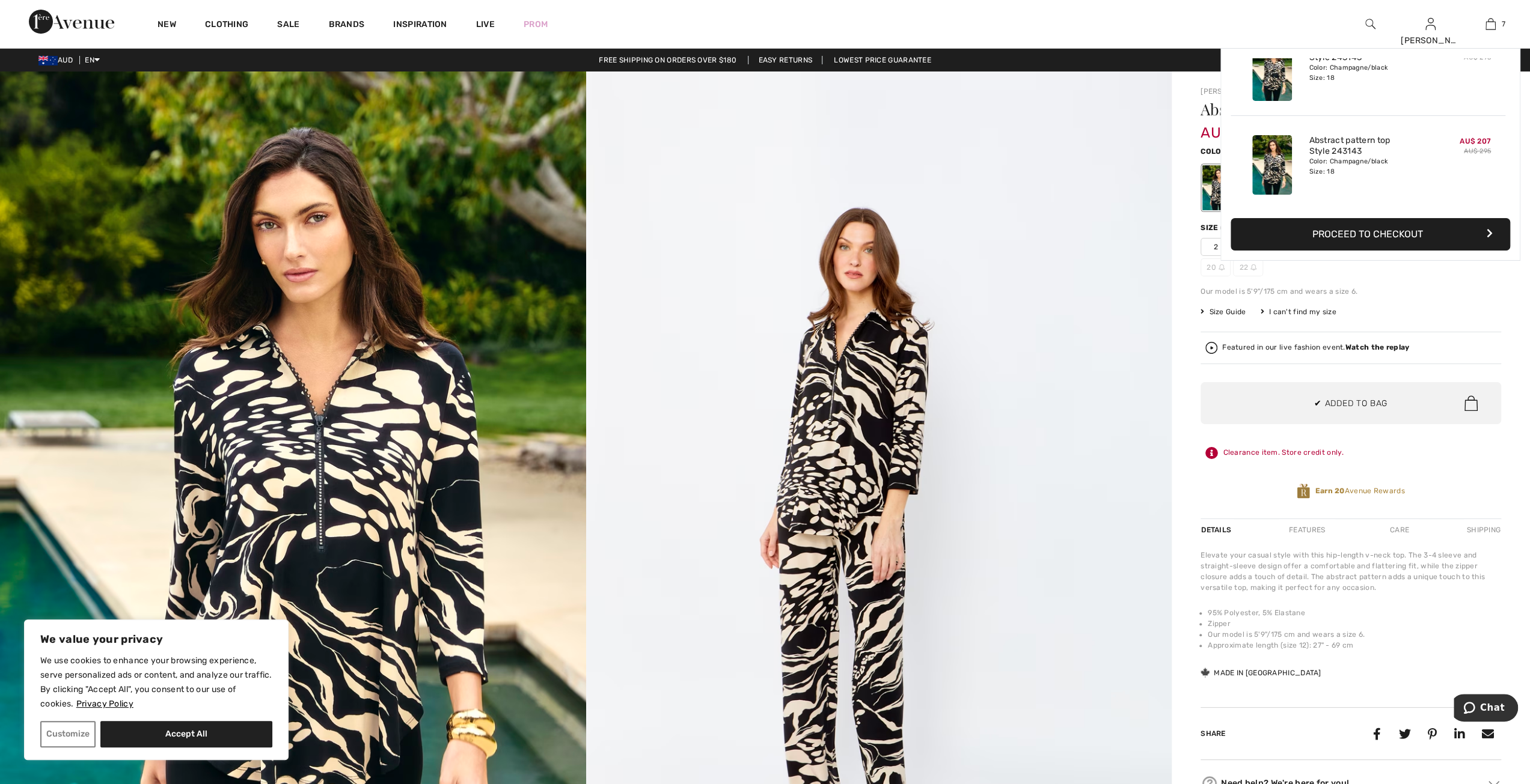
scroll to position [60, 0]
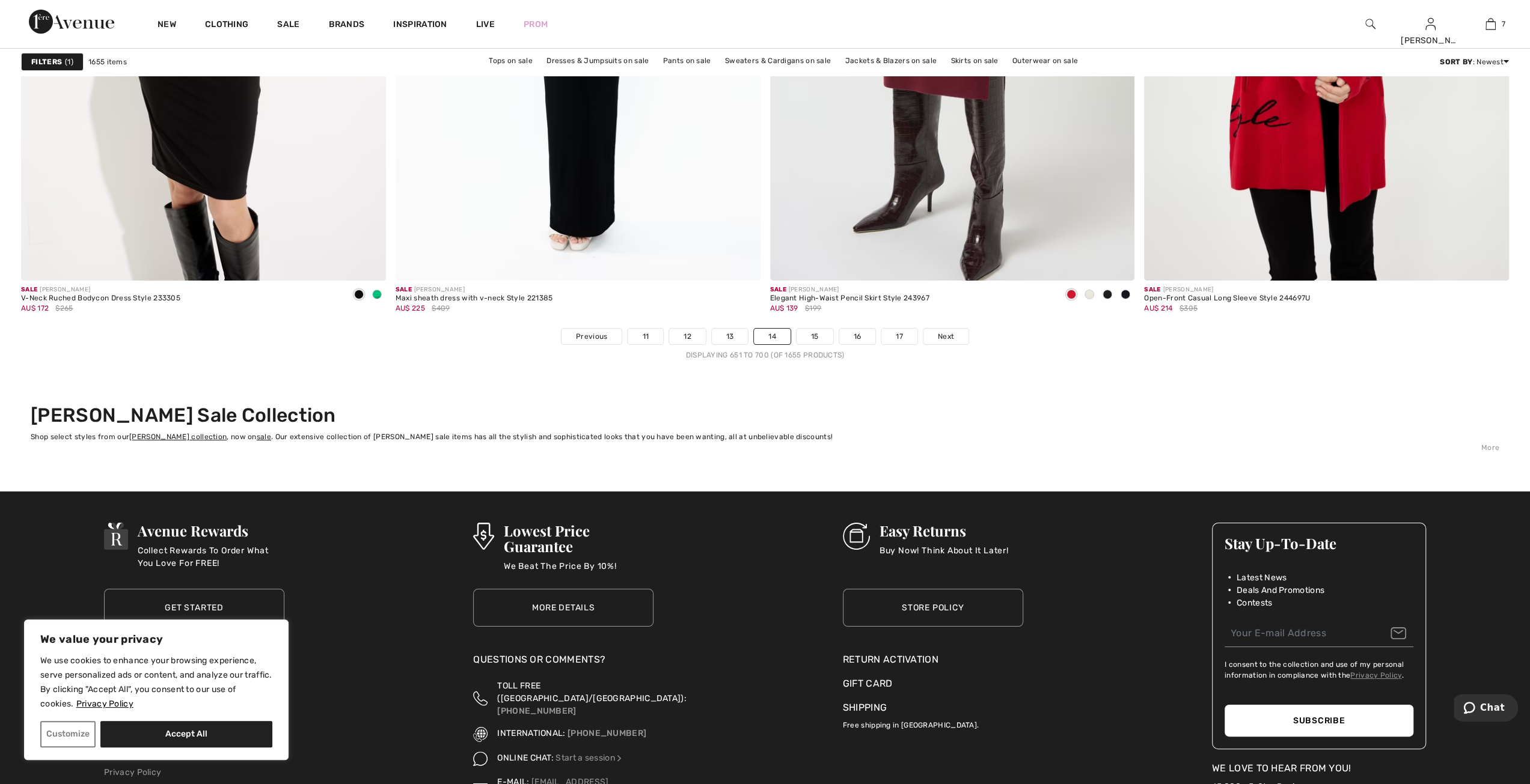
scroll to position [9071, 0]
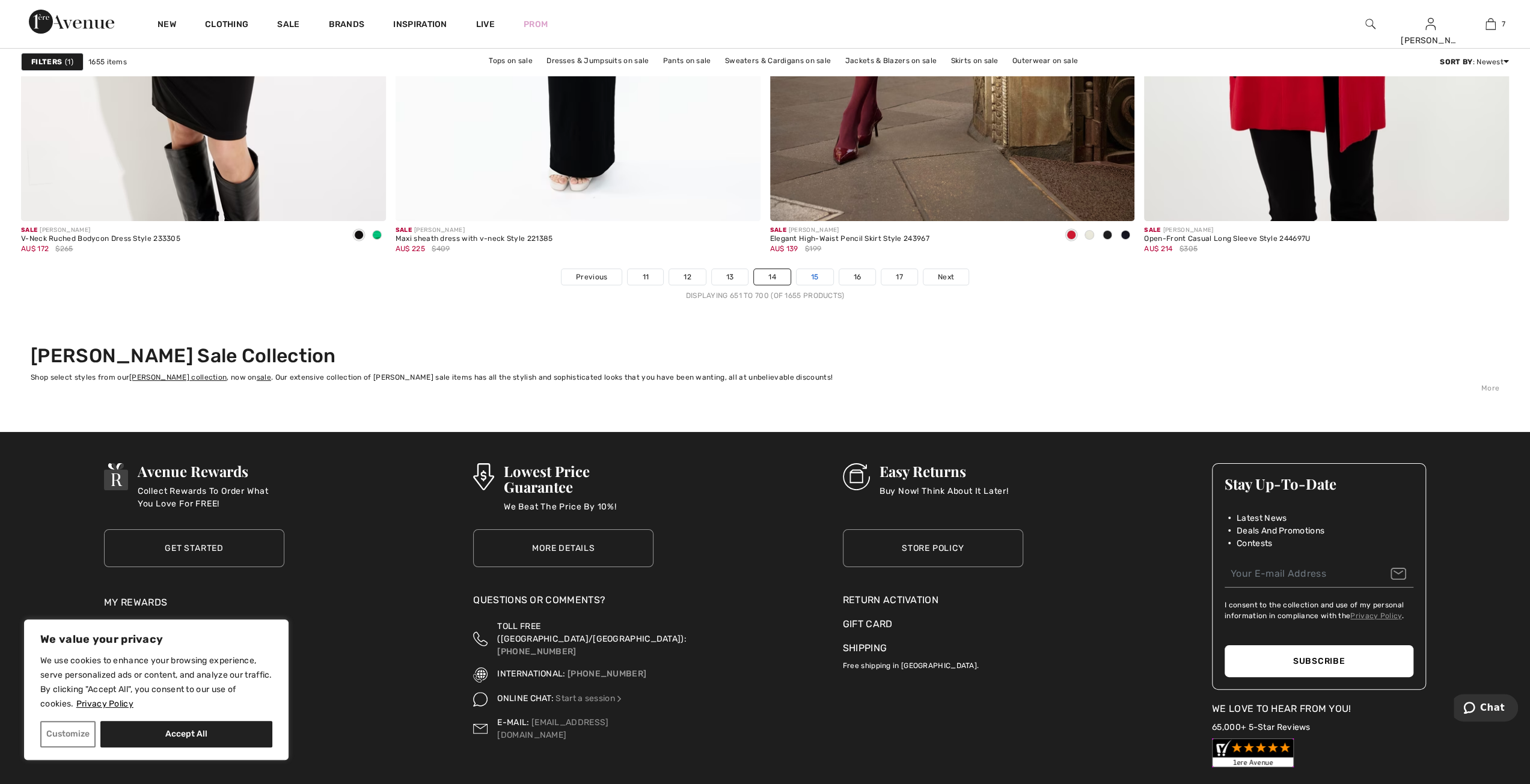
click at [820, 276] on link "15" at bounding box center [815, 277] width 37 height 16
